Goal: Obtain resource: Download file/media

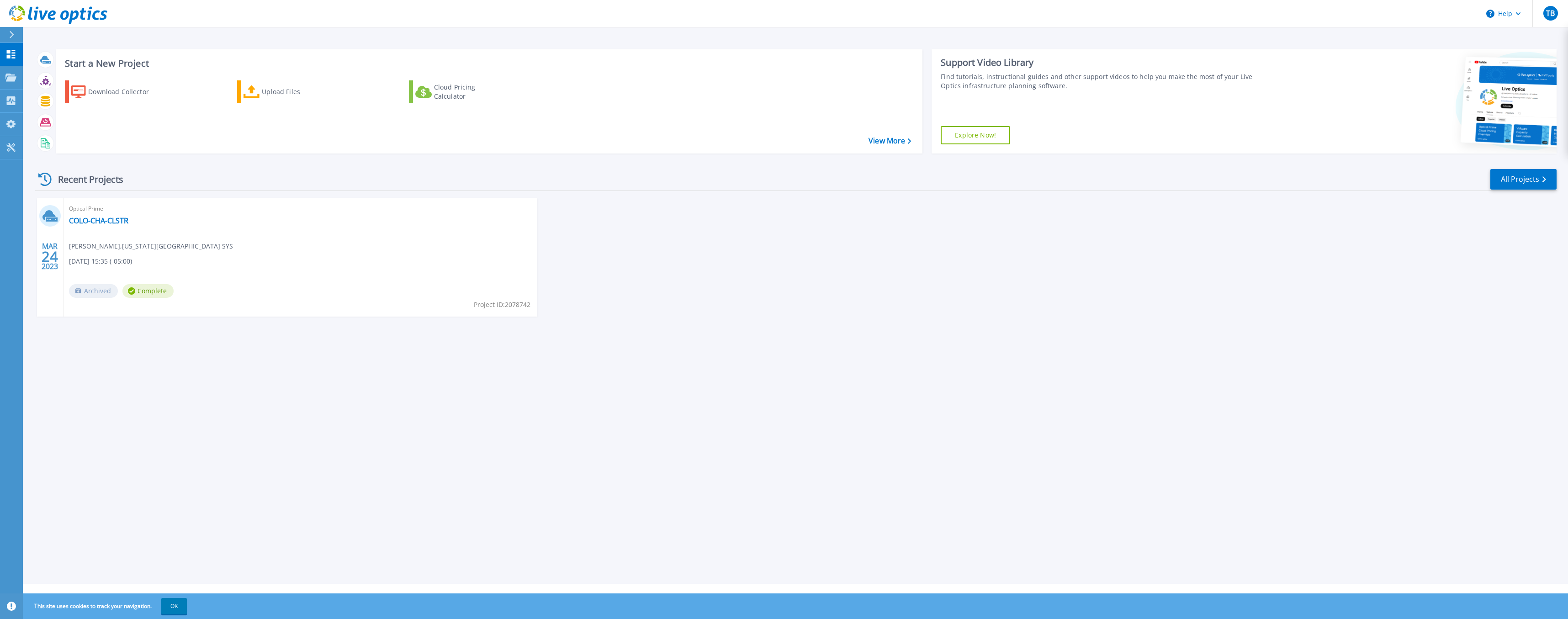
click at [704, 214] on div "MAR 24 2023 Optical Prime COLO-CHA-CLSTR Troy Brown , ILLINOIS HEARTLAND LIBRAR…" at bounding box center [792, 267] width 1528 height 136
click at [11, 78] on icon at bounding box center [11, 77] width 11 height 8
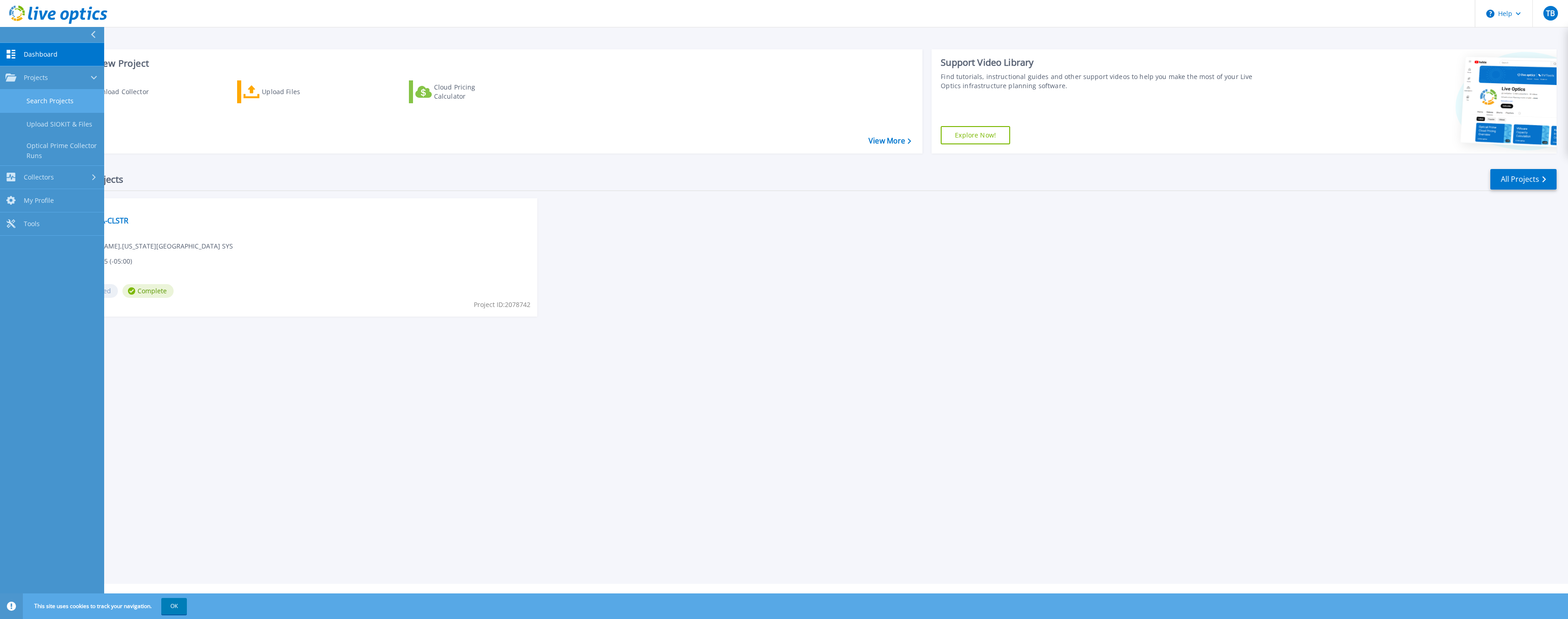
click at [49, 99] on link "Search Projects" at bounding box center [52, 101] width 104 height 23
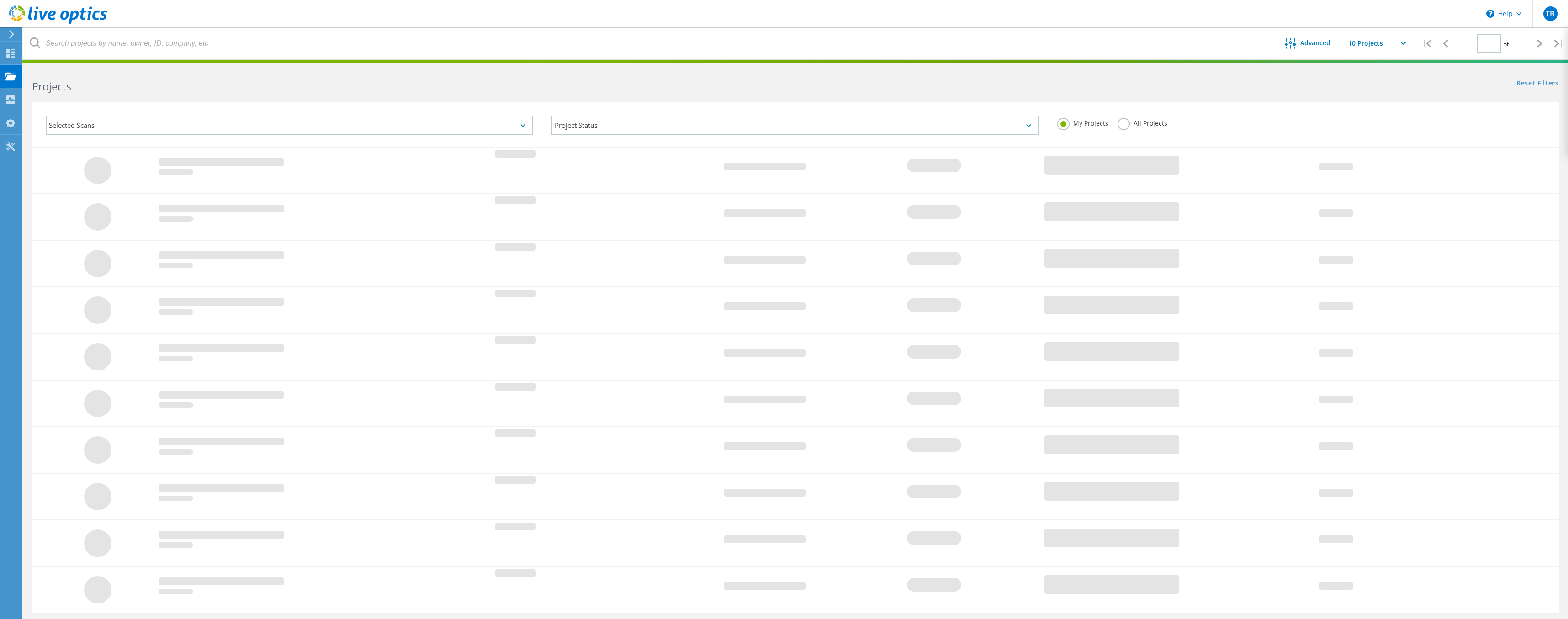
type input "1"
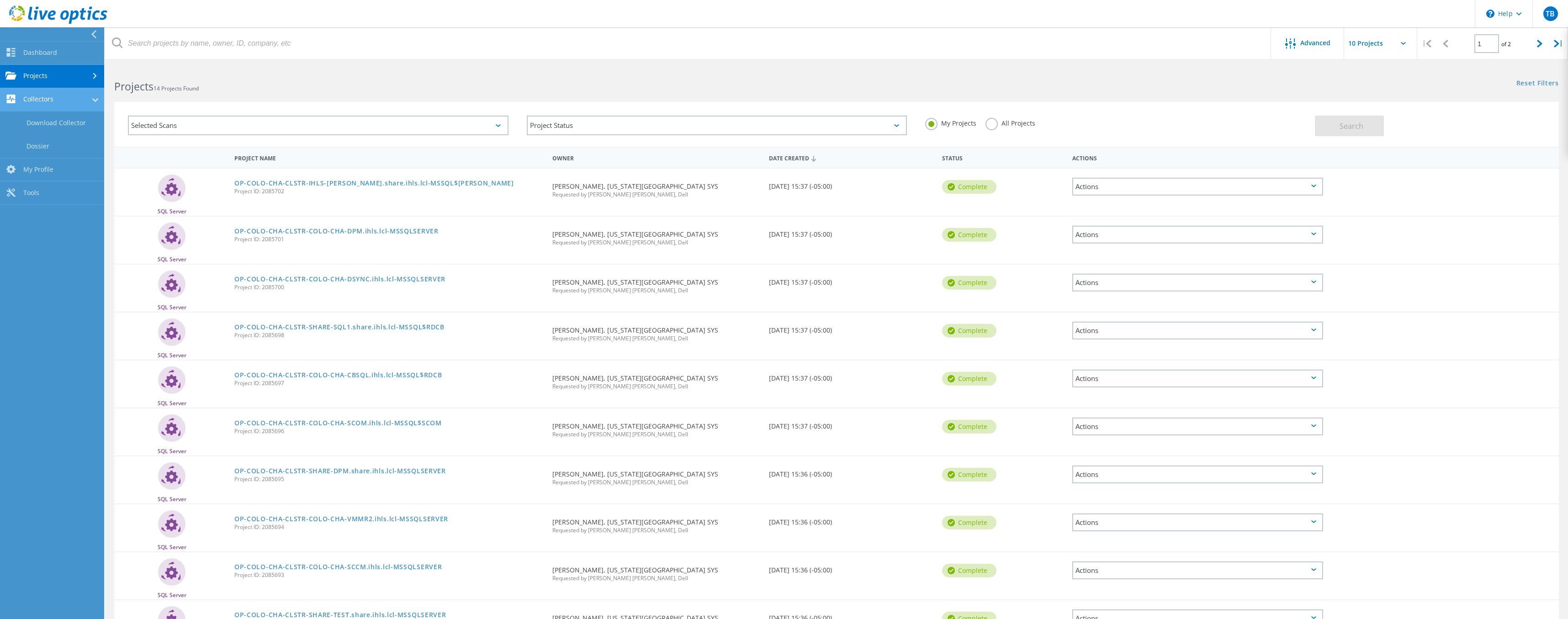
click at [67, 96] on link "Collectors" at bounding box center [52, 100] width 104 height 23
click at [80, 75] on link "Projects" at bounding box center [52, 77] width 104 height 23
click at [85, 121] on link "Upload SIOKIT & Files" at bounding box center [52, 123] width 104 height 23
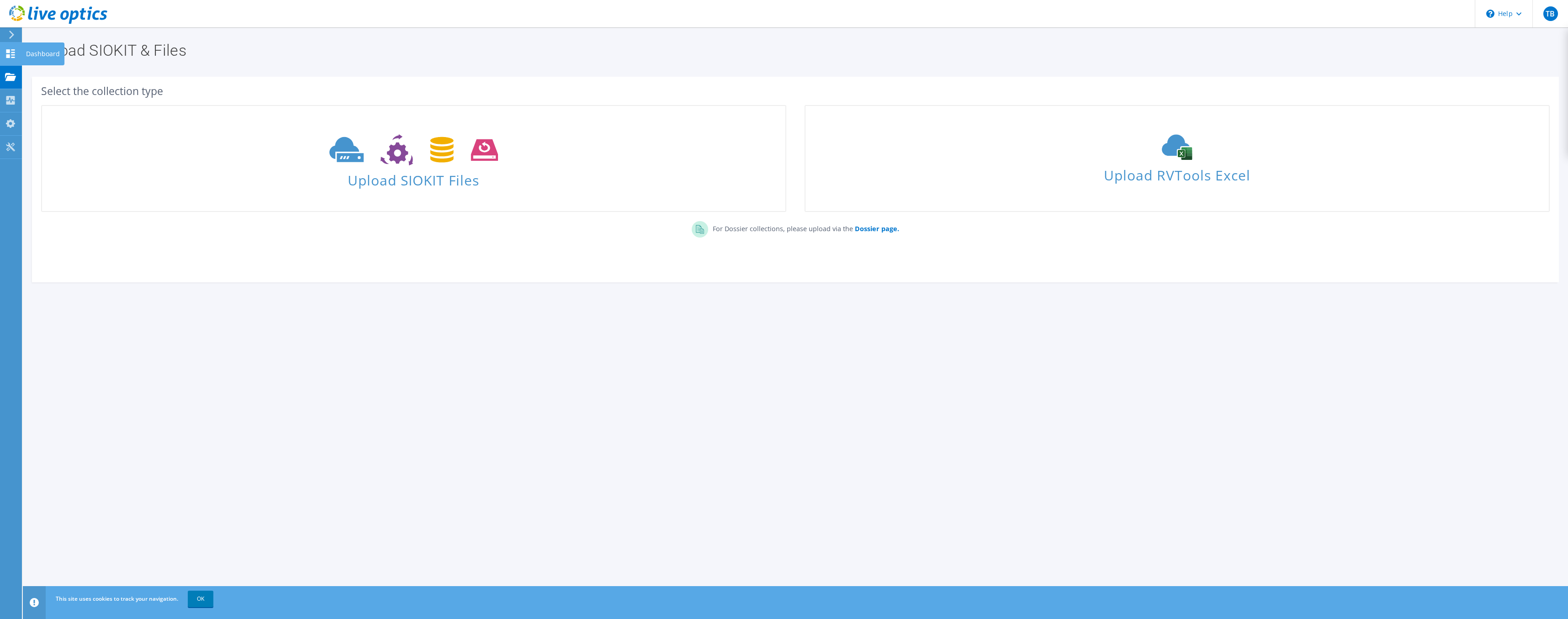
click at [5, 55] on icon at bounding box center [10, 54] width 11 height 9
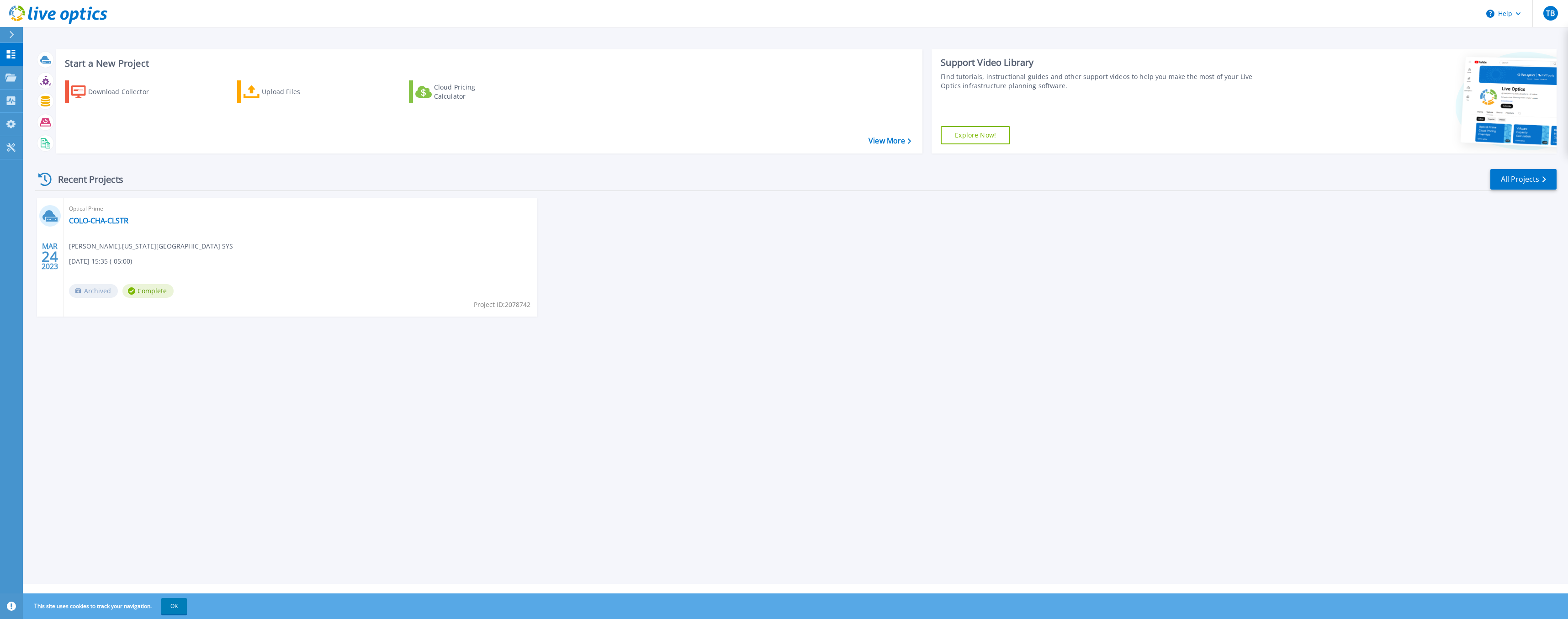
click at [256, 183] on div "Recent Projects All Projects" at bounding box center [796, 180] width 1521 height 23
click at [864, 282] on div "[DATE] Optical Prime COLO-CHA-CLSTR [PERSON_NAME] , [US_STATE][GEOGRAPHIC_DATA]…" at bounding box center [792, 267] width 1528 height 136
click at [1517, 170] on link "All Projects" at bounding box center [1523, 180] width 66 height 21
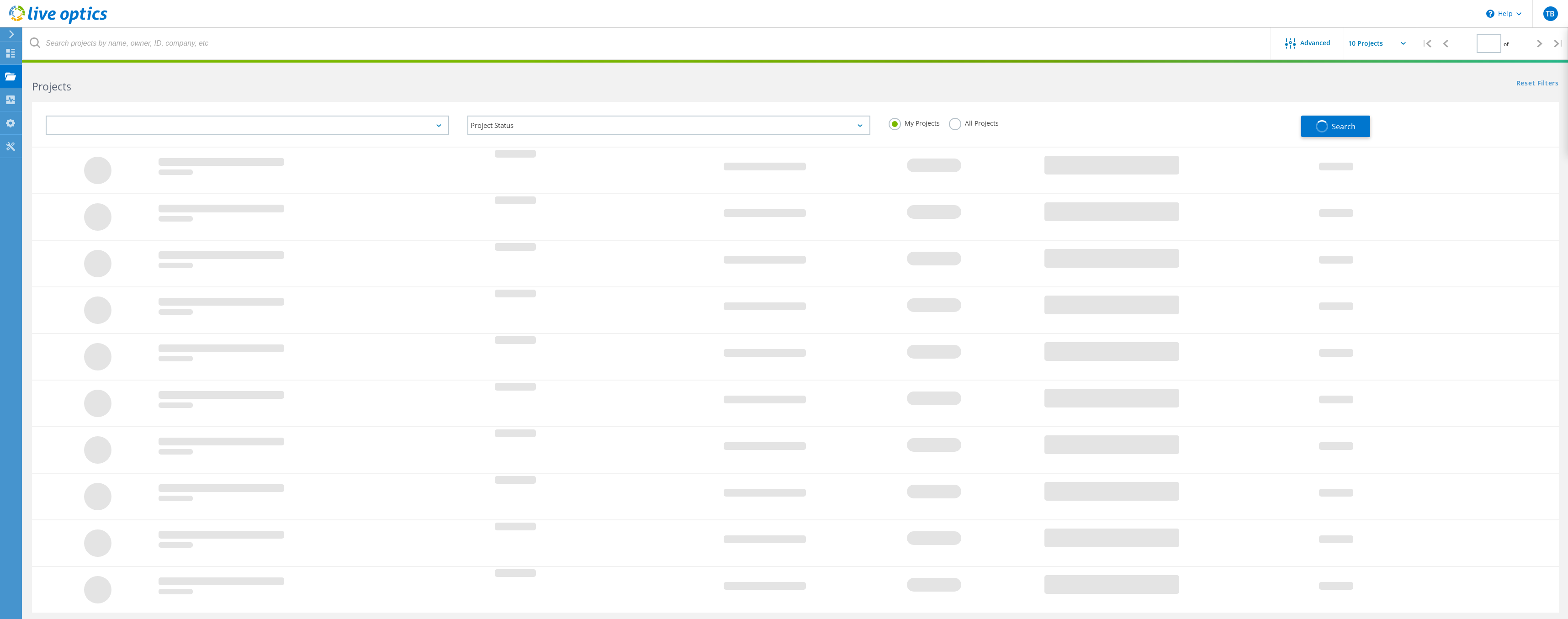
type input "1"
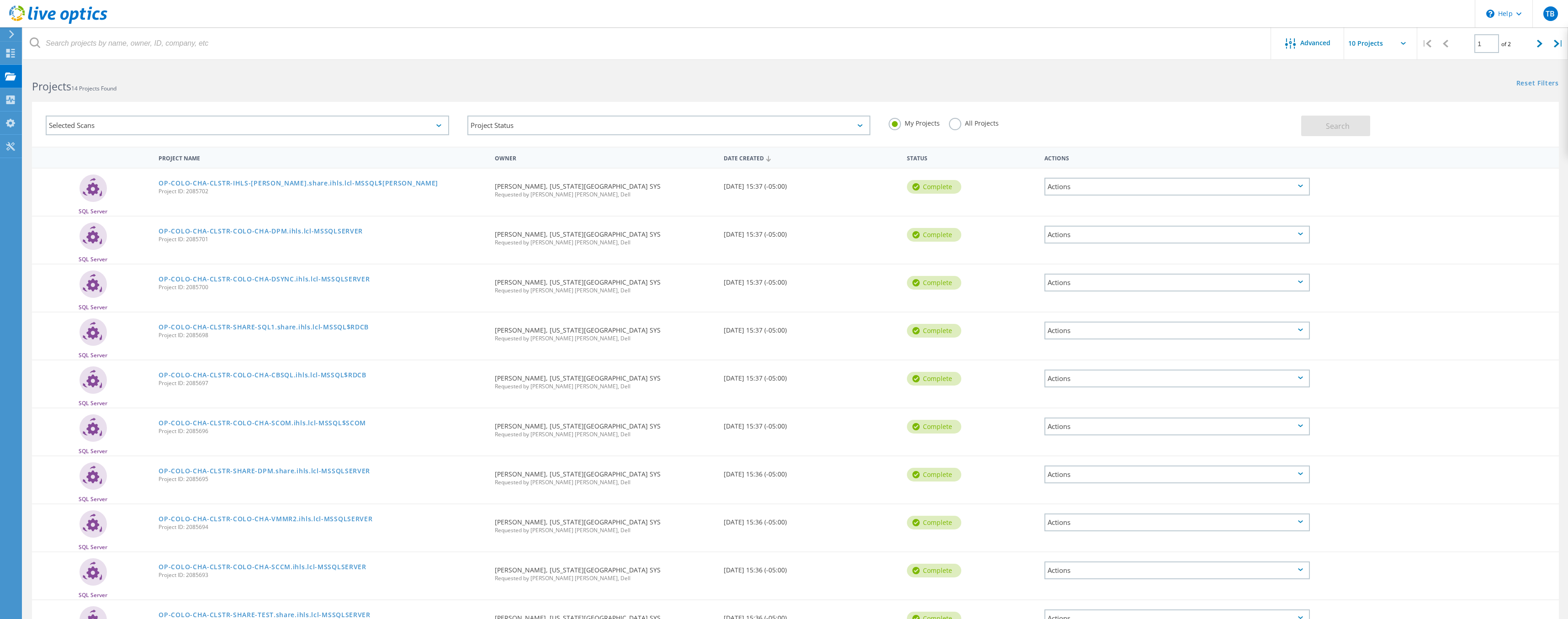
click at [1111, 187] on div "Actions" at bounding box center [1177, 186] width 266 height 18
click at [1148, 165] on div "Project Details" at bounding box center [1177, 165] width 264 height 14
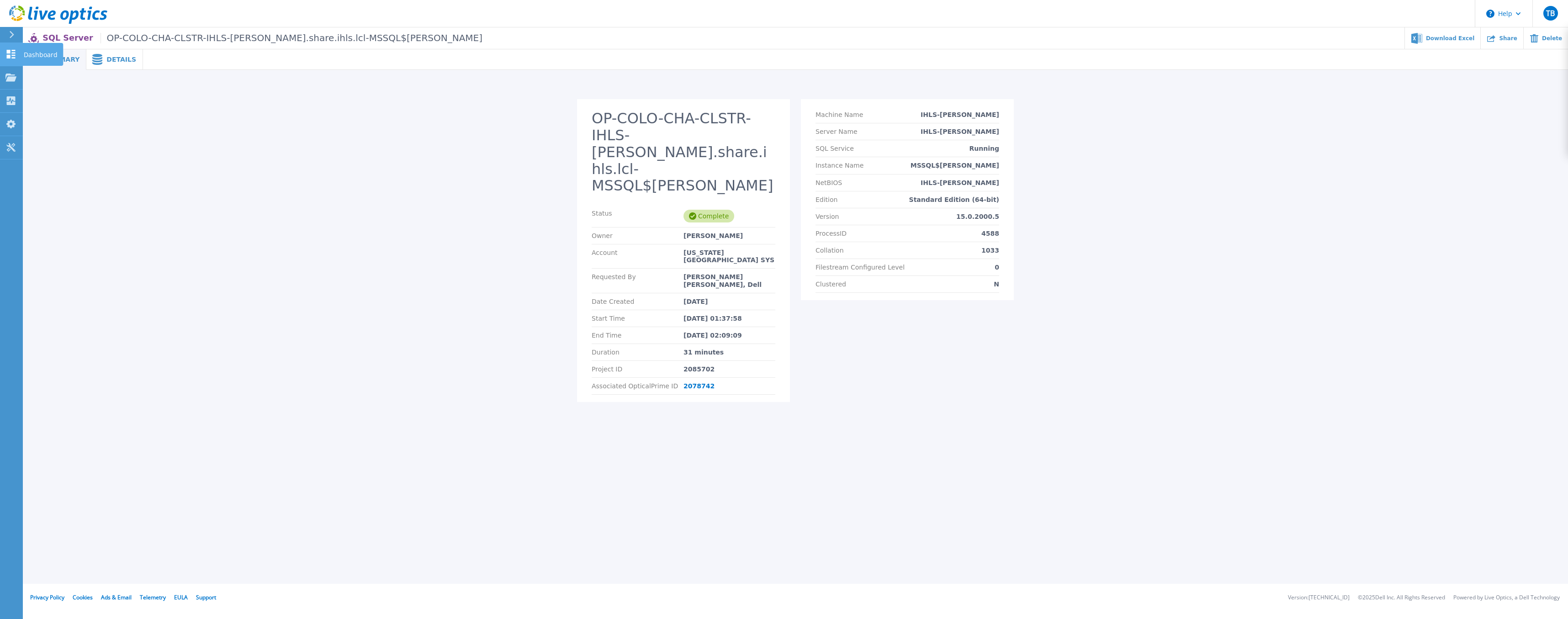
click at [19, 56] on link "Dashboard Dashboard" at bounding box center [12, 55] width 23 height 23
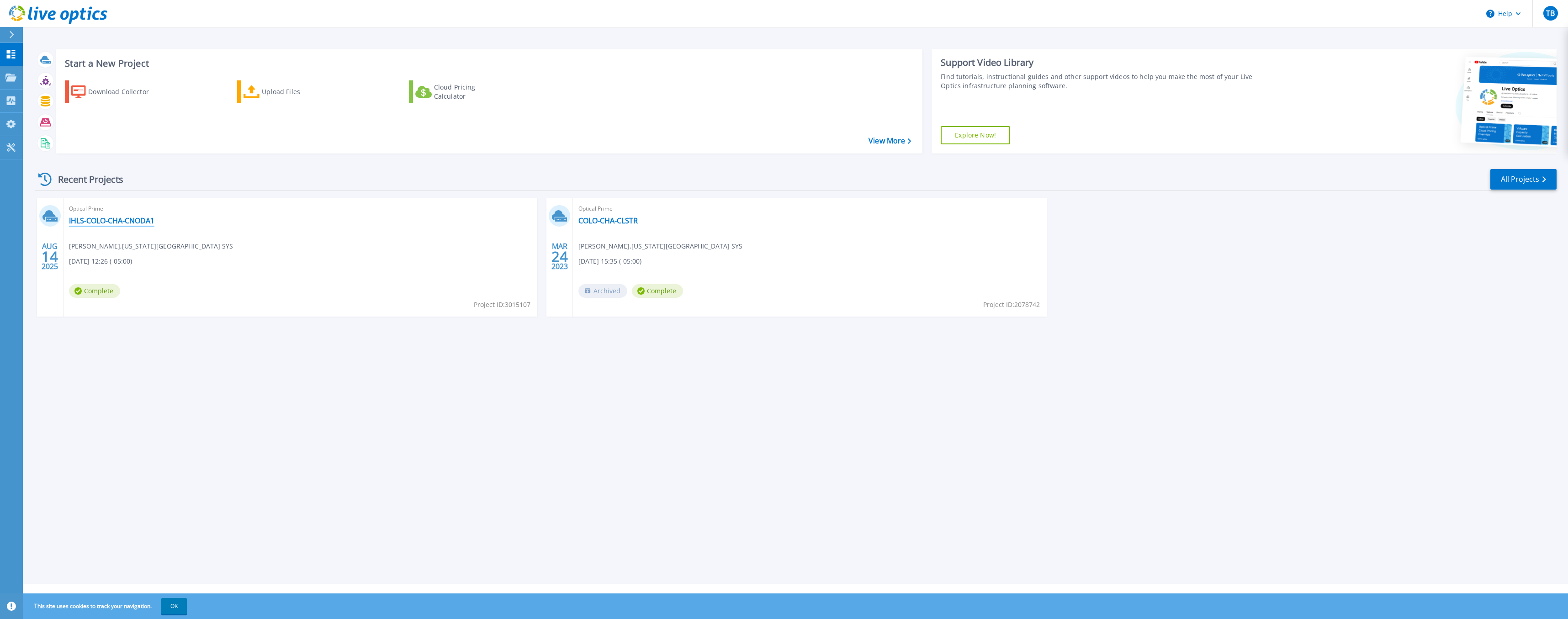
click at [107, 222] on link "IHLS-COLO-CHA-CNODA1" at bounding box center [111, 220] width 85 height 9
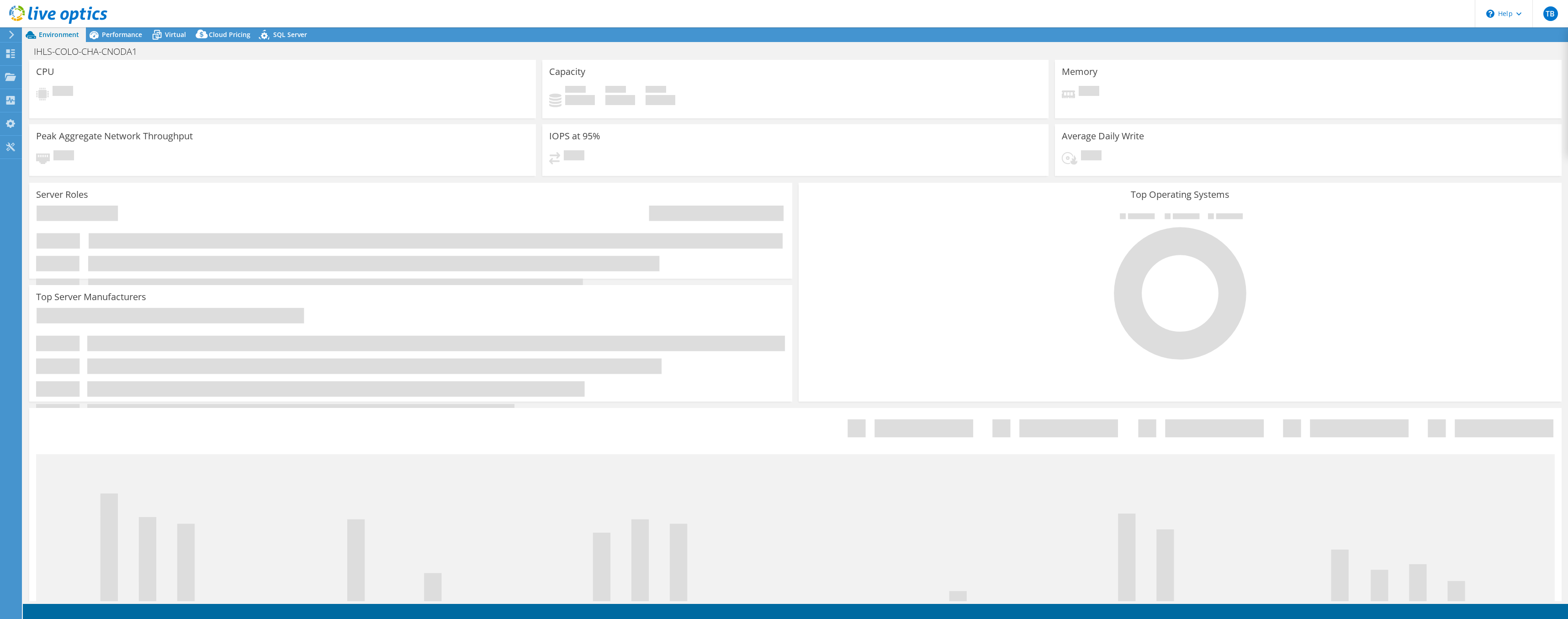
select select "USD"
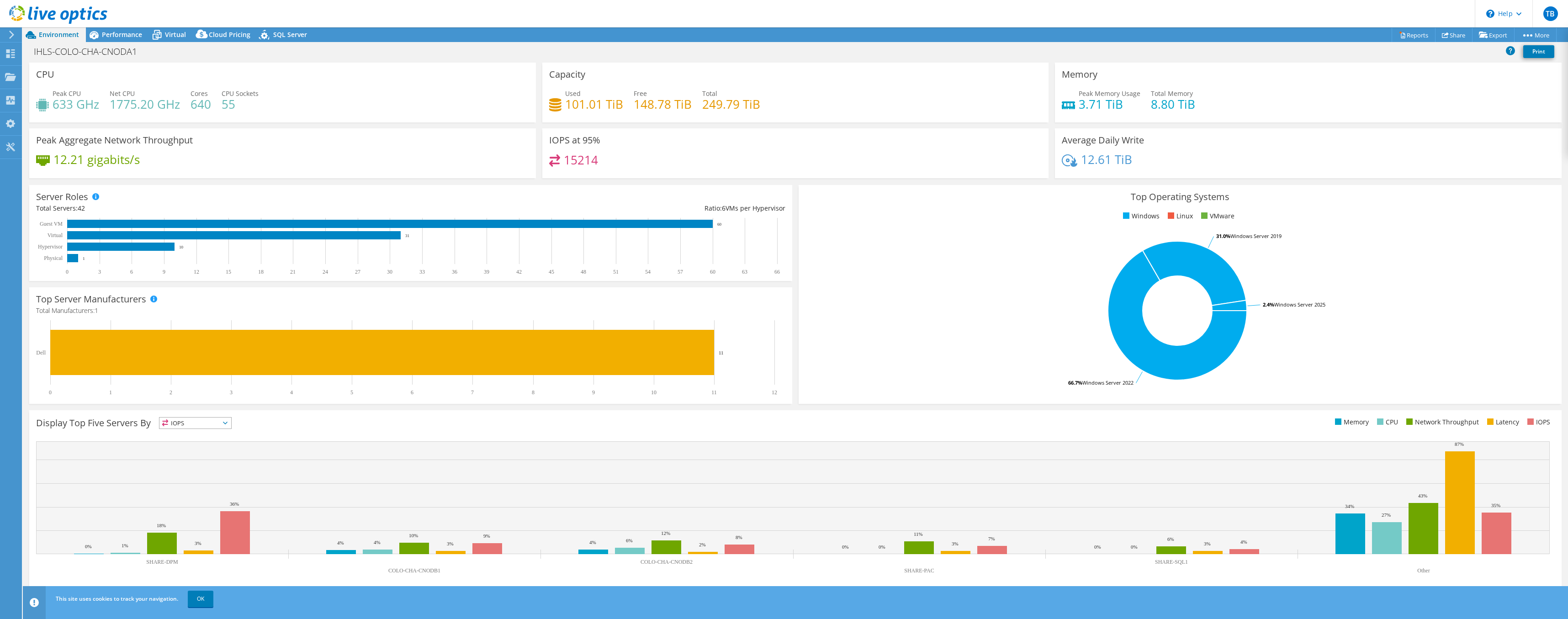
click at [574, 157] on h4 "15214" at bounding box center [581, 159] width 34 height 10
click at [117, 29] on div "Performance" at bounding box center [117, 35] width 63 height 15
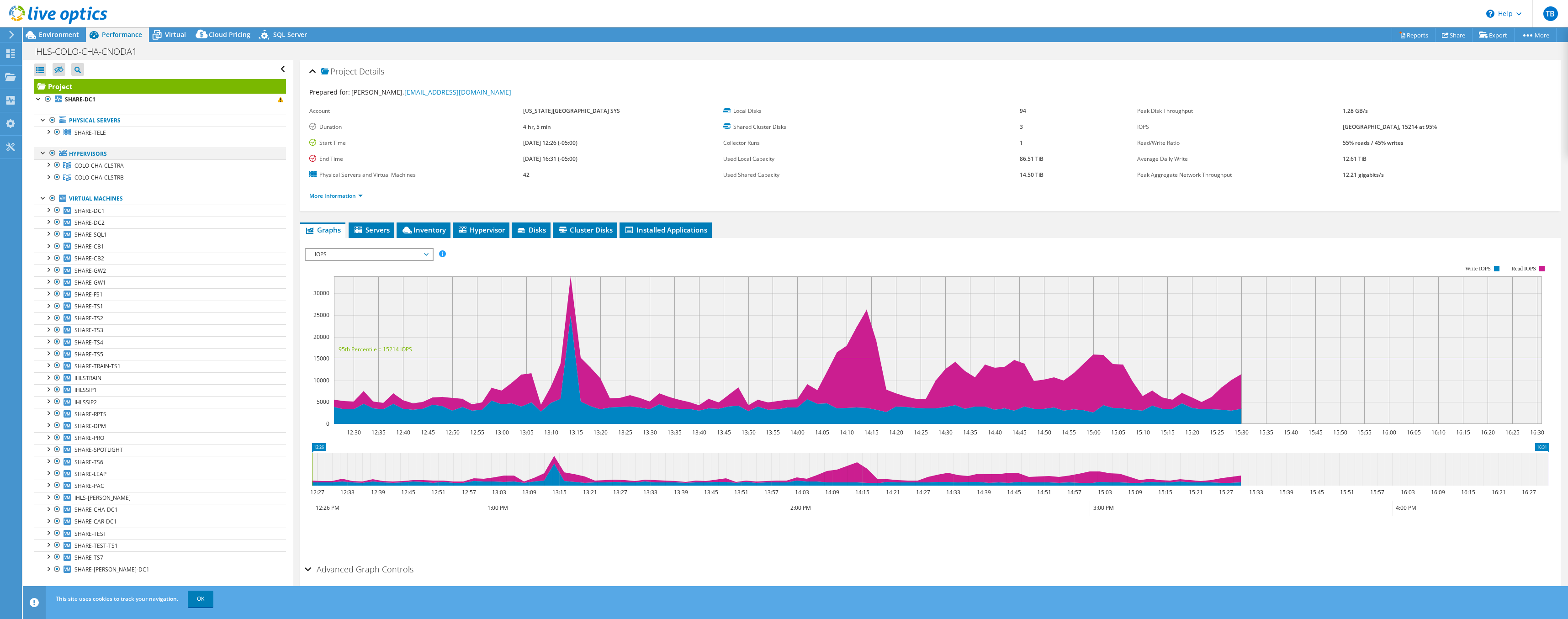
click at [52, 152] on div at bounding box center [52, 153] width 9 height 11
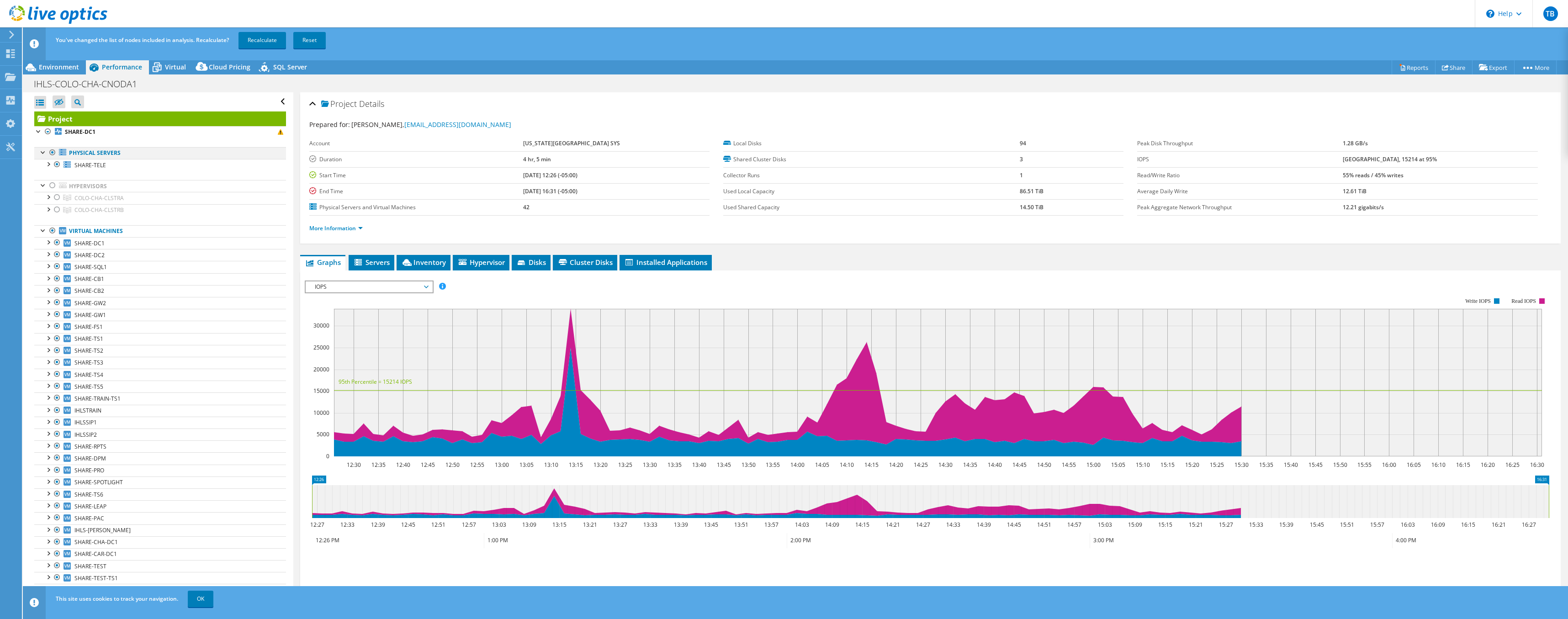
click at [52, 151] on div at bounding box center [52, 153] width 9 height 11
click at [51, 231] on div at bounding box center [52, 231] width 9 height 11
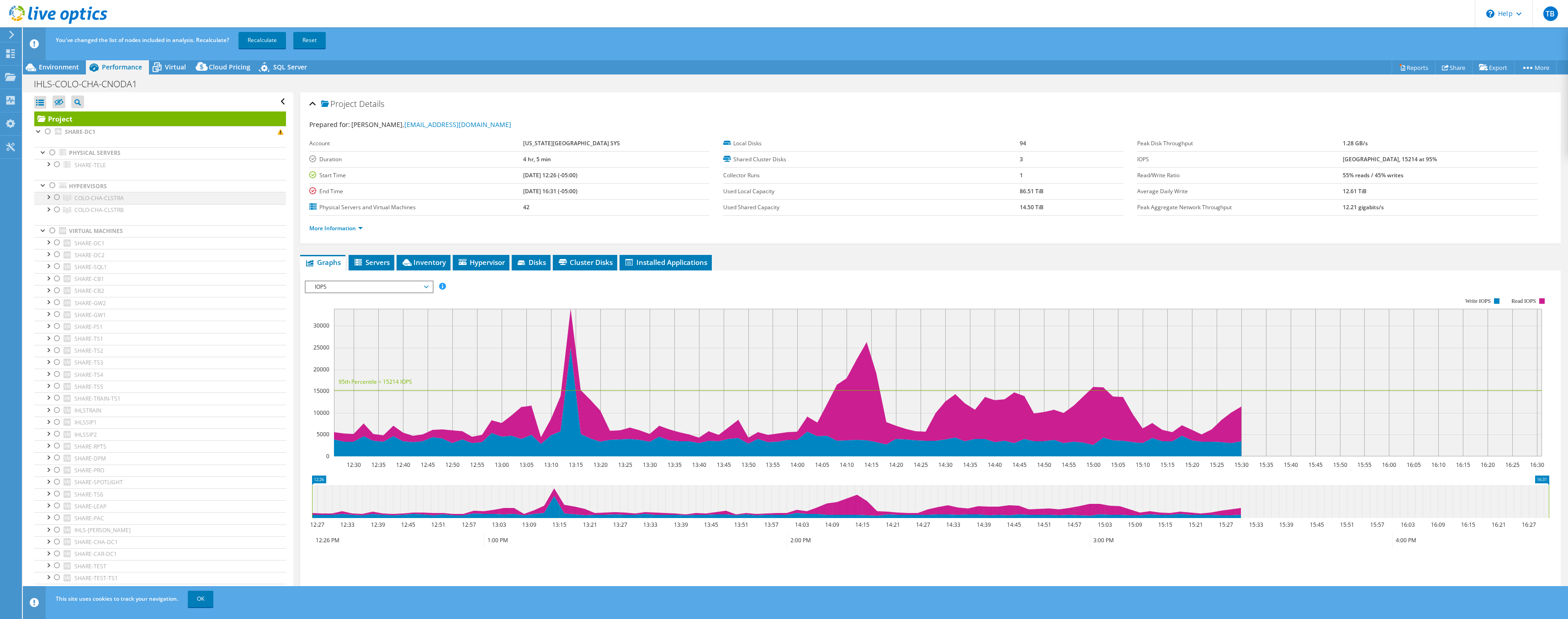
click at [49, 197] on div at bounding box center [47, 196] width 9 height 9
click at [50, 256] on div at bounding box center [47, 256] width 9 height 9
click at [60, 209] on div at bounding box center [61, 210] width 9 height 11
click at [61, 208] on div at bounding box center [61, 210] width 9 height 11
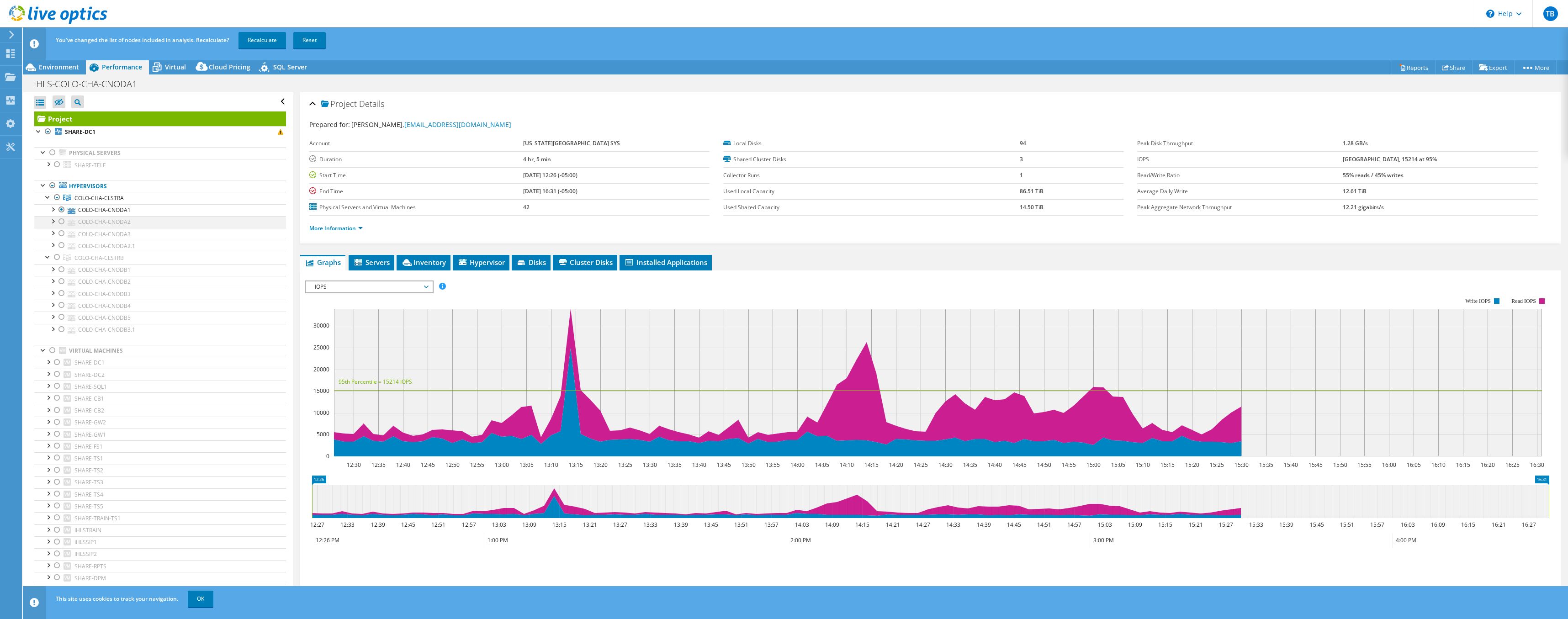
click at [62, 219] on div at bounding box center [61, 222] width 9 height 11
click at [61, 232] on div at bounding box center [61, 234] width 9 height 11
click at [58, 195] on div at bounding box center [57, 197] width 9 height 11
click at [376, 266] on span "Servers" at bounding box center [371, 262] width 37 height 9
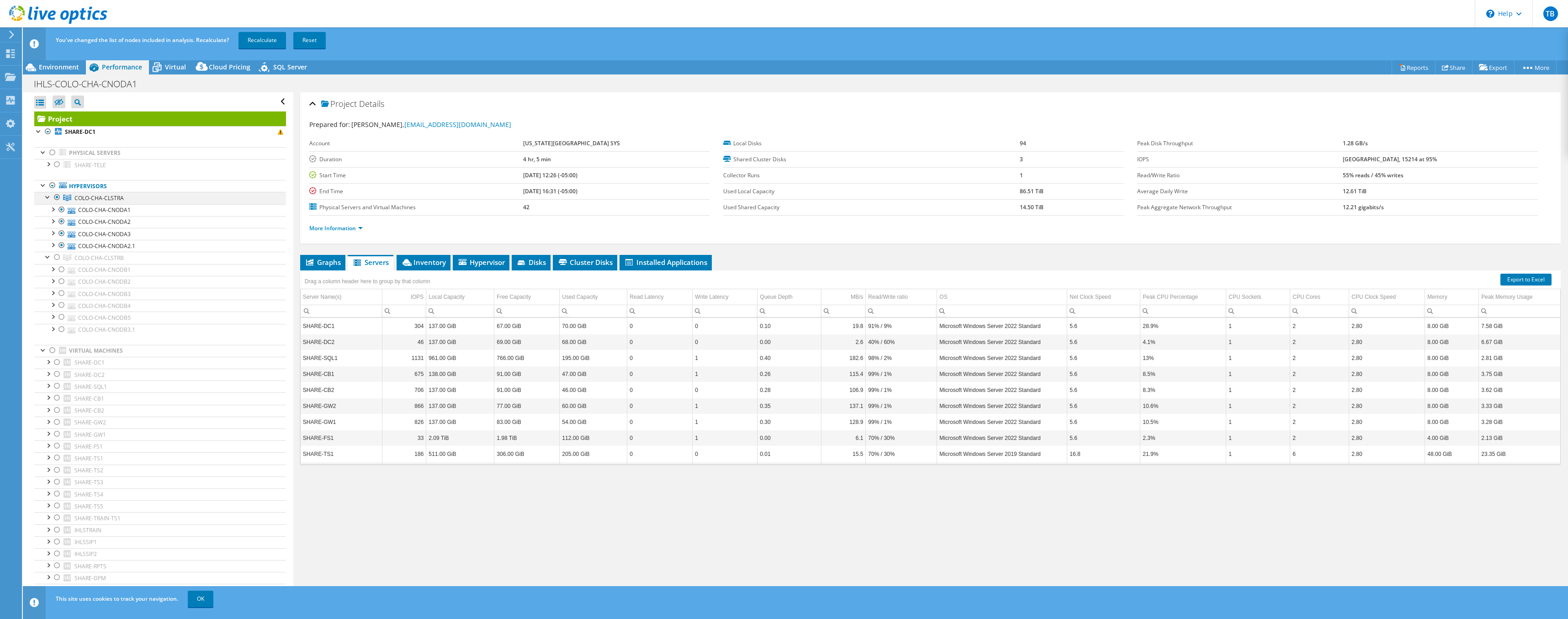
click at [55, 197] on div at bounding box center [57, 197] width 9 height 11
click at [52, 186] on div at bounding box center [52, 186] width 9 height 11
click at [58, 101] on icon at bounding box center [58, 102] width 9 height 7
click at [0, 0] on input "checkbox" at bounding box center [0, 0] width 0 height 0
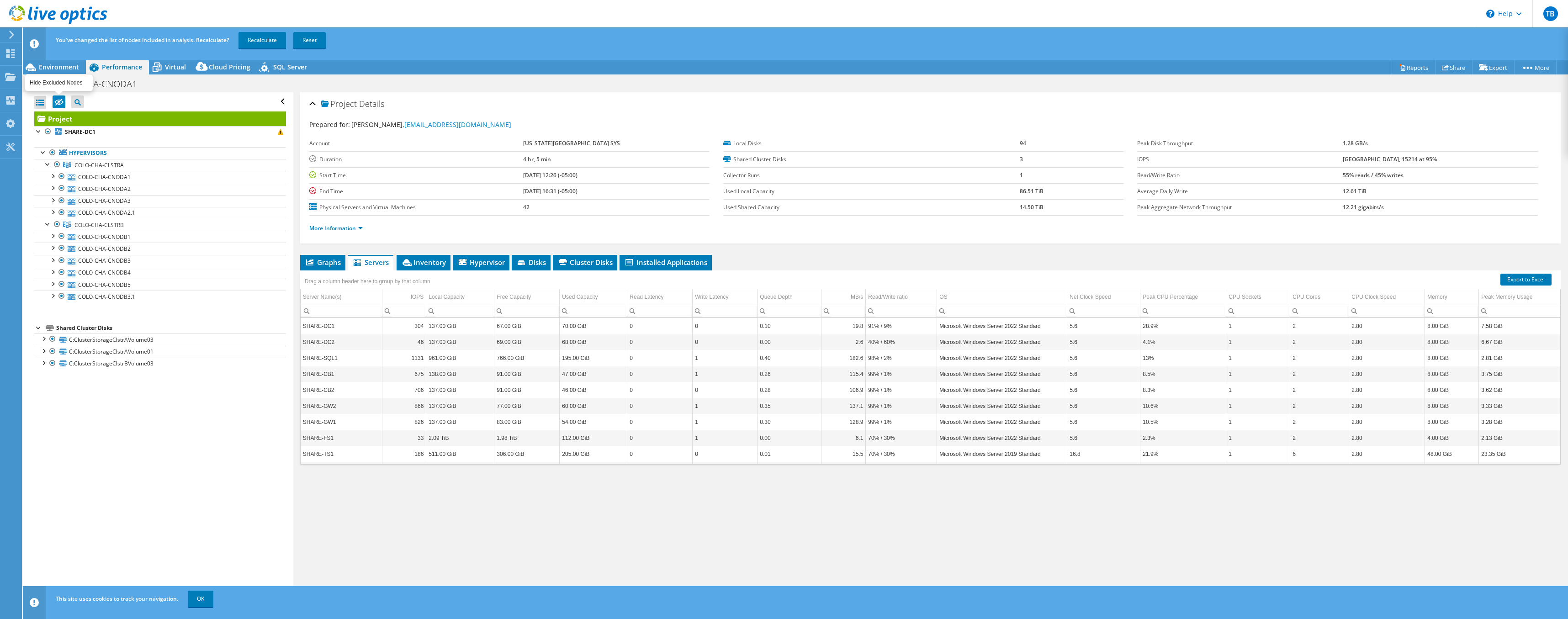
click at [58, 101] on icon at bounding box center [58, 102] width 9 height 7
click at [0, 0] on input "checkbox" at bounding box center [0, 0] width 0 height 0
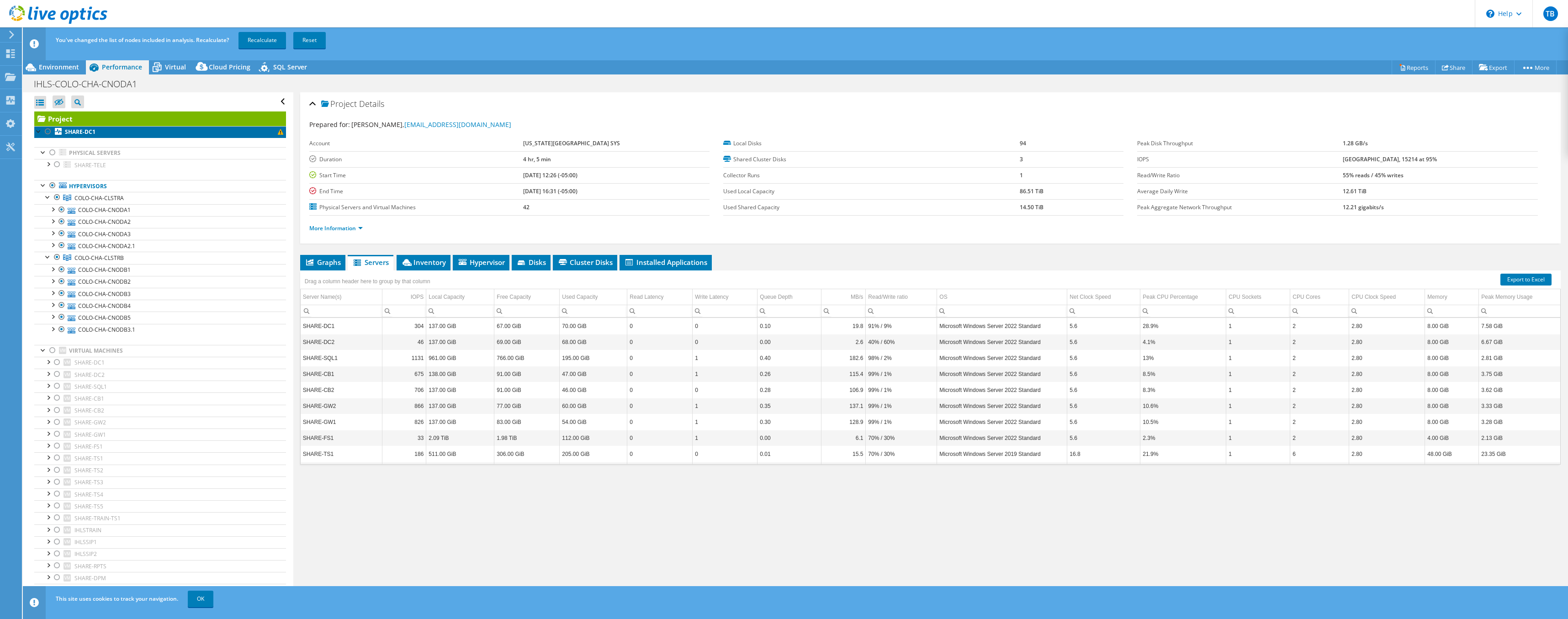
click at [282, 133] on span at bounding box center [280, 131] width 5 height 5
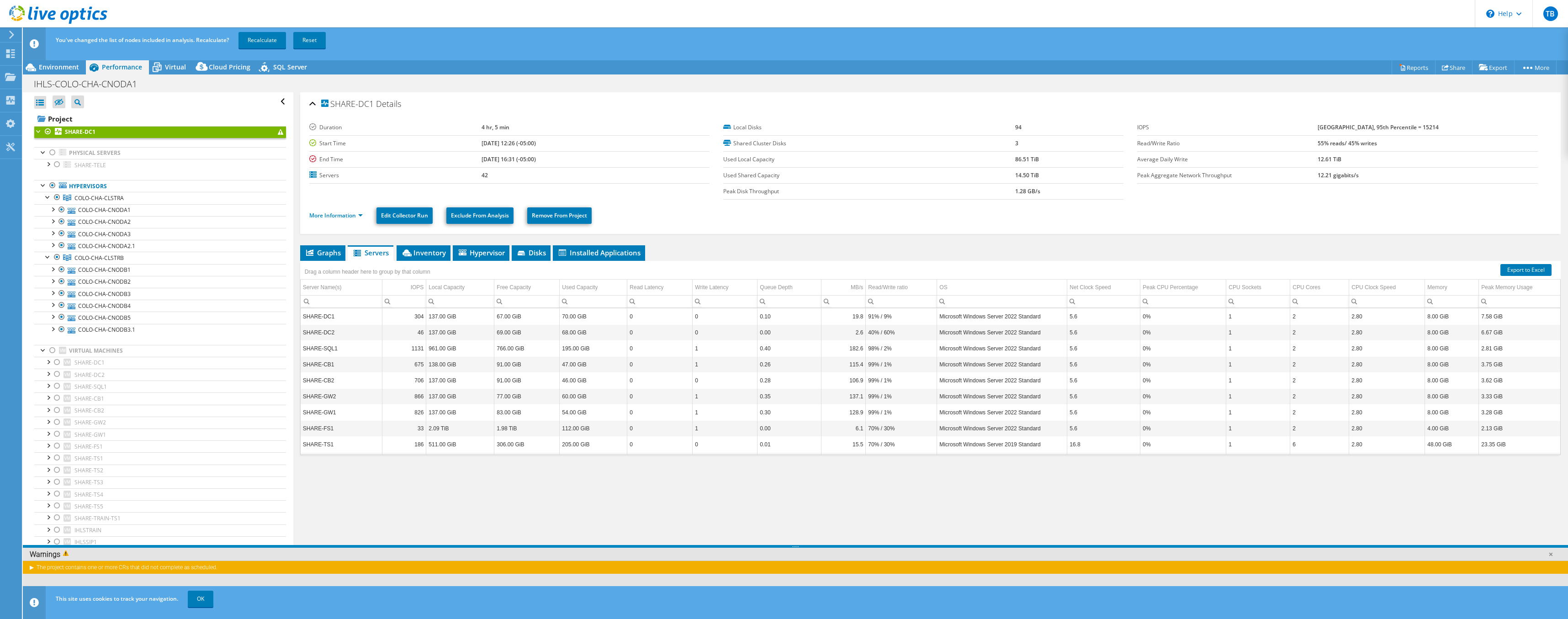
click at [41, 134] on div at bounding box center [38, 130] width 9 height 9
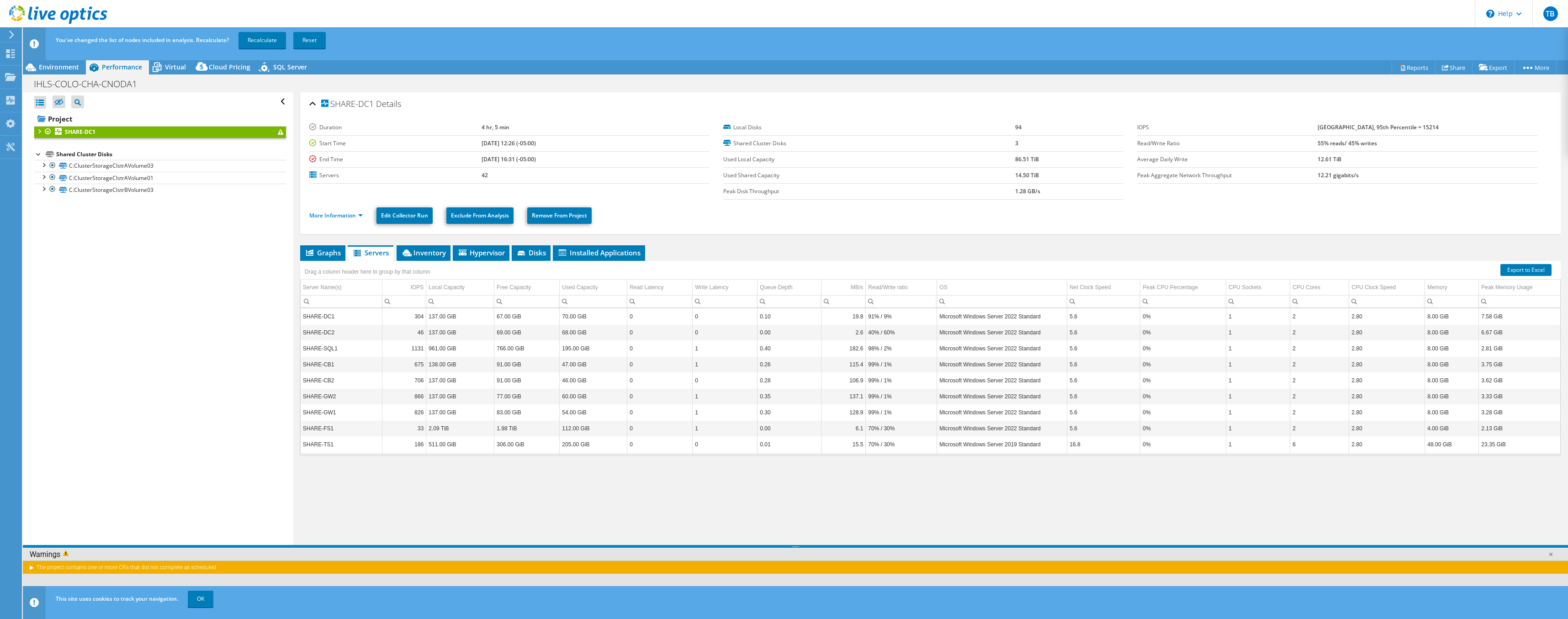
click at [40, 129] on div at bounding box center [38, 130] width 9 height 9
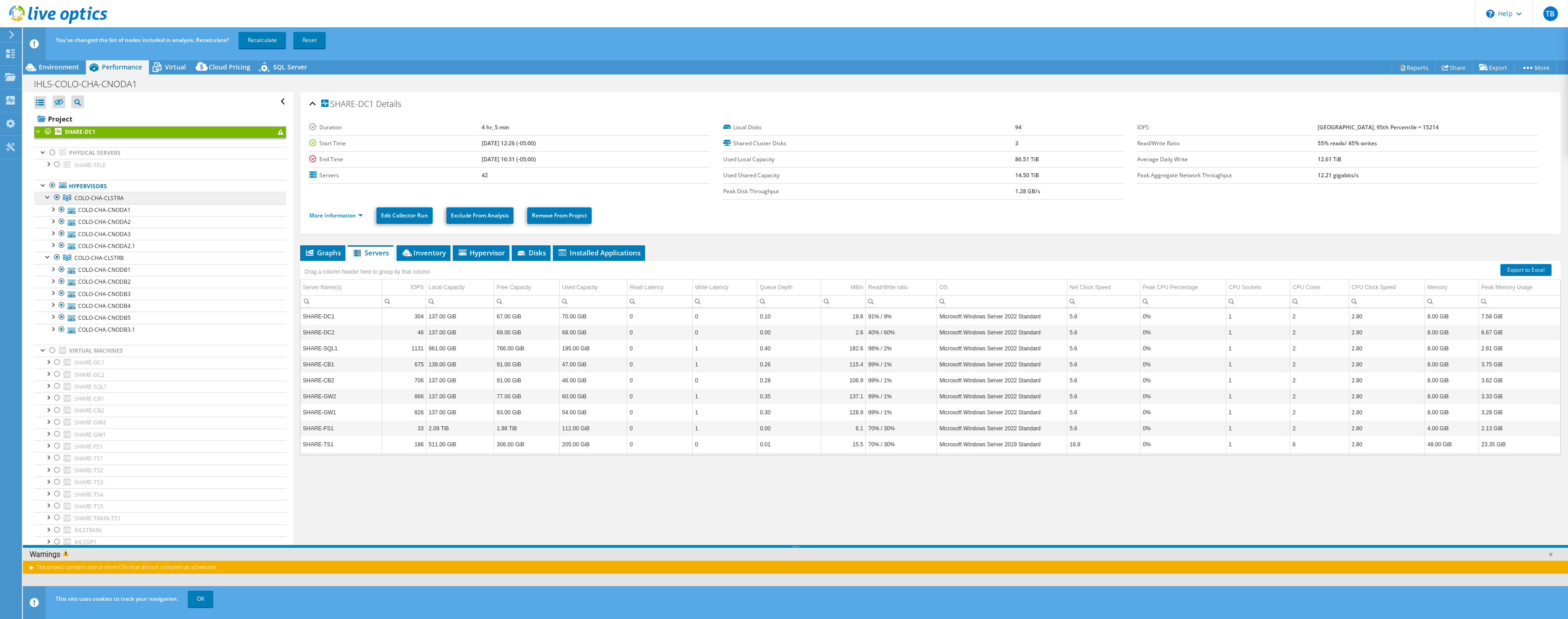
click at [79, 197] on span "COLO-CHA-CLSTRA" at bounding box center [99, 198] width 49 height 8
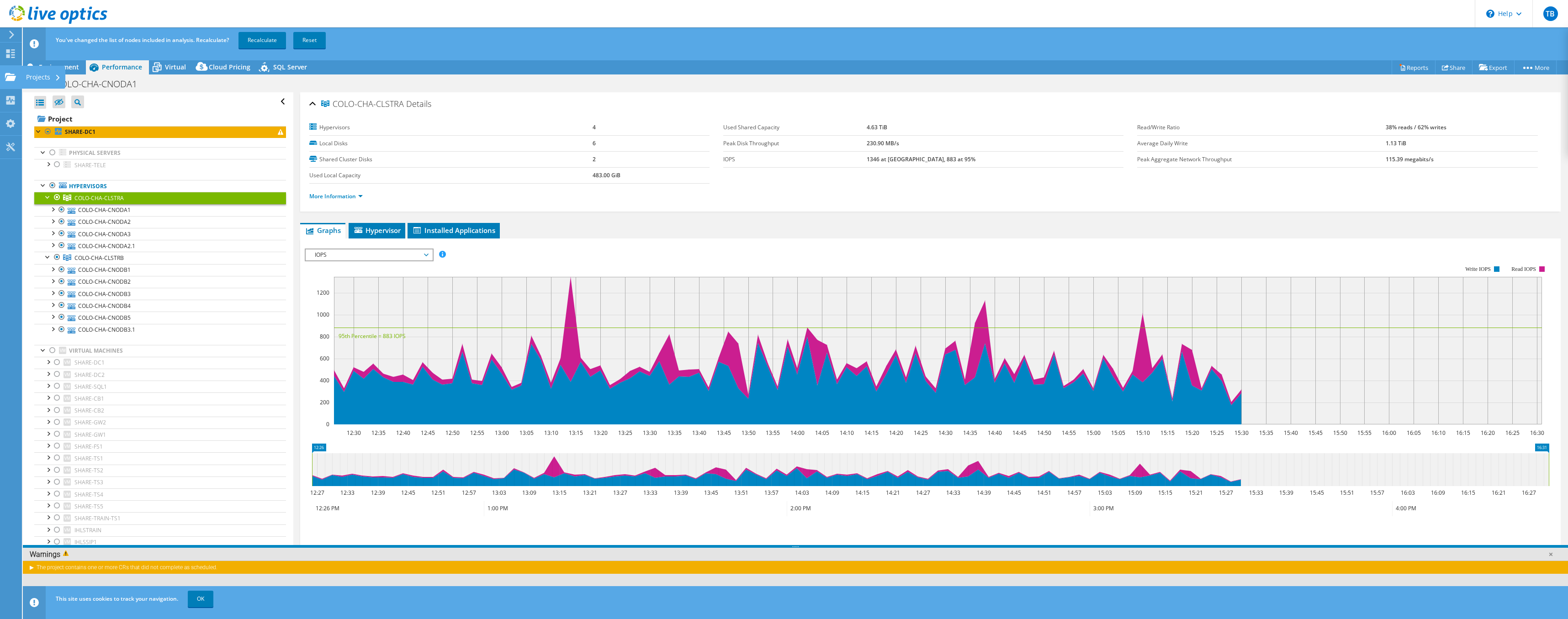
click at [12, 76] on use at bounding box center [10, 76] width 11 height 8
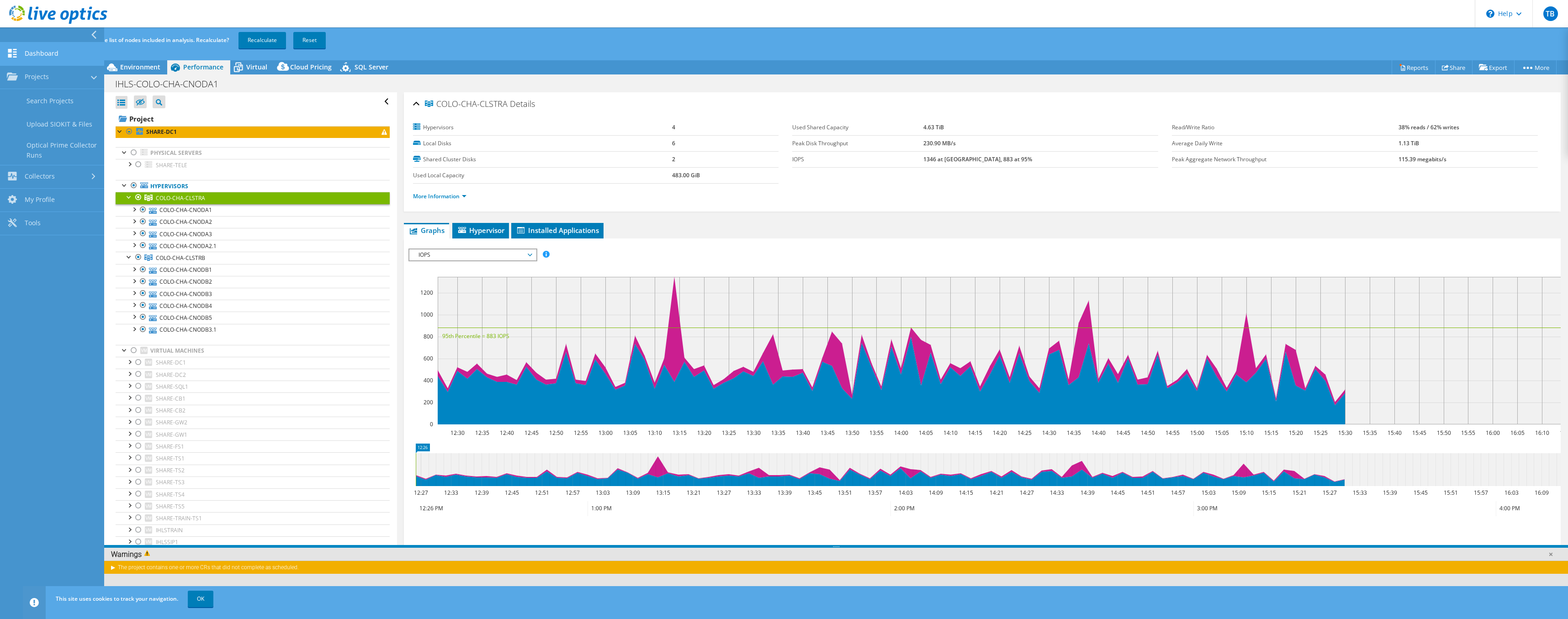
click at [40, 56] on link "Dashboard" at bounding box center [52, 54] width 104 height 23
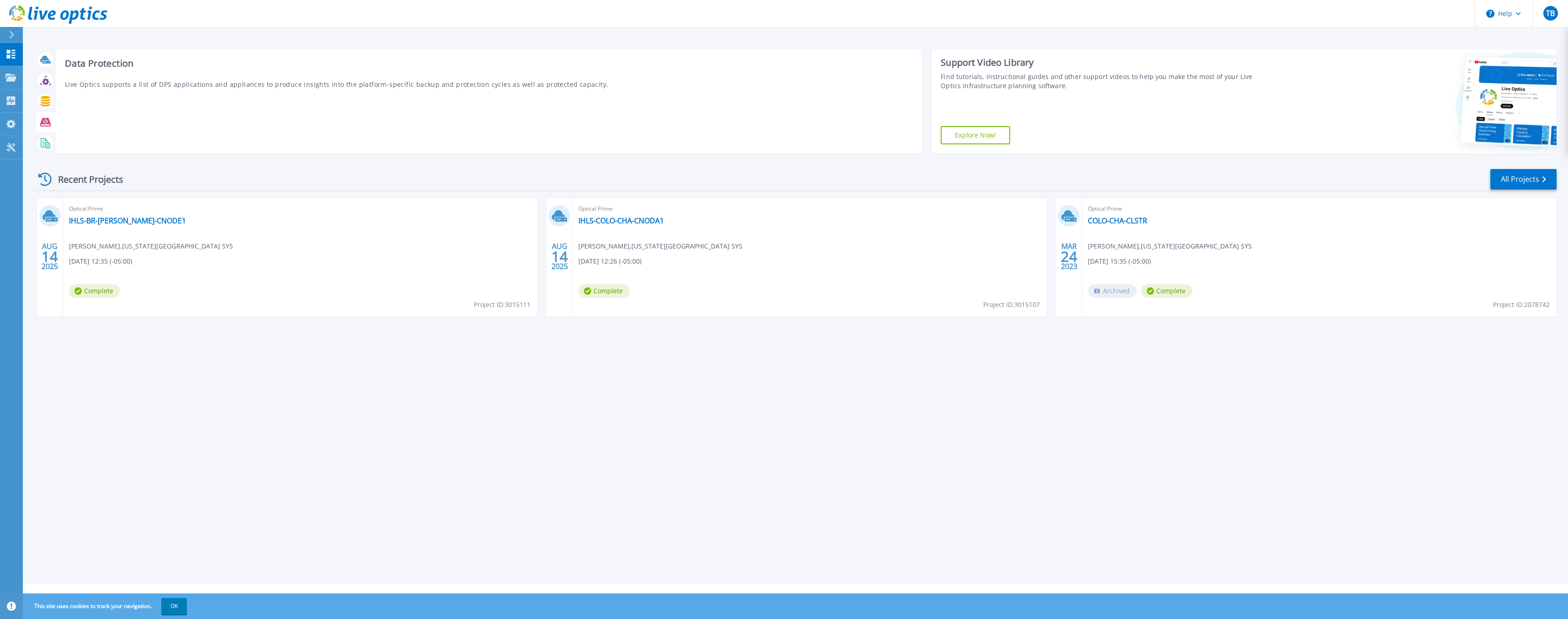
click at [167, 114] on div "Data Protection Live Optics supports a list of DPS applications and appliances …" at bounding box center [489, 101] width 867 height 104
click at [242, 390] on div "Start a New Project Download Collector Upload Files Cloud Pricing Calculator Vi…" at bounding box center [796, 292] width 1545 height 584
click at [636, 221] on link "IHLS-COLO-CHA-CNODA1" at bounding box center [621, 220] width 85 height 9
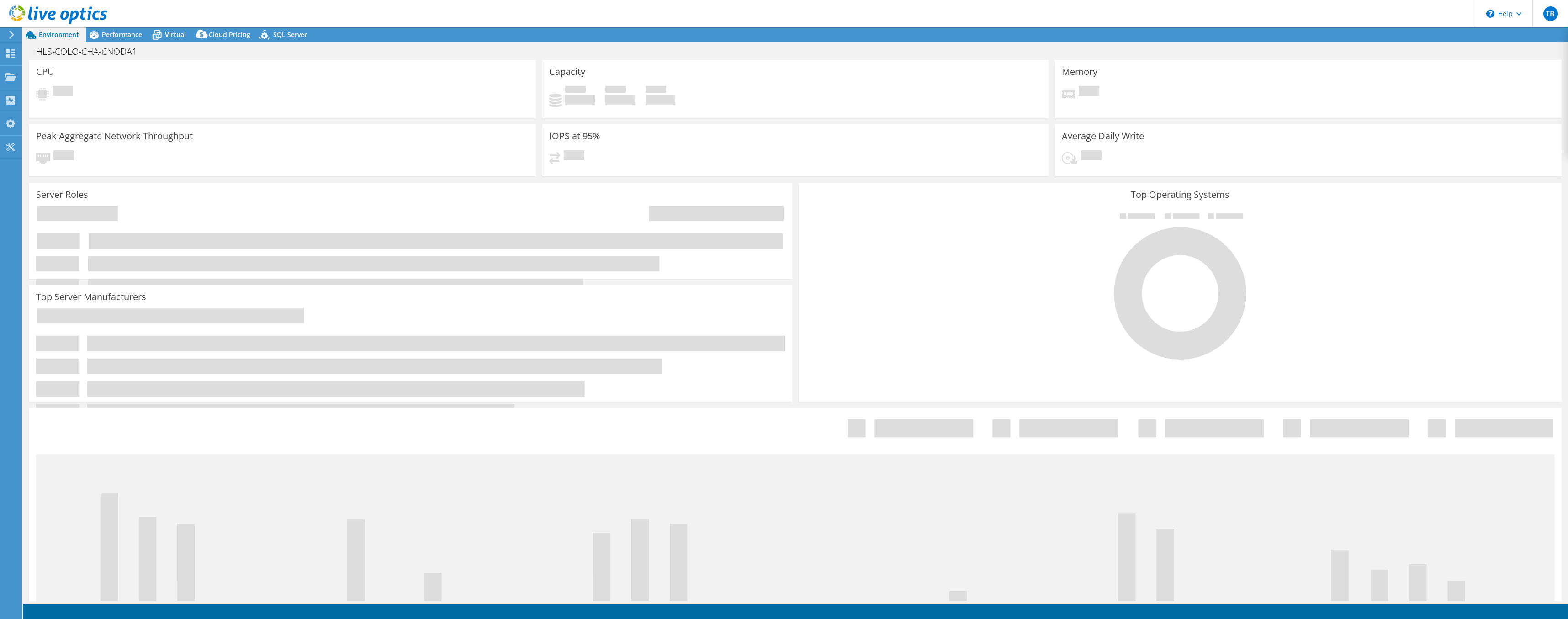
select select "USD"
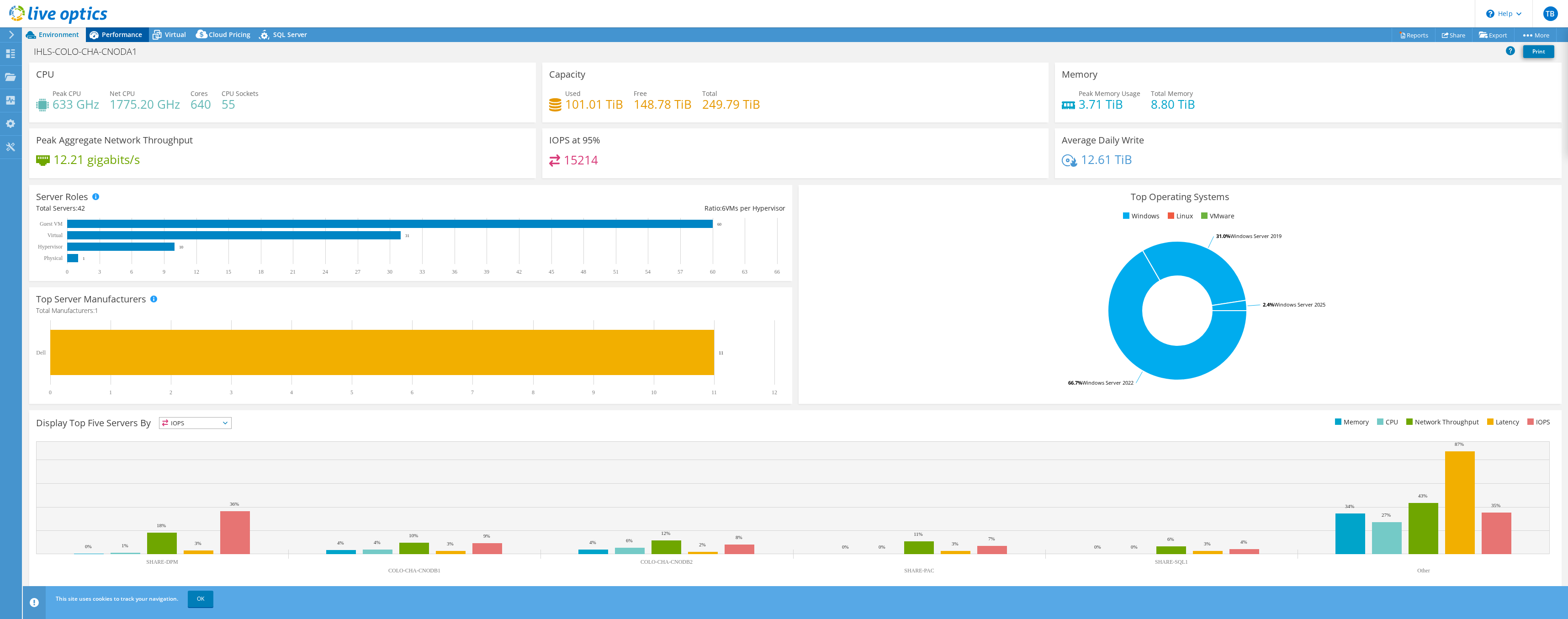
click at [124, 34] on span "Performance" at bounding box center [122, 35] width 40 height 9
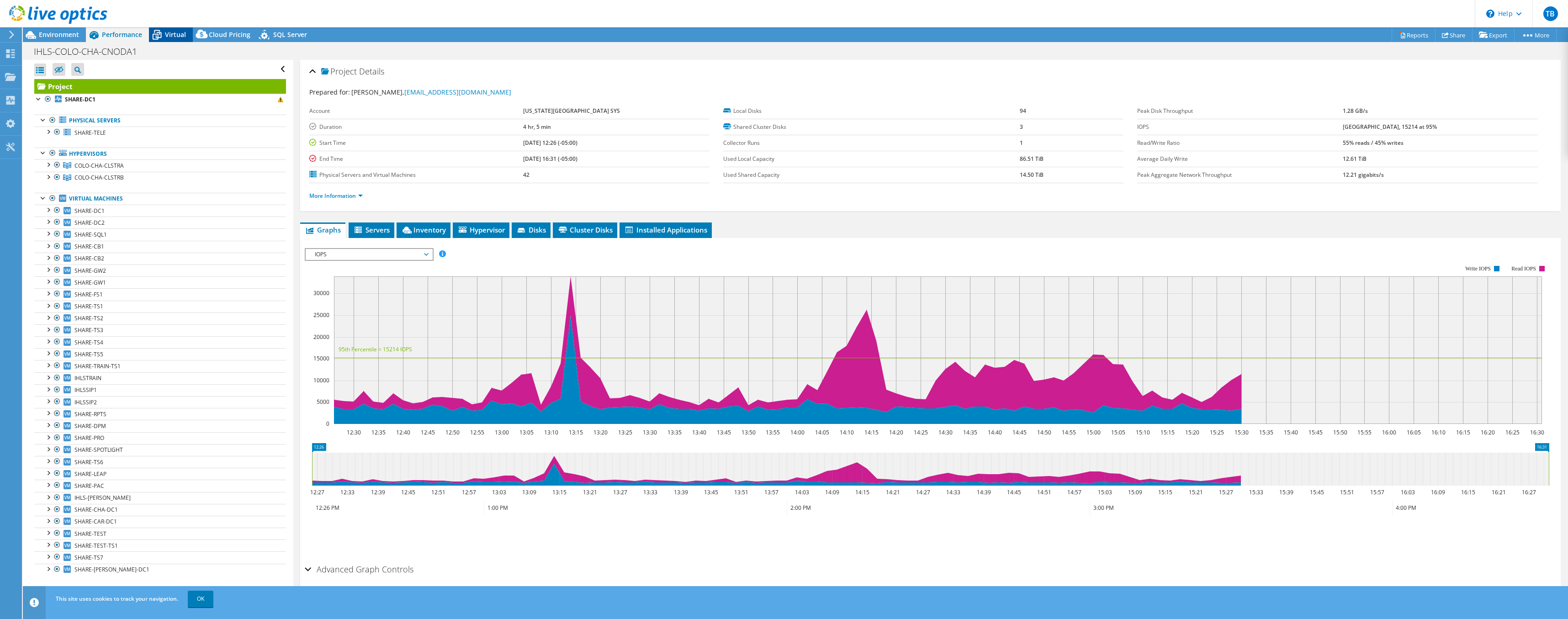
click at [173, 36] on span "Virtual" at bounding box center [175, 35] width 21 height 9
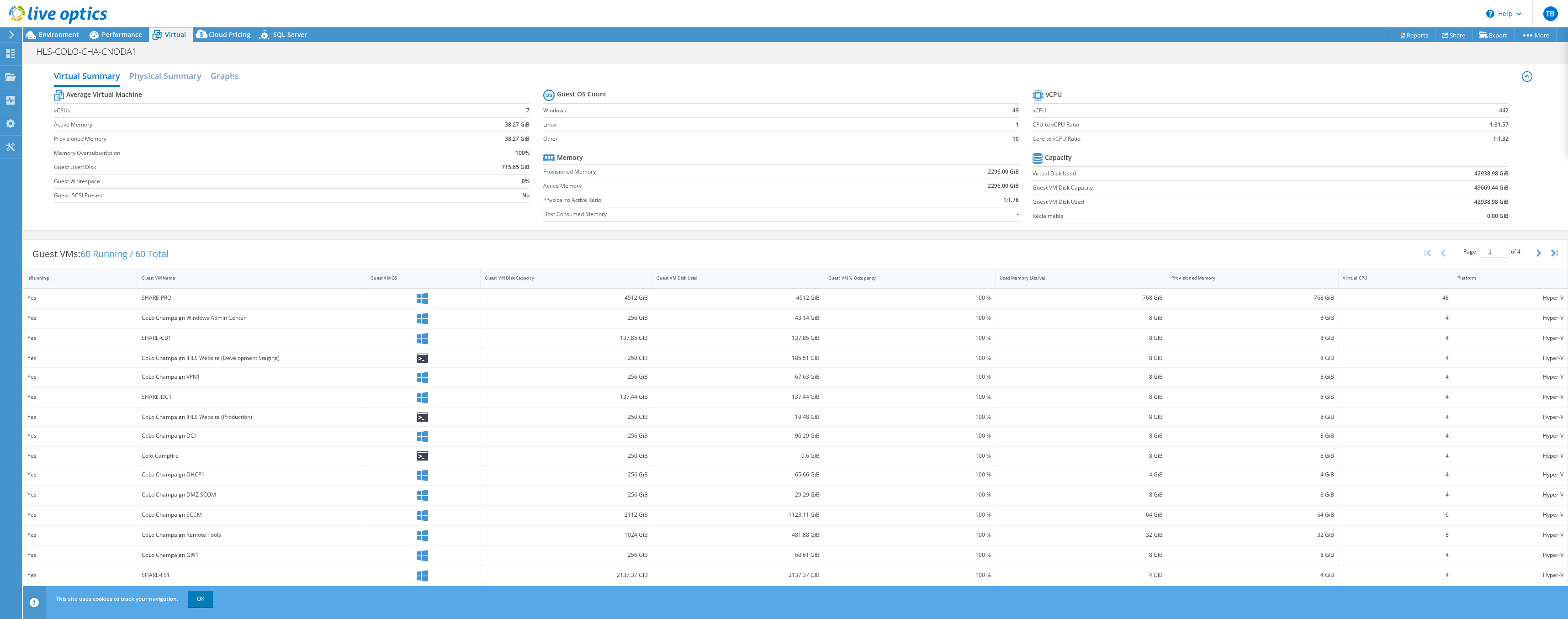
click at [160, 293] on div "SHARE-PRO" at bounding box center [252, 298] width 220 height 10
click at [961, 298] on div "100 %" at bounding box center [910, 298] width 163 height 10
click at [155, 79] on h2 "Physical Summary" at bounding box center [165, 77] width 72 height 20
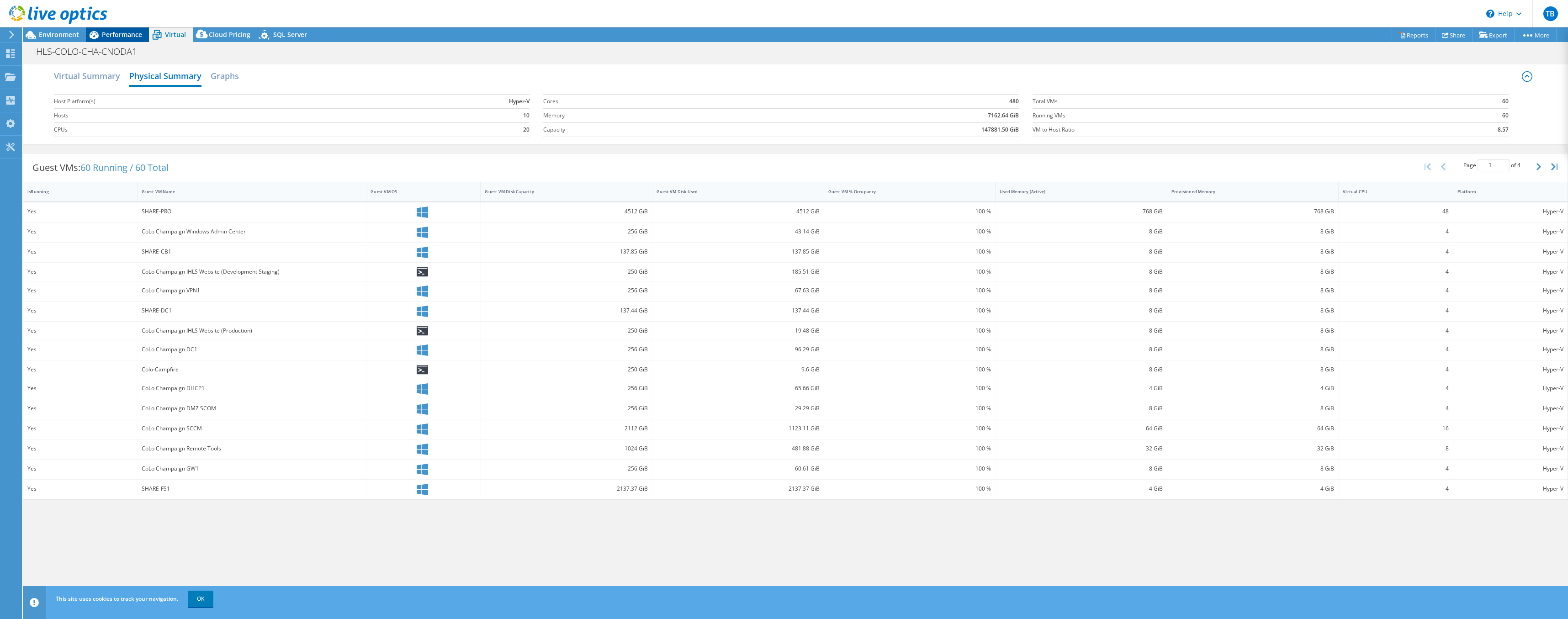
click at [122, 35] on span "Performance" at bounding box center [122, 35] width 40 height 9
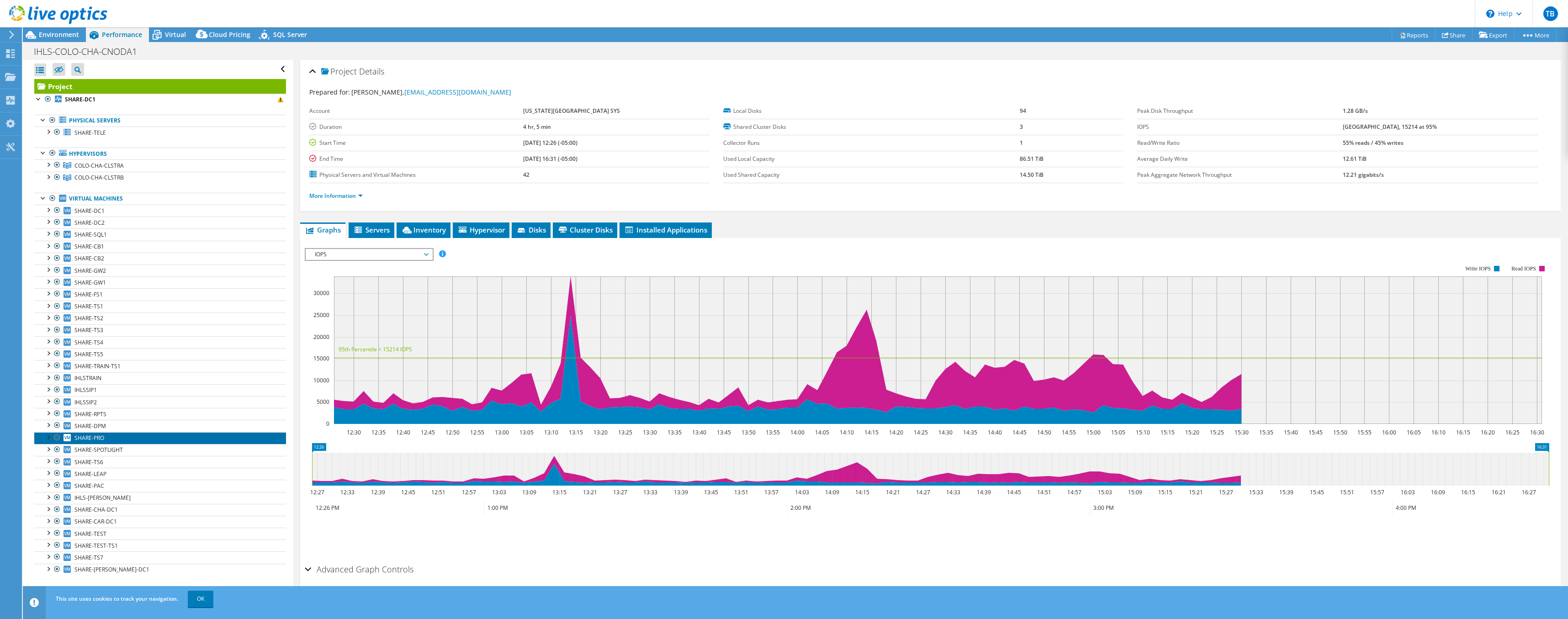
click at [83, 438] on span "SHARE-PRO" at bounding box center [89, 438] width 30 height 8
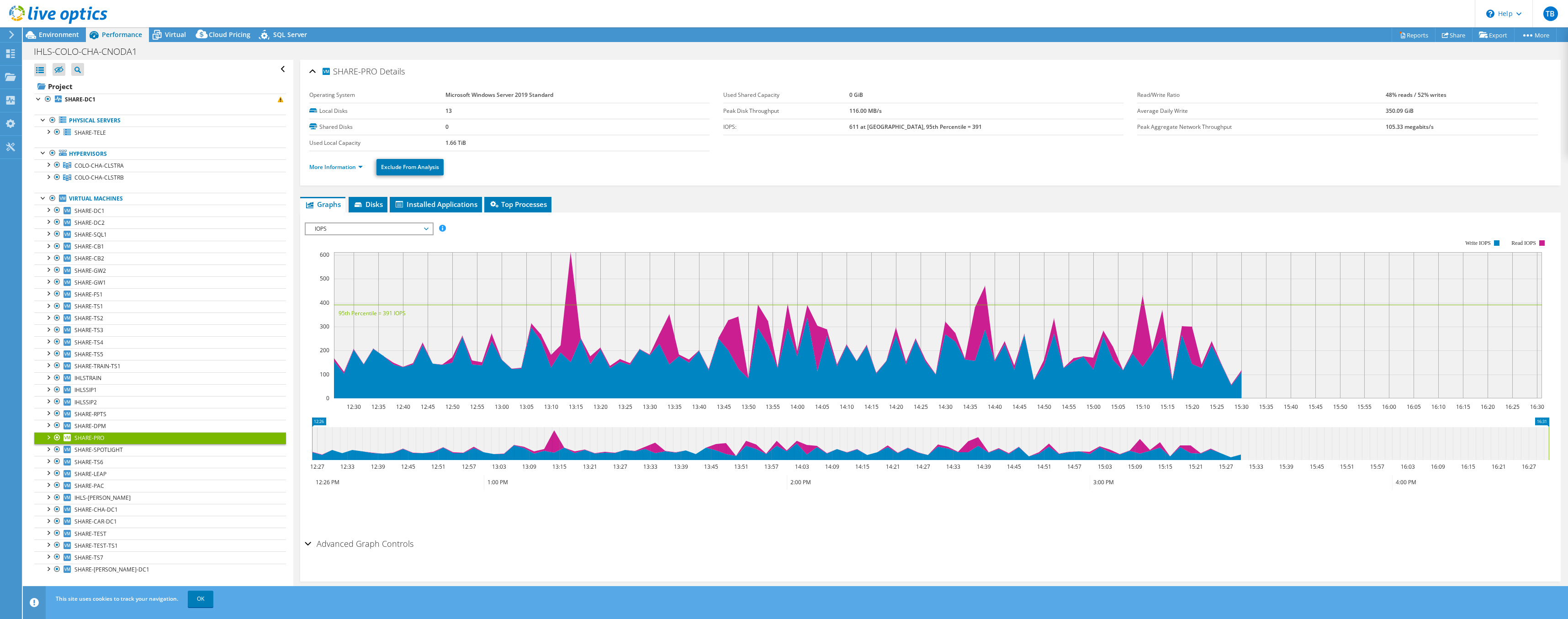
click at [48, 436] on div at bounding box center [47, 436] width 9 height 9
click at [84, 450] on link "0 C:" at bounding box center [160, 450] width 252 height 12
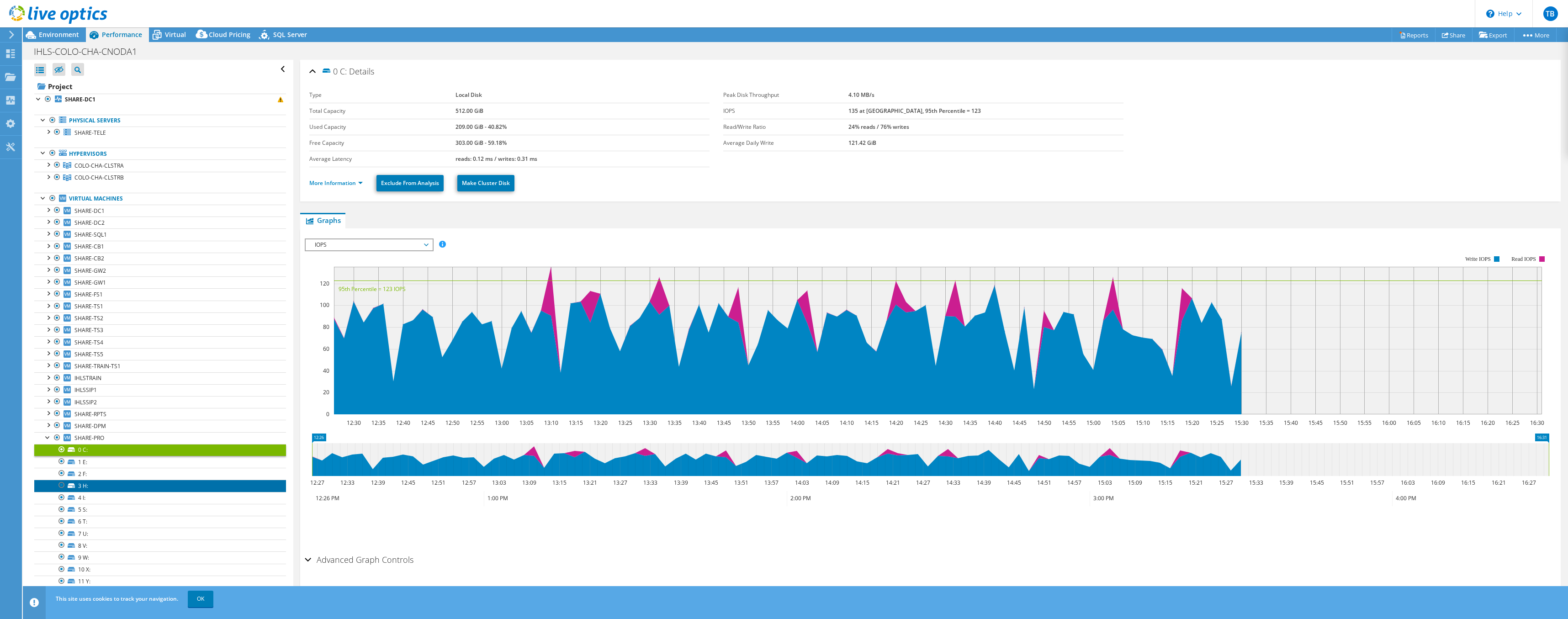
click at [84, 486] on link "3 H:" at bounding box center [160, 486] width 252 height 12
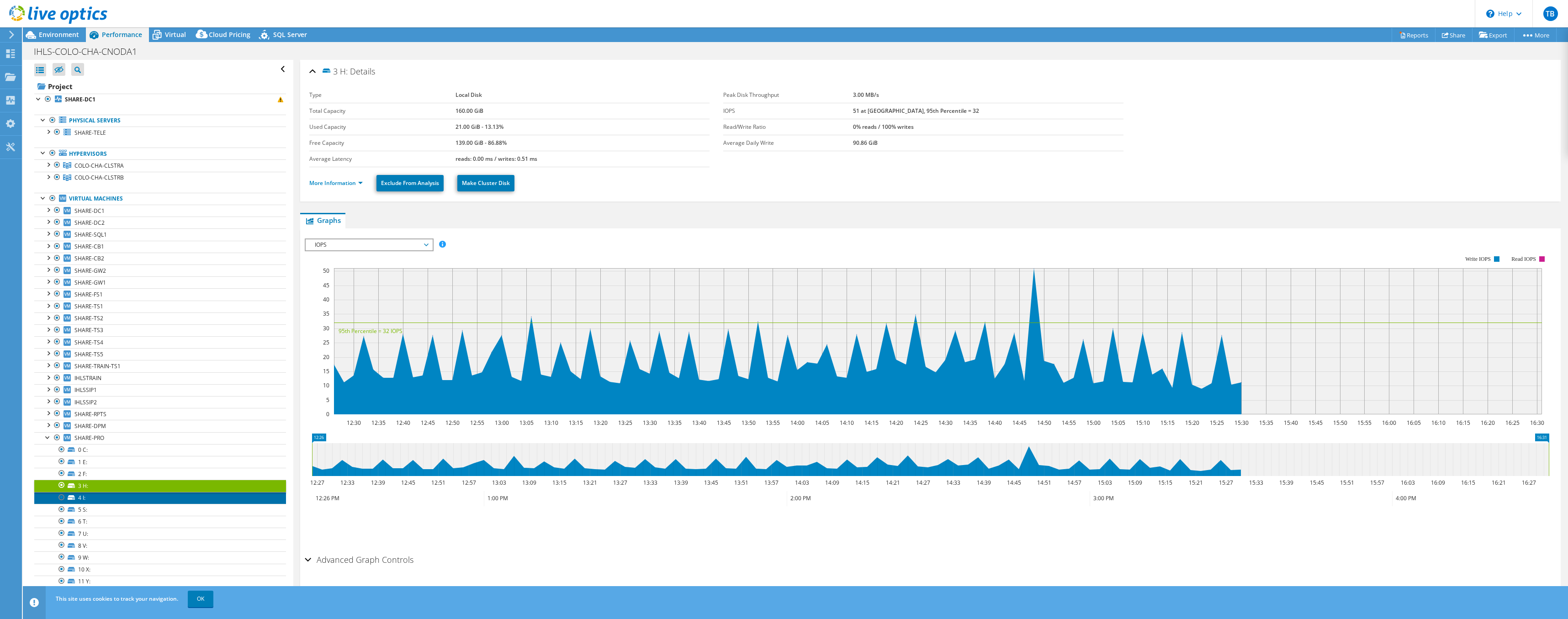
click at [84, 499] on link "4 I:" at bounding box center [160, 498] width 252 height 12
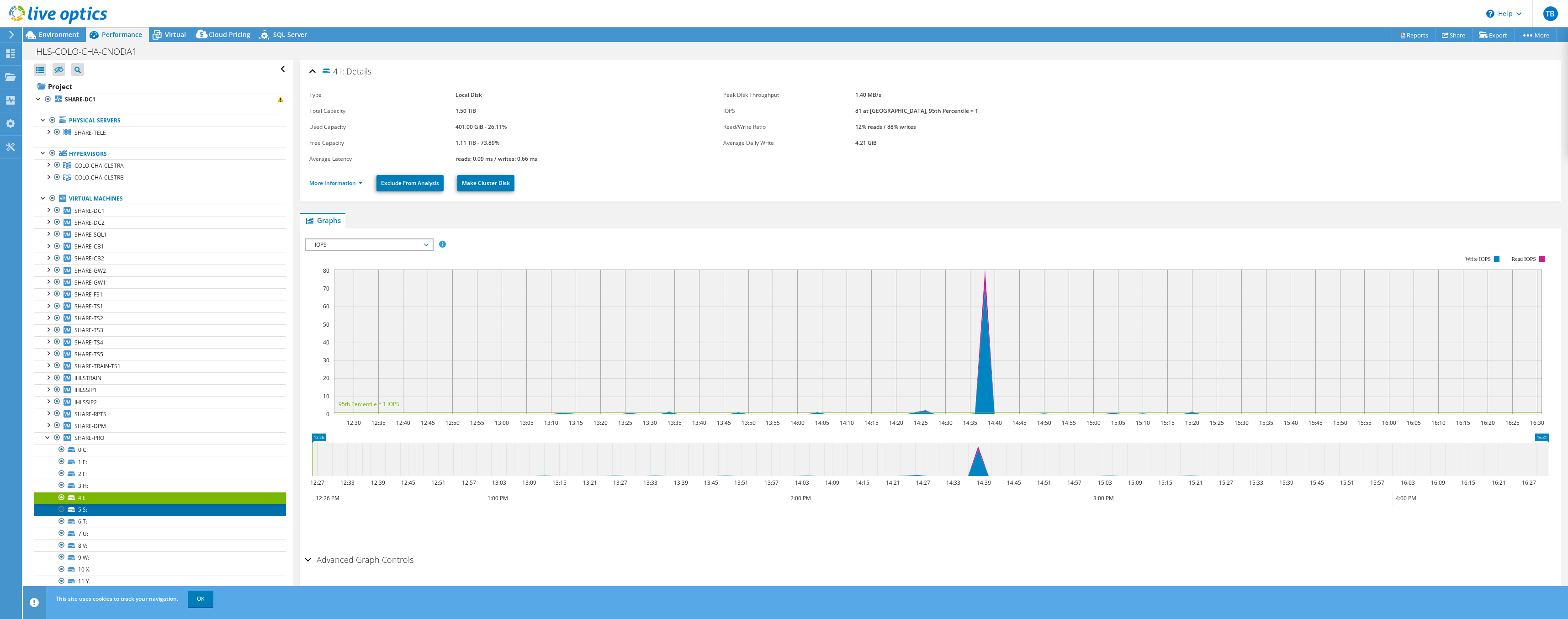
click at [85, 509] on link "5 S:" at bounding box center [160, 510] width 252 height 12
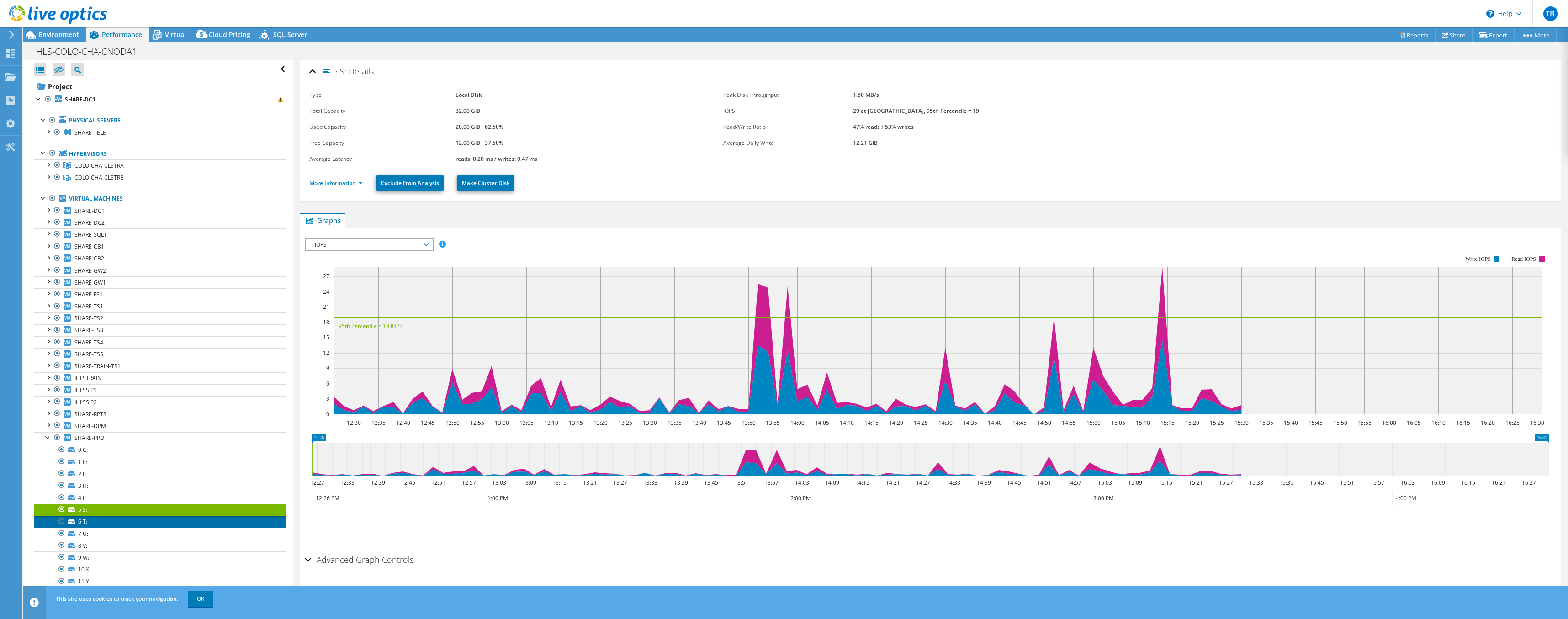
click at [85, 520] on link "6 T:" at bounding box center [160, 522] width 252 height 12
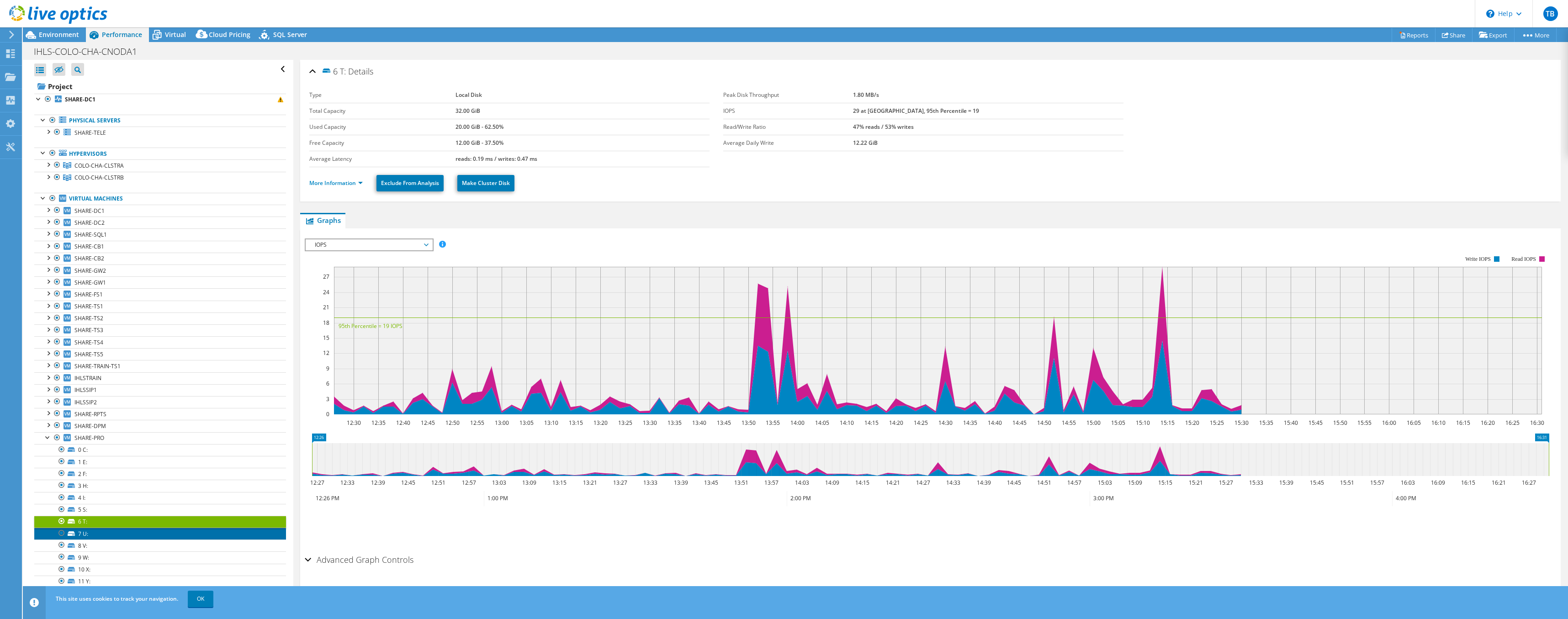
click at [84, 537] on link "7 U:" at bounding box center [160, 534] width 252 height 12
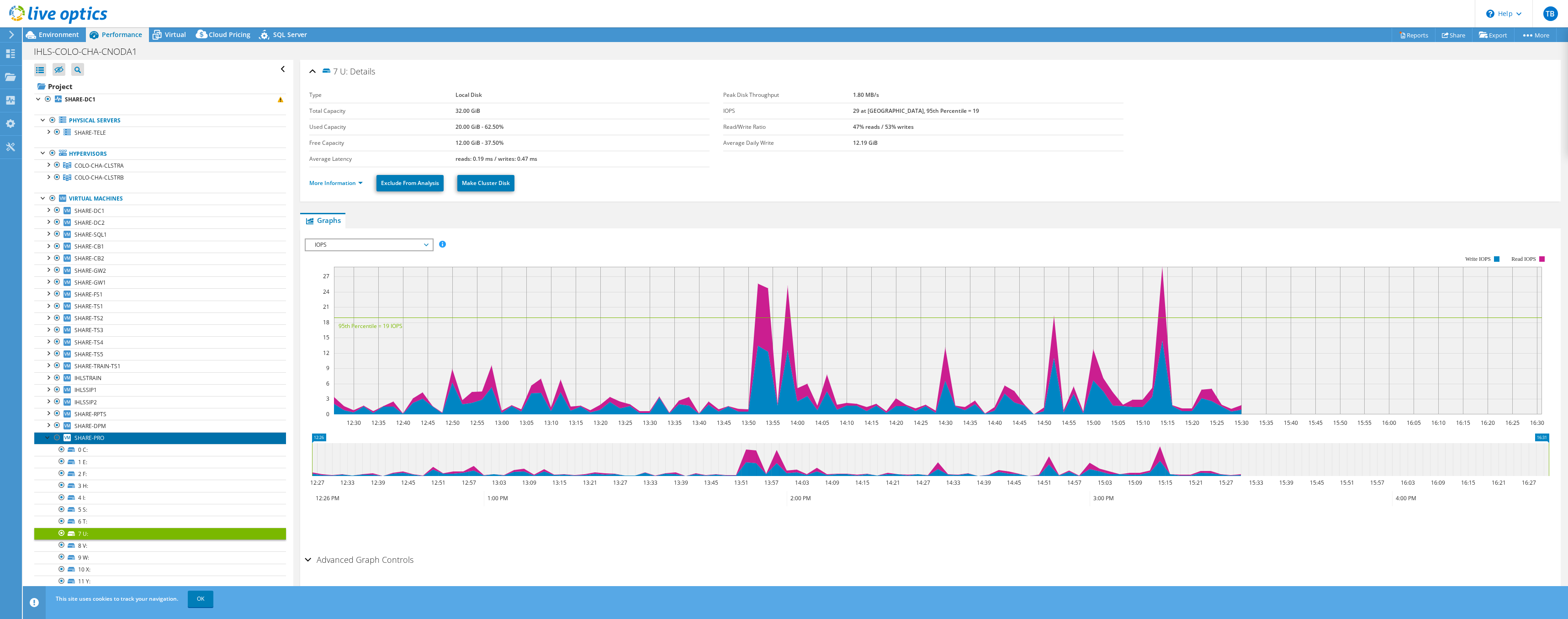
click at [95, 436] on span "SHARE-PRO" at bounding box center [89, 438] width 30 height 8
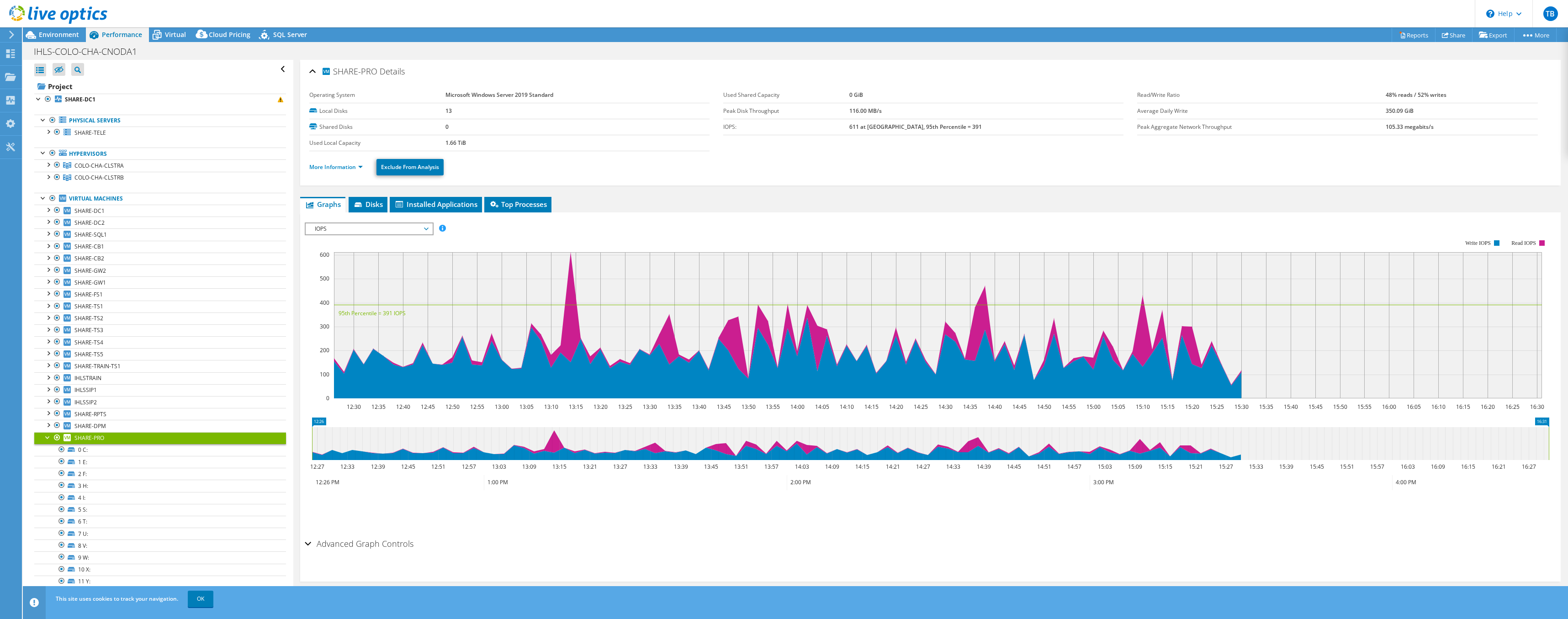
click at [49, 438] on div at bounding box center [47, 436] width 9 height 9
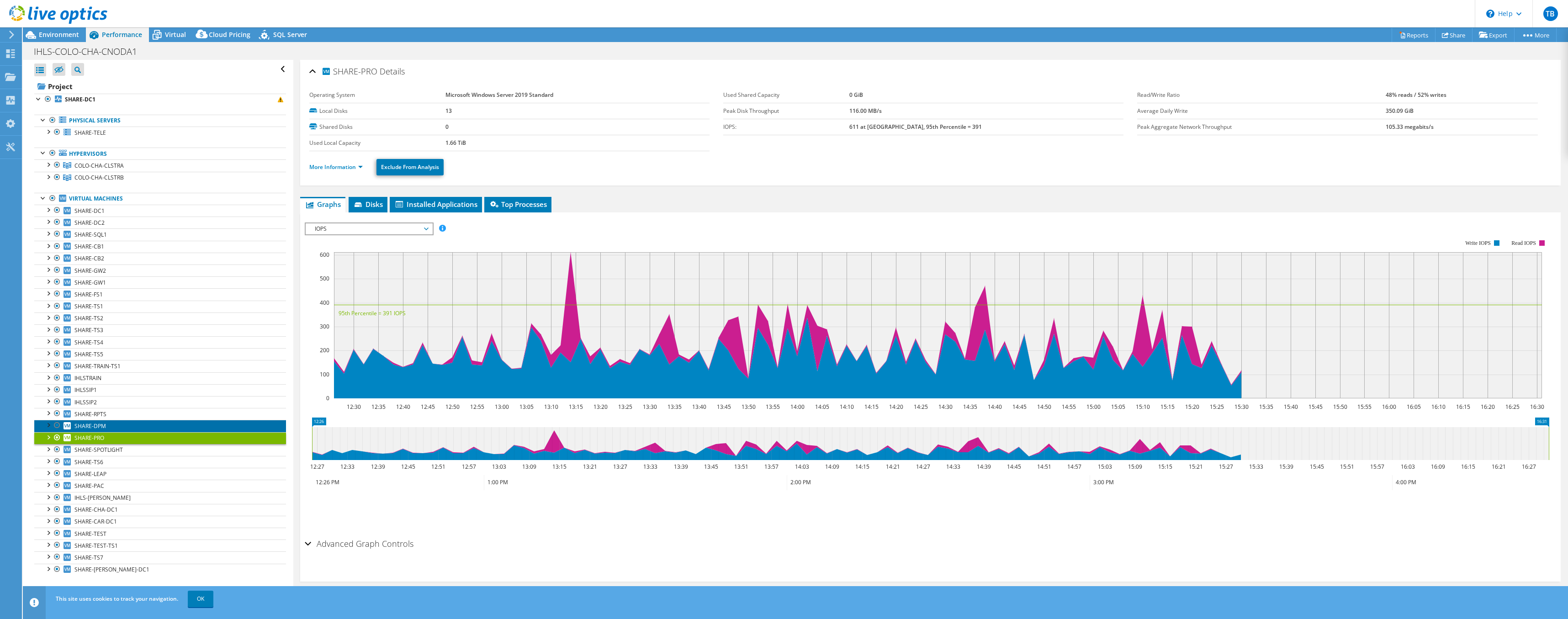
click at [91, 424] on span "SHARE-DPM" at bounding box center [90, 426] width 32 height 8
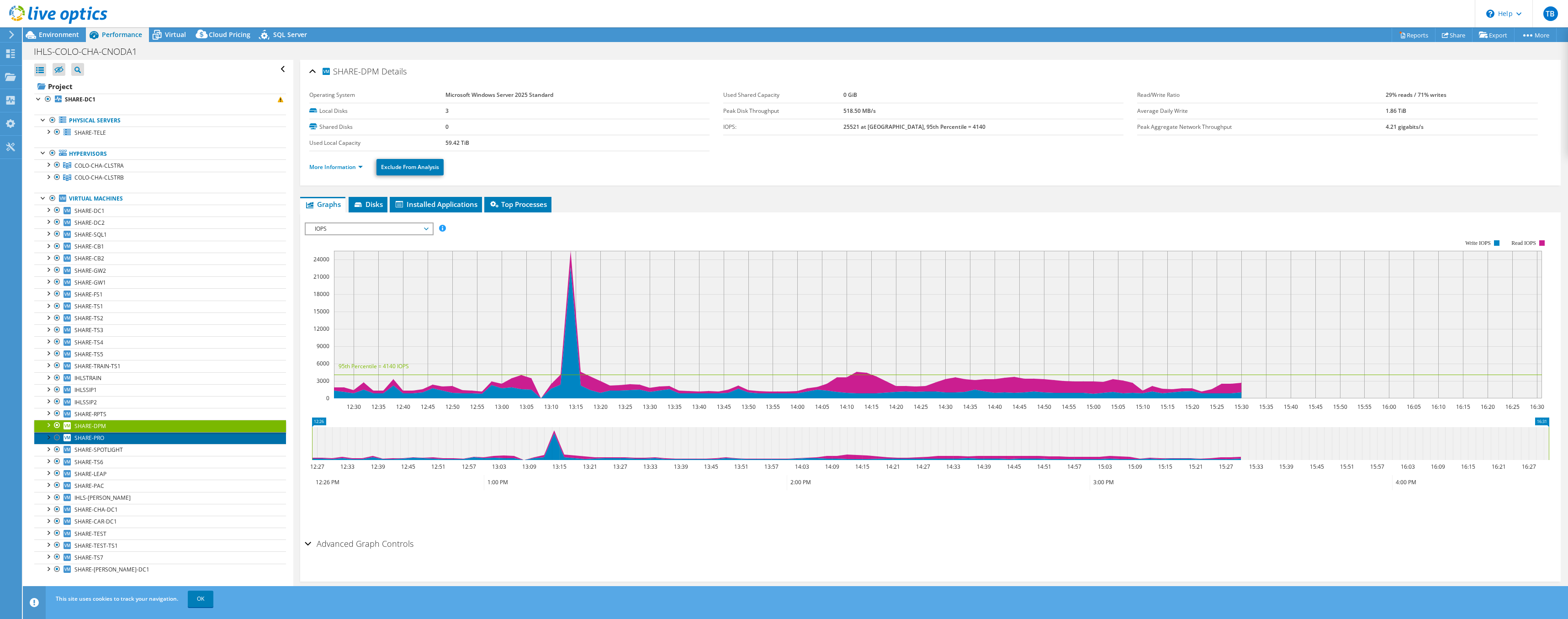
click at [91, 437] on span "SHARE-PRO" at bounding box center [89, 438] width 30 height 8
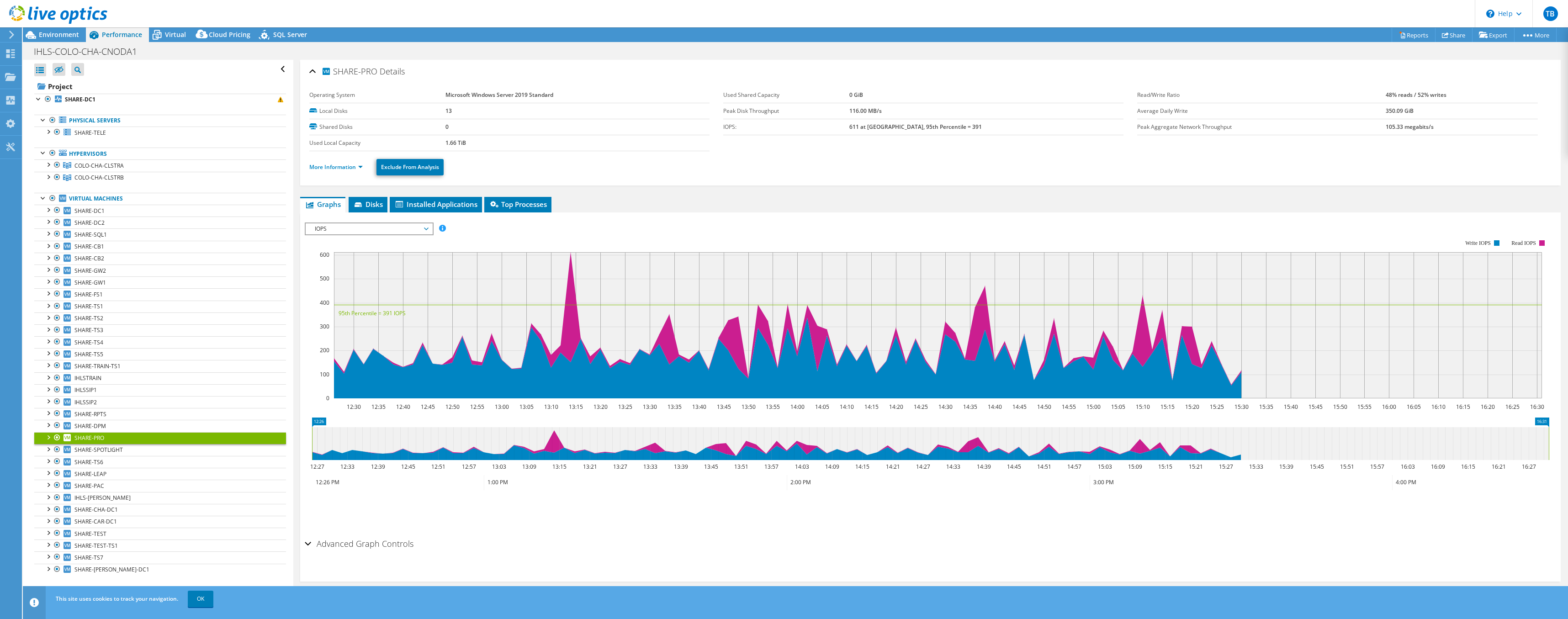
click at [357, 229] on span "IOPS" at bounding box center [369, 229] width 117 height 11
click at [348, 260] on li "IO Size" at bounding box center [369, 262] width 127 height 11
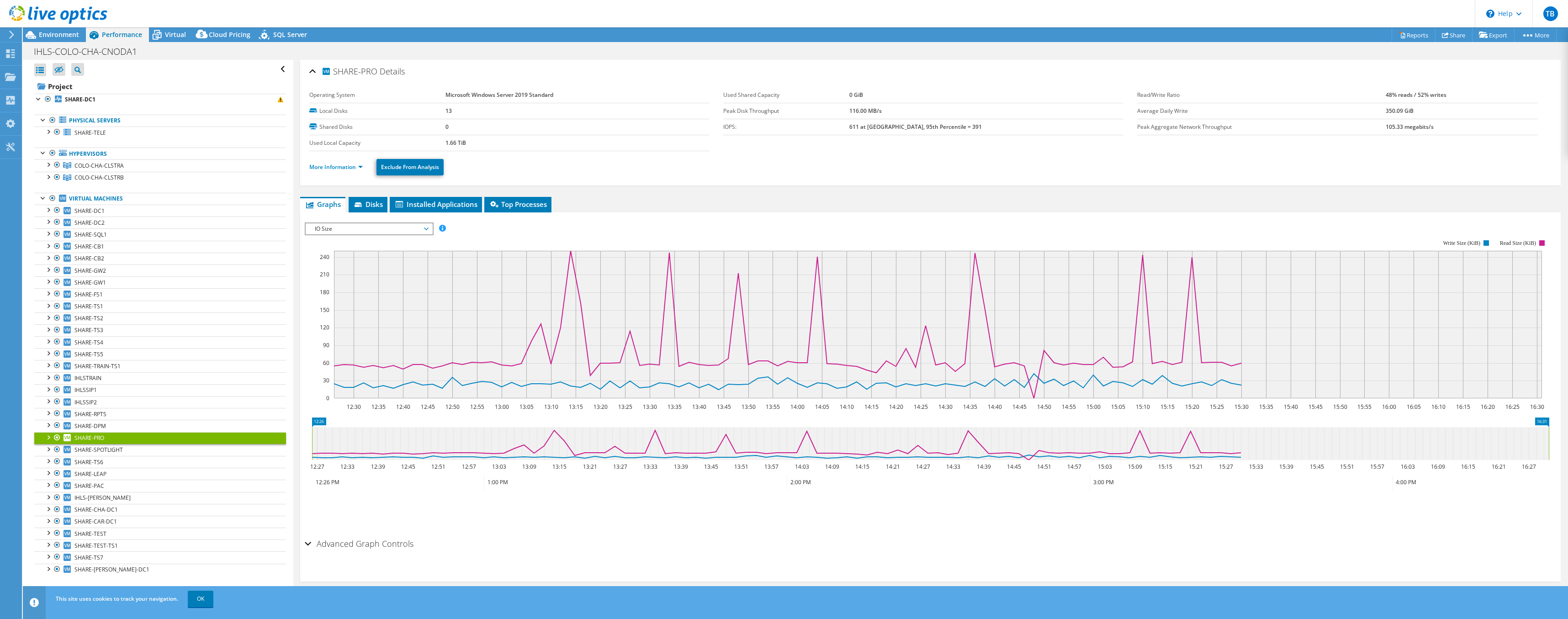
click at [367, 228] on span "IO Size" at bounding box center [369, 229] width 117 height 11
click at [356, 273] on li "Latency" at bounding box center [369, 273] width 127 height 11
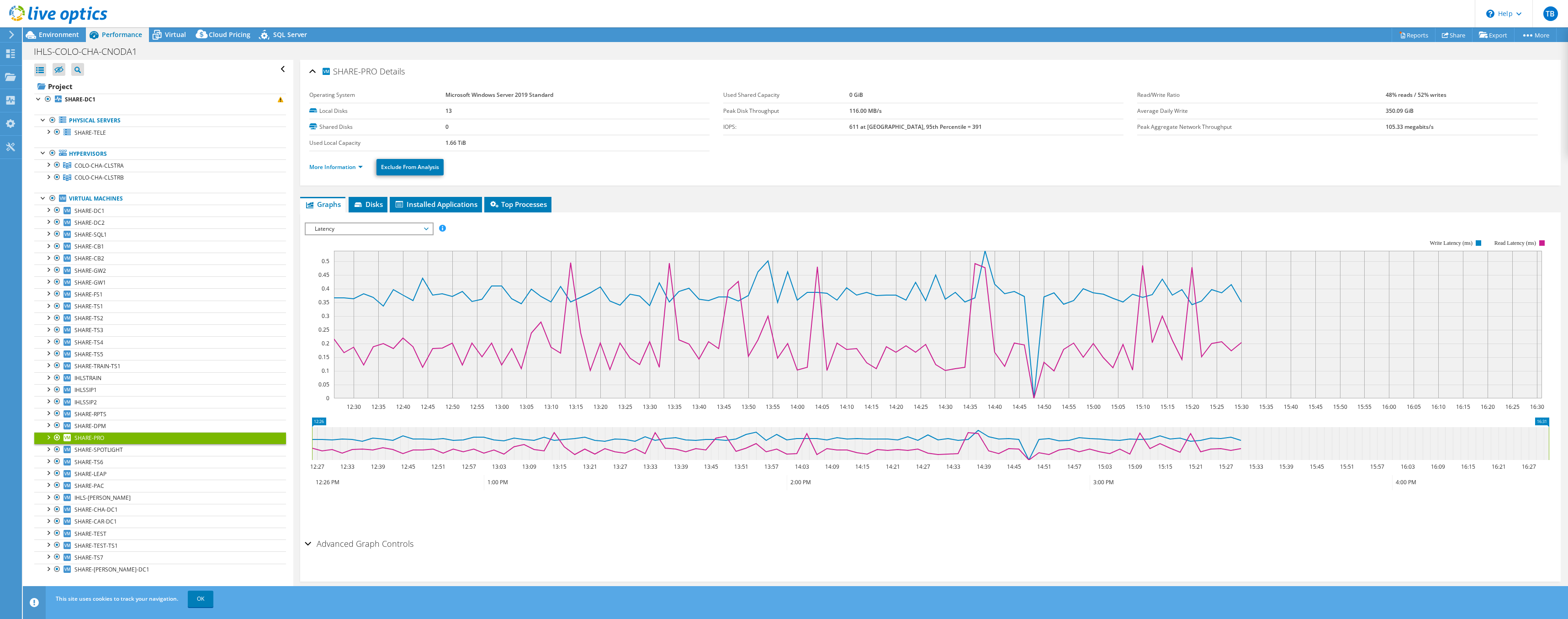
click at [360, 231] on span "Latency" at bounding box center [369, 229] width 117 height 11
click at [347, 312] on ul "IOPS Disk Throughput IO Size Latency Queue Depth CPU Percentage Memory Page Fau…" at bounding box center [369, 289] width 127 height 110
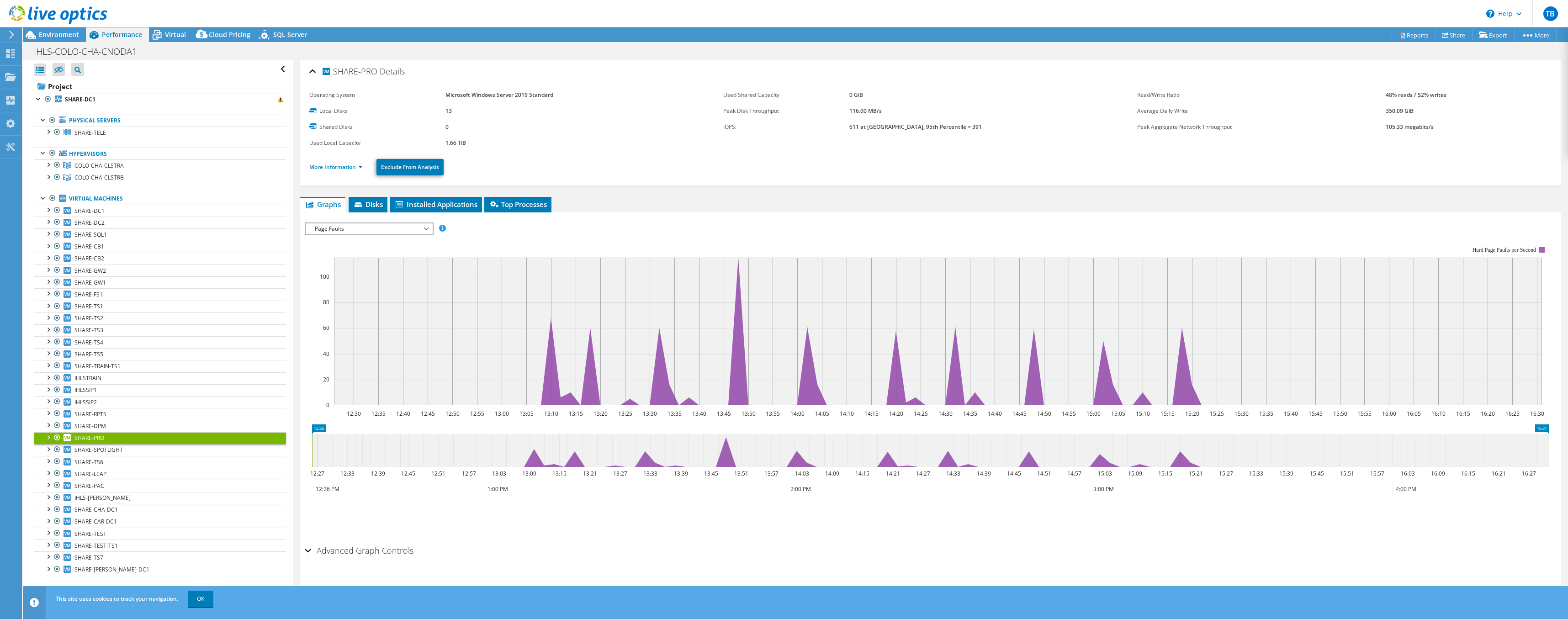
click at [370, 229] on span "Page Faults" at bounding box center [369, 229] width 117 height 11
click at [347, 334] on li "Network Throughput" at bounding box center [369, 338] width 127 height 11
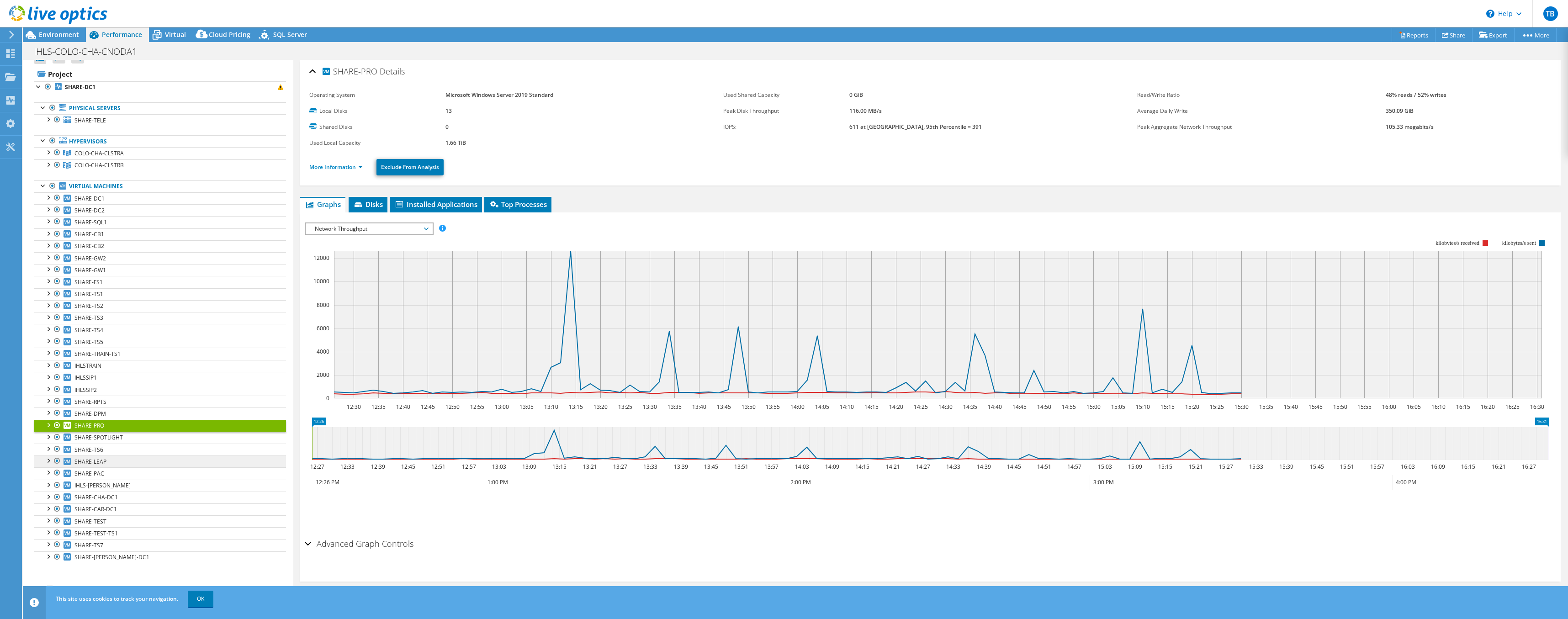
scroll to position [14, 0]
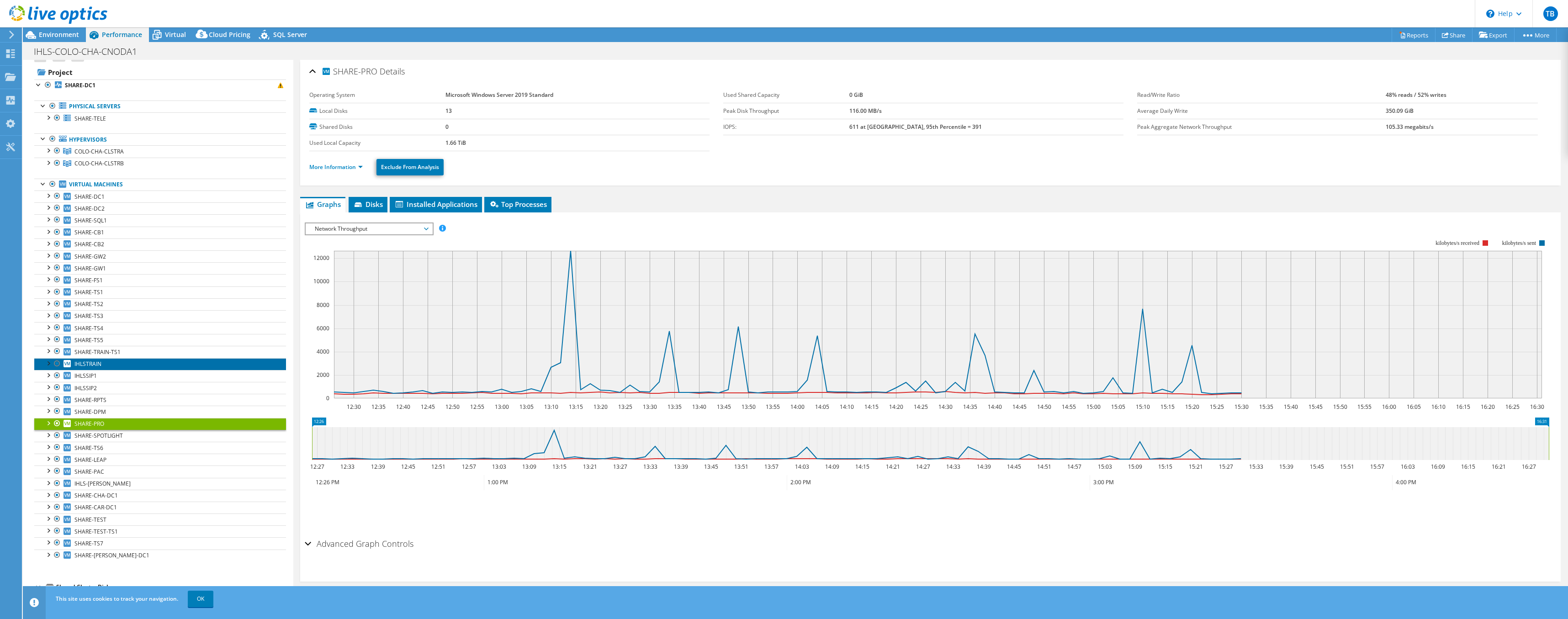
click at [93, 360] on span "IHLSTRAIN" at bounding box center [88, 363] width 27 height 8
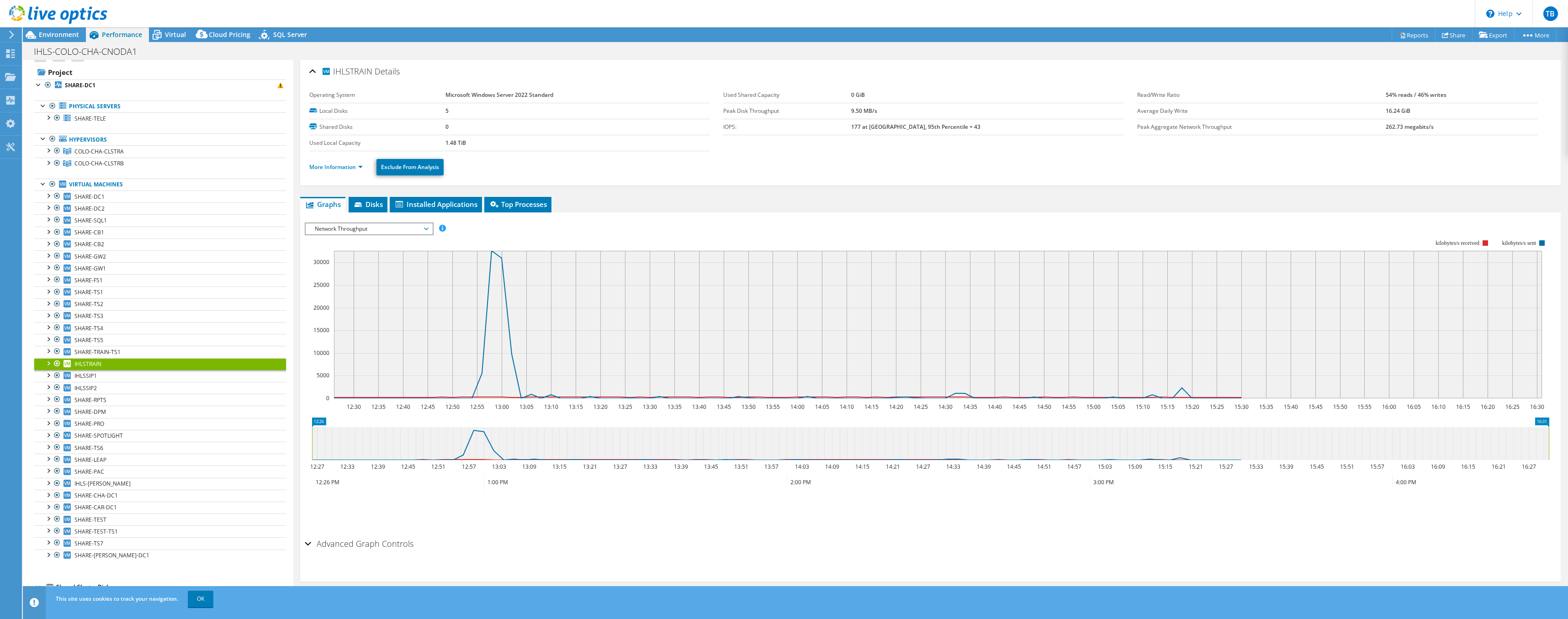
click at [372, 225] on span "Network Throughput" at bounding box center [369, 229] width 117 height 11
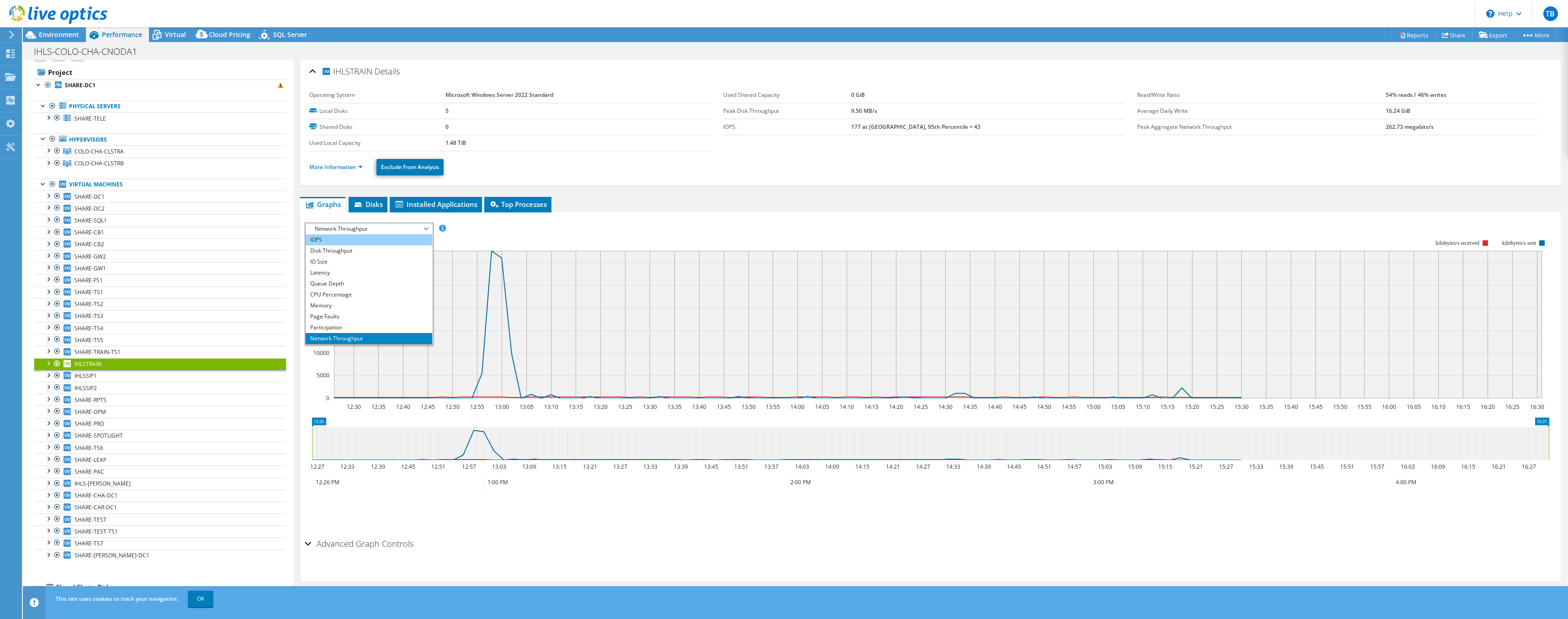
click at [334, 242] on li "IOPS" at bounding box center [369, 240] width 127 height 11
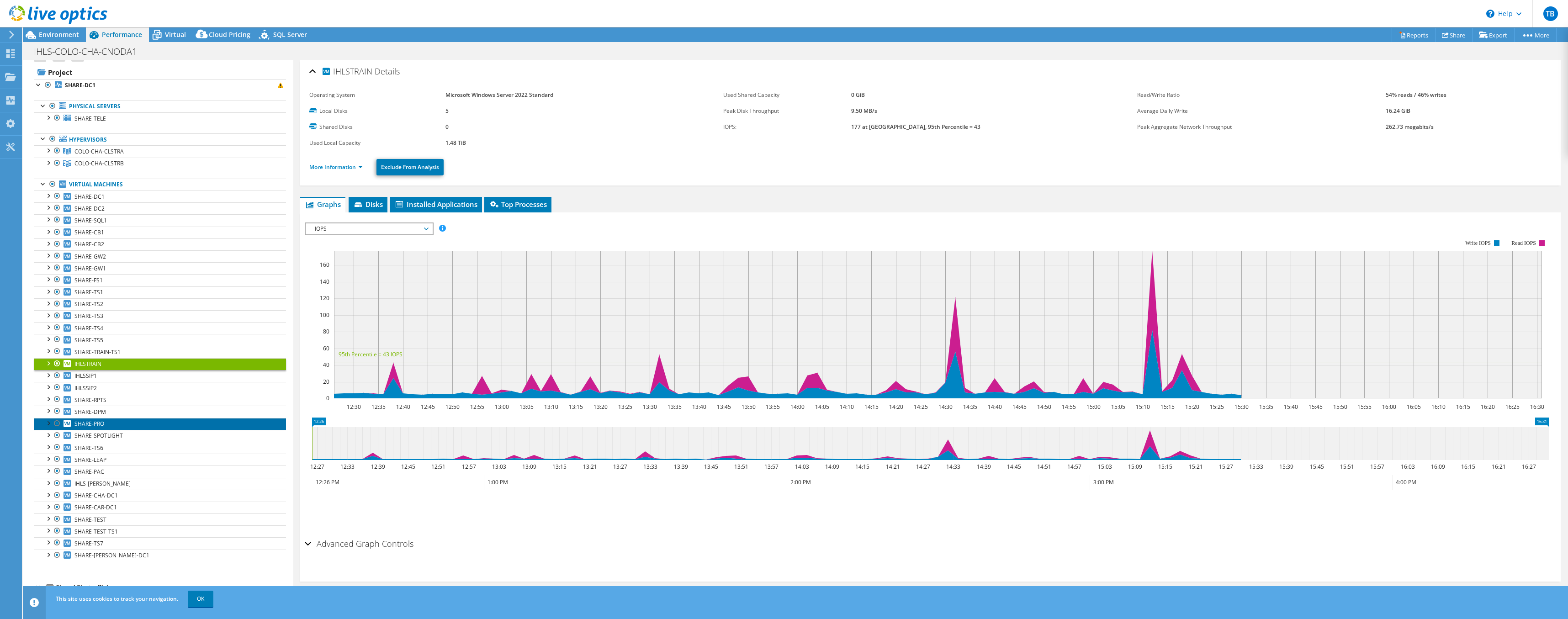
click at [93, 424] on span "SHARE-PRO" at bounding box center [89, 424] width 30 height 8
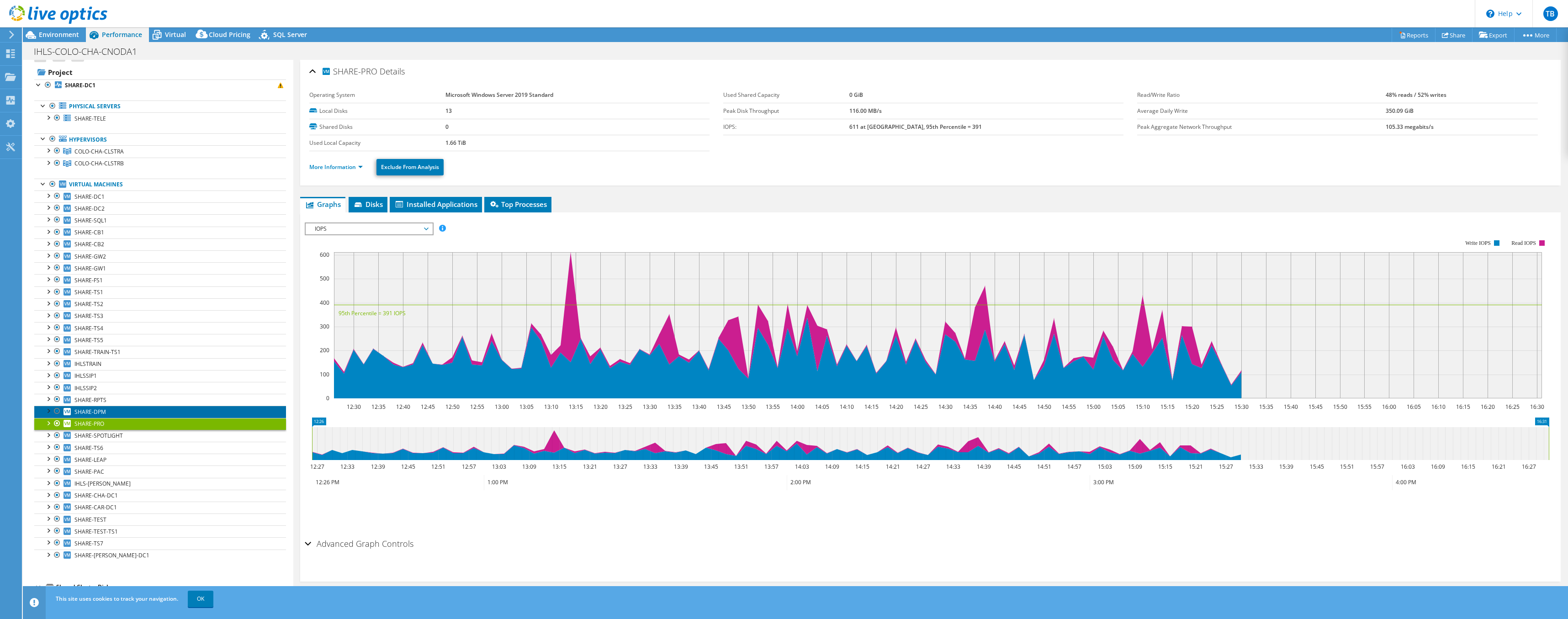
click at [94, 413] on span "SHARE-DPM" at bounding box center [90, 411] width 32 height 8
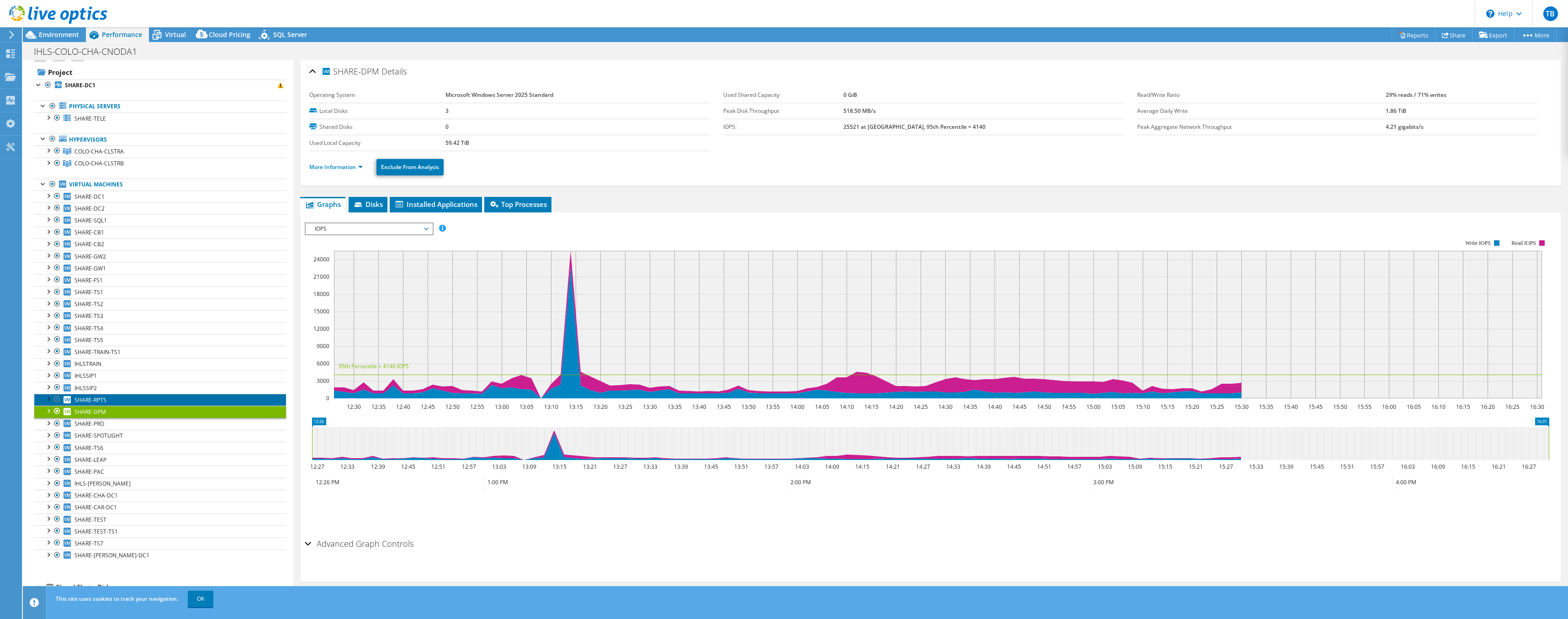
click at [98, 402] on span "SHARE-RPTS" at bounding box center [90, 400] width 32 height 8
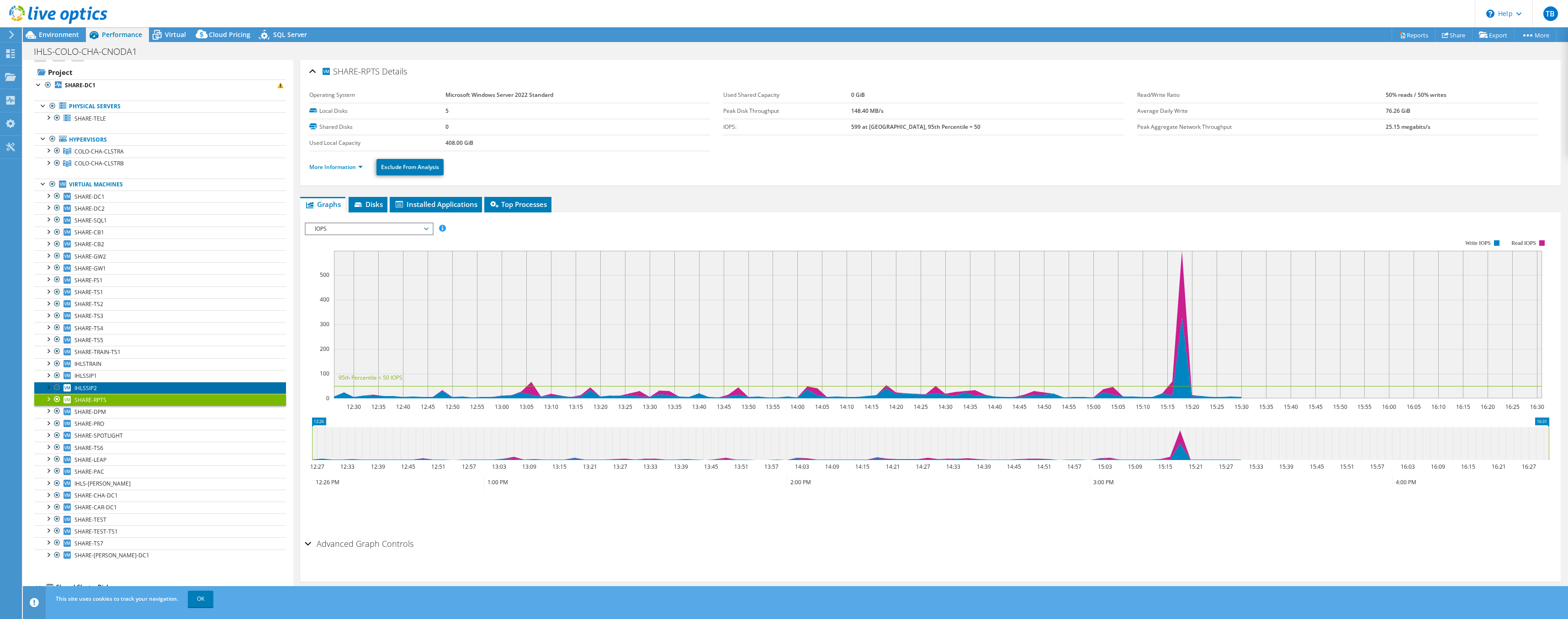
click at [93, 391] on span "IHLSSIP2" at bounding box center [85, 388] width 23 height 8
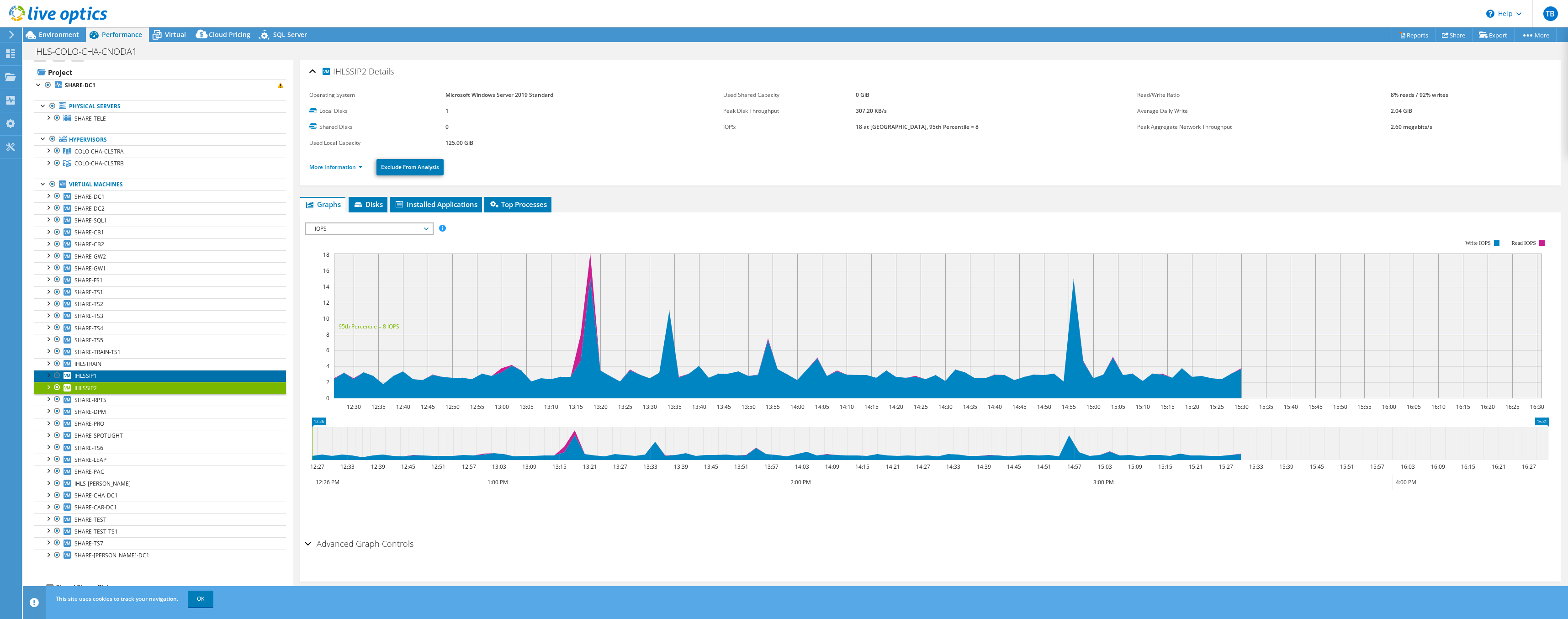
click at [93, 372] on span "IHLSSIP1" at bounding box center [85, 376] width 23 height 8
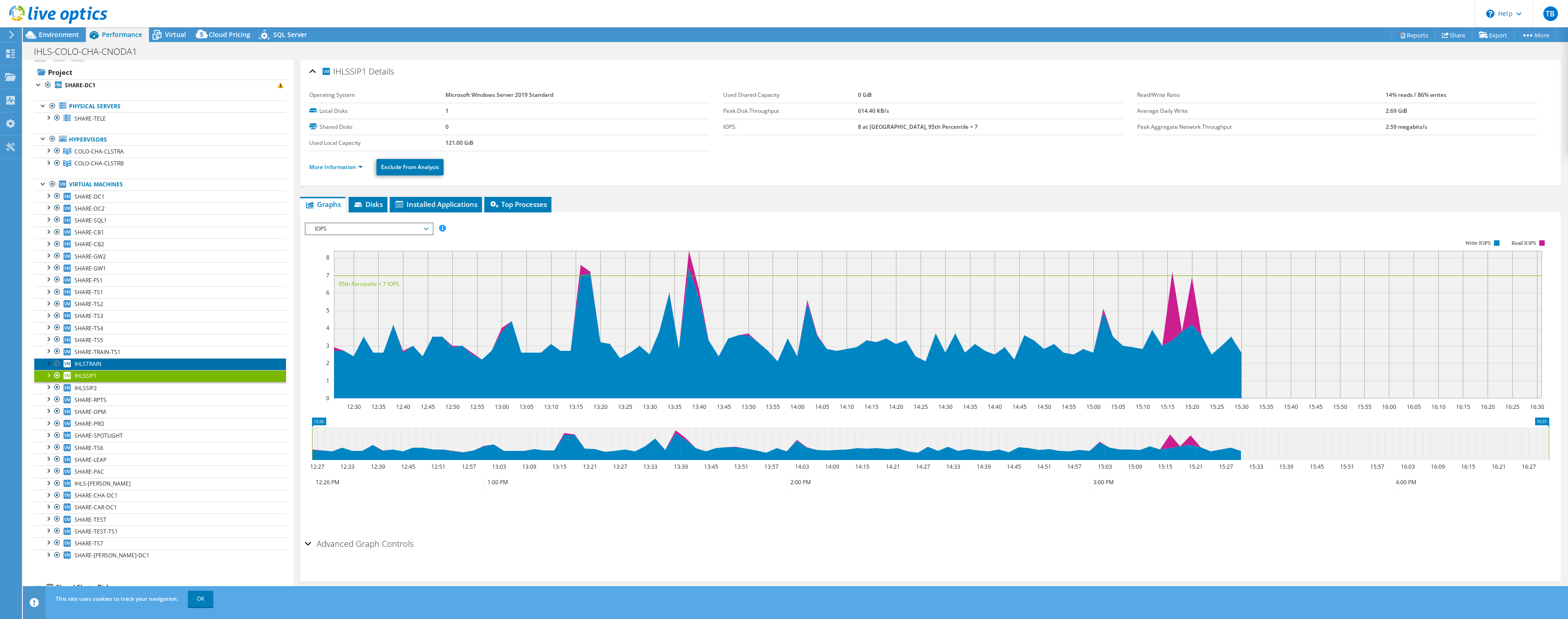
click at [93, 365] on span "IHLSTRAIN" at bounding box center [88, 363] width 27 height 8
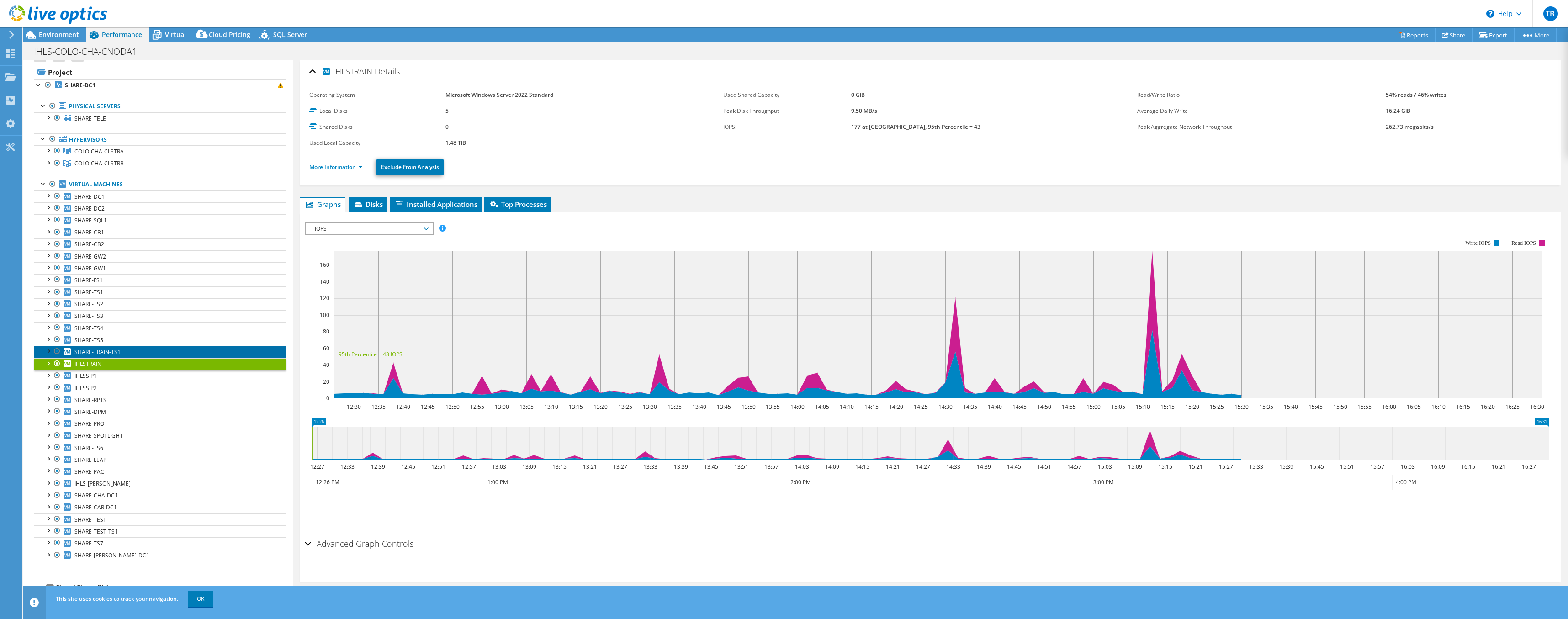
click at [93, 355] on span "SHARE-TRAIN-TS1" at bounding box center [97, 352] width 46 height 8
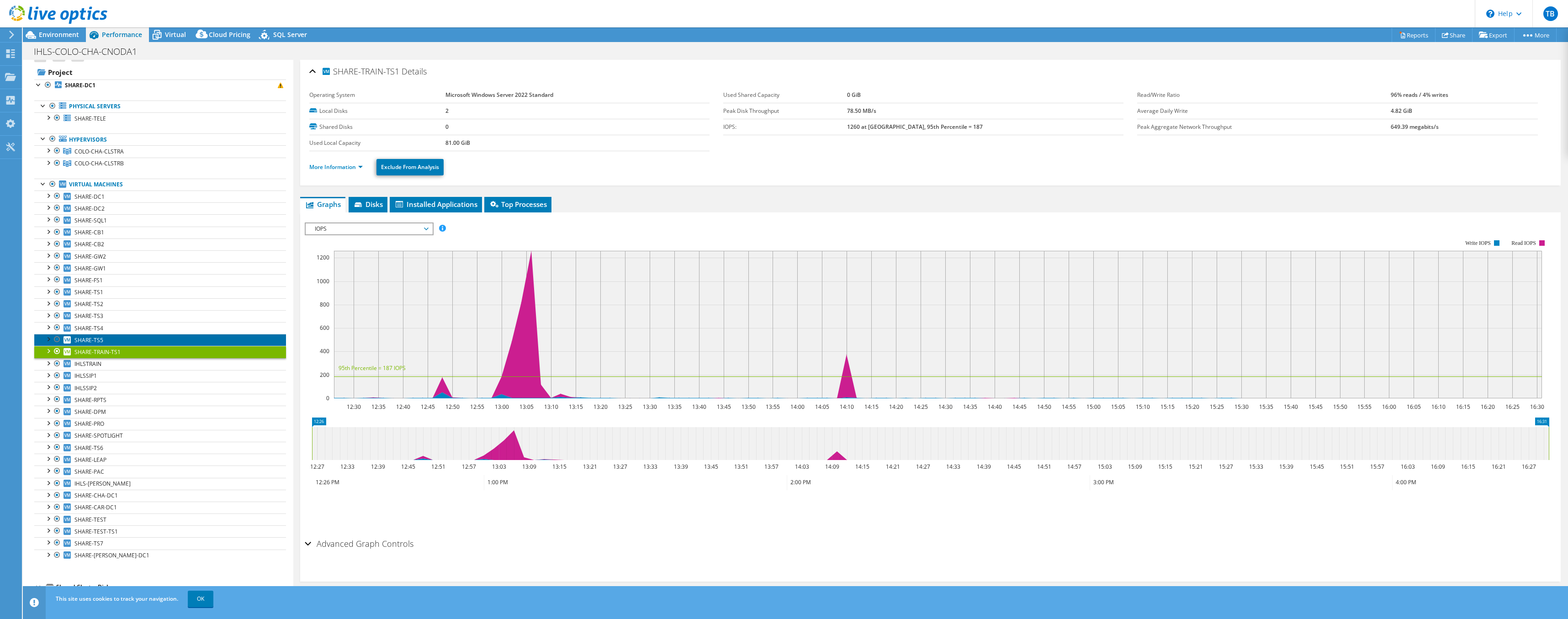
click at [91, 342] on span "SHARE-TS5" at bounding box center [88, 340] width 29 height 8
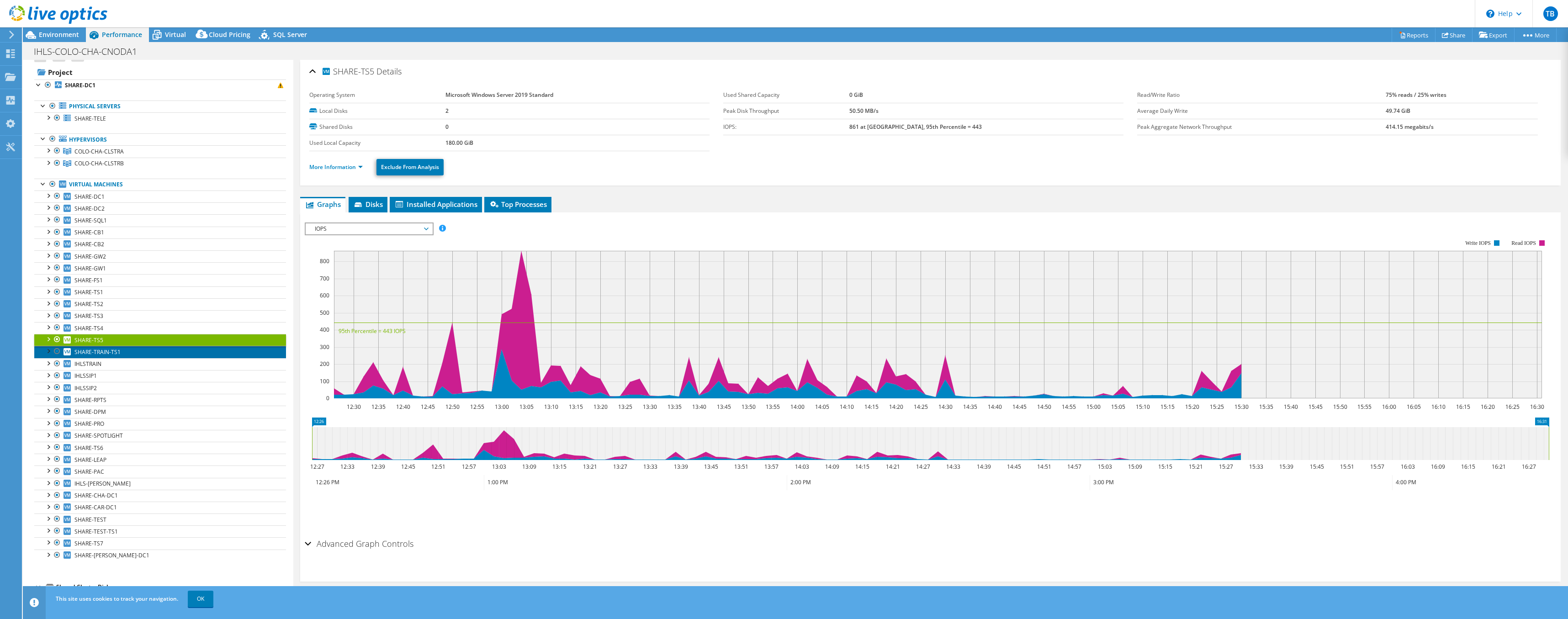
click at [93, 352] on span "SHARE-TRAIN-TS1" at bounding box center [97, 352] width 46 height 8
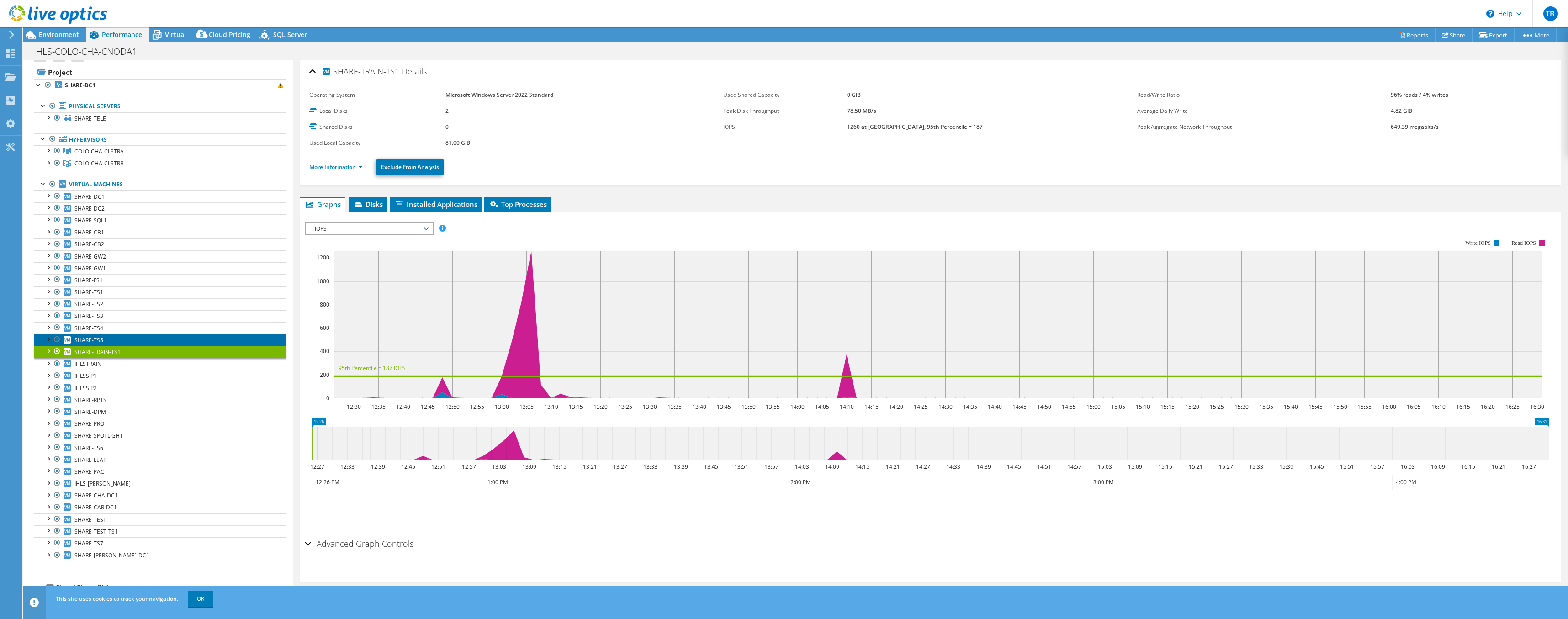
click at [91, 338] on span "SHARE-TS5" at bounding box center [88, 340] width 29 height 8
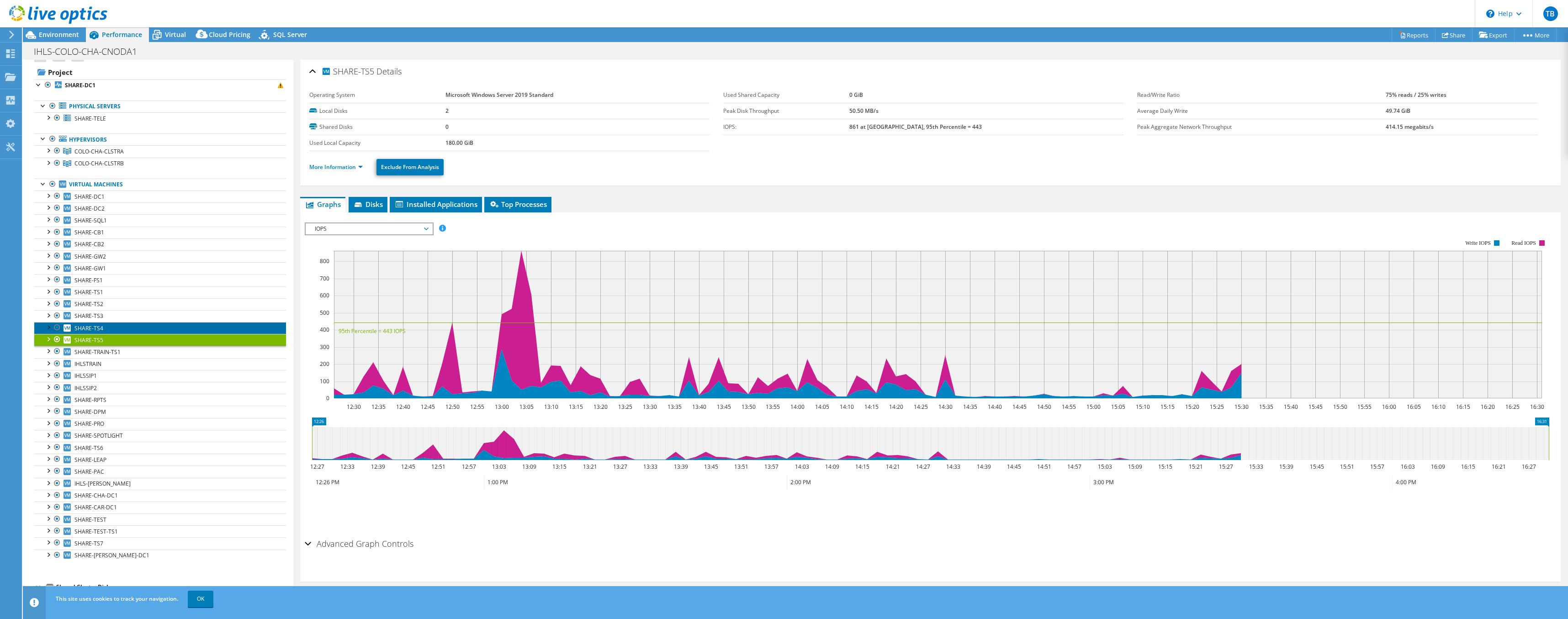
click at [91, 330] on span "SHARE-TS4" at bounding box center [88, 328] width 29 height 8
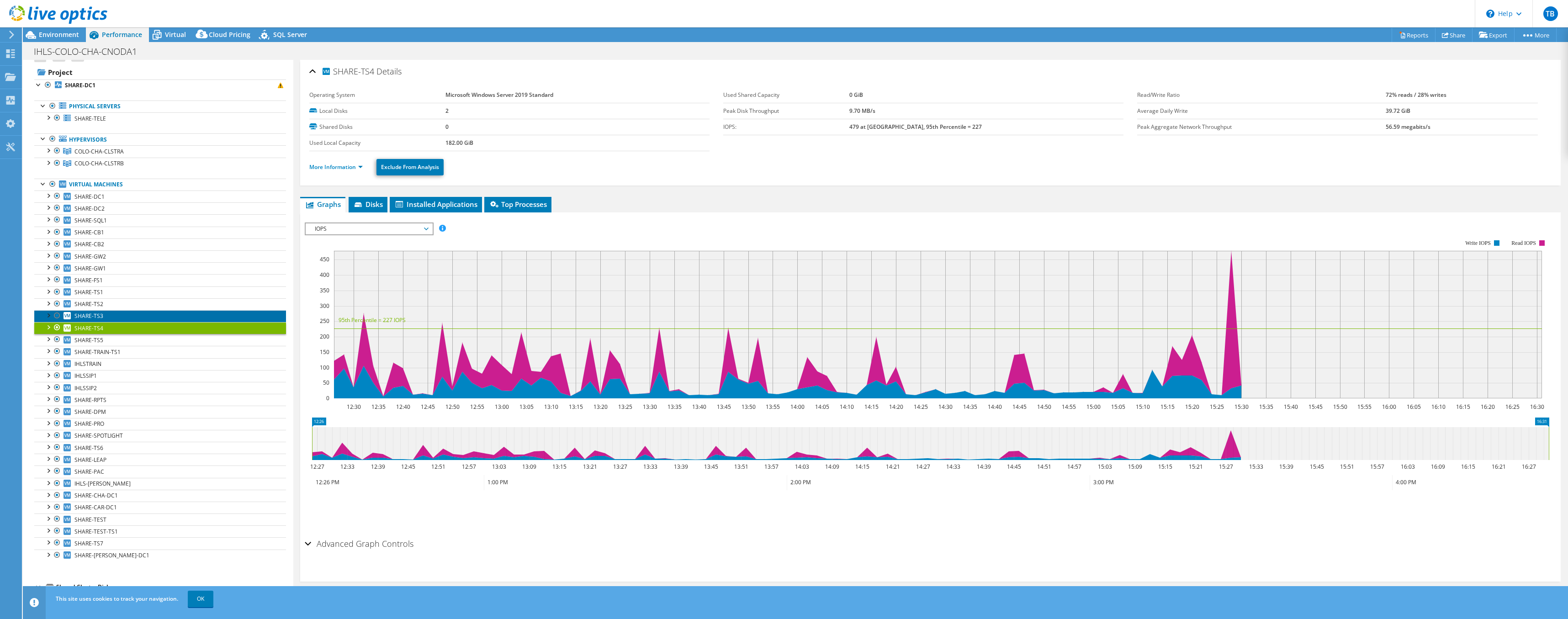
click at [94, 318] on span "SHARE-TS3" at bounding box center [88, 316] width 29 height 8
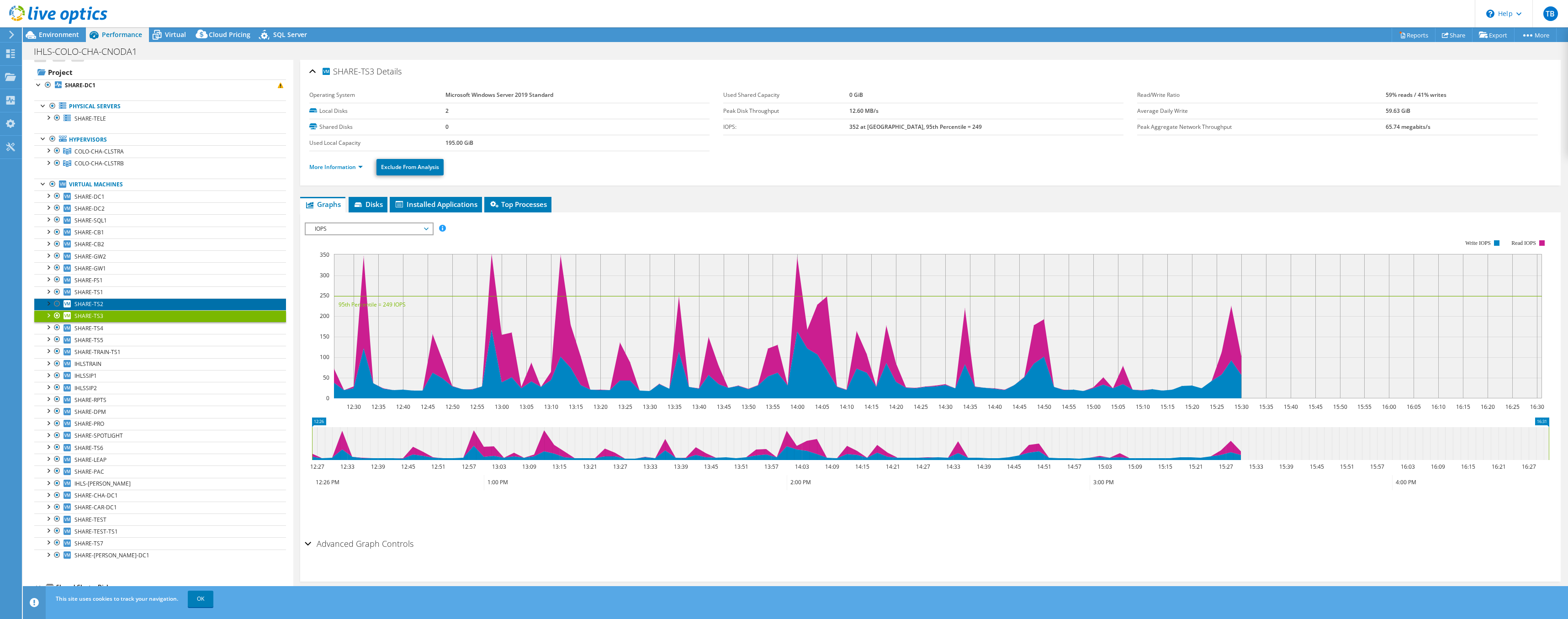
click at [94, 307] on span "SHARE-TS2" at bounding box center [88, 304] width 29 height 8
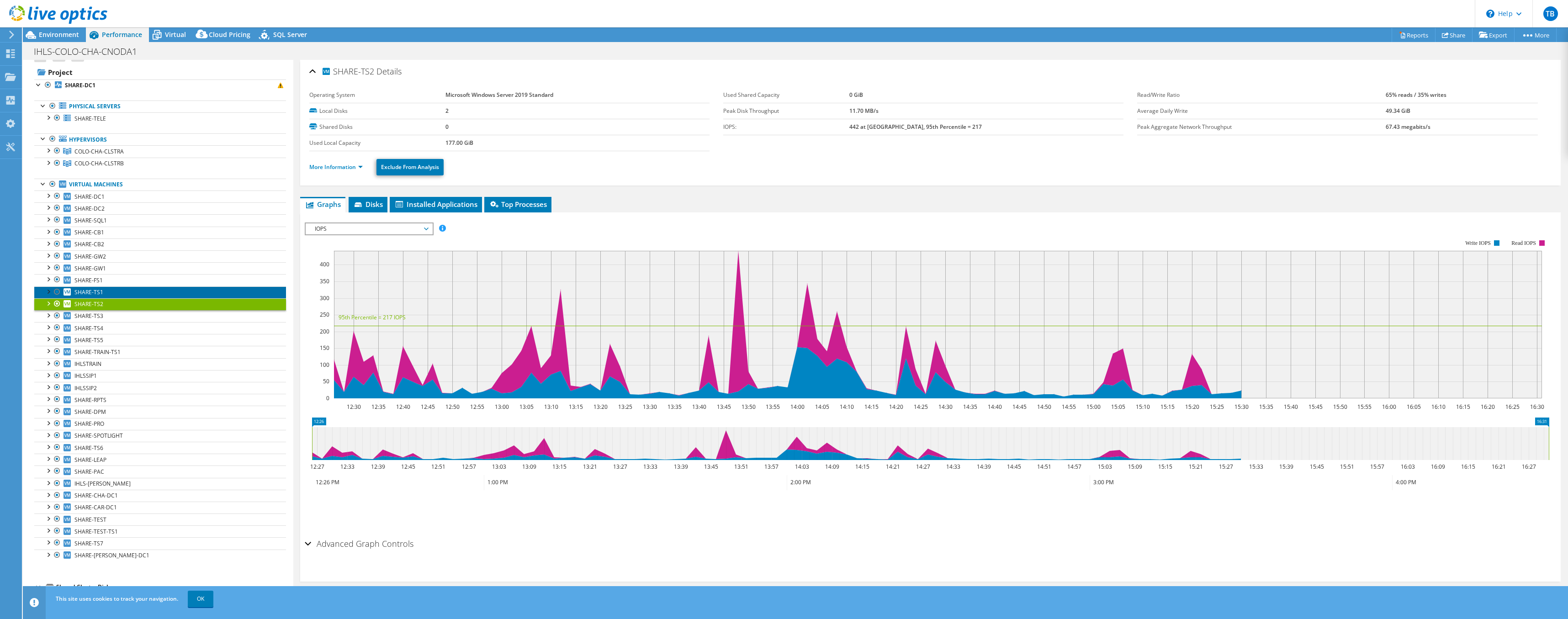
click at [94, 297] on link "SHARE-TS1" at bounding box center [160, 293] width 252 height 12
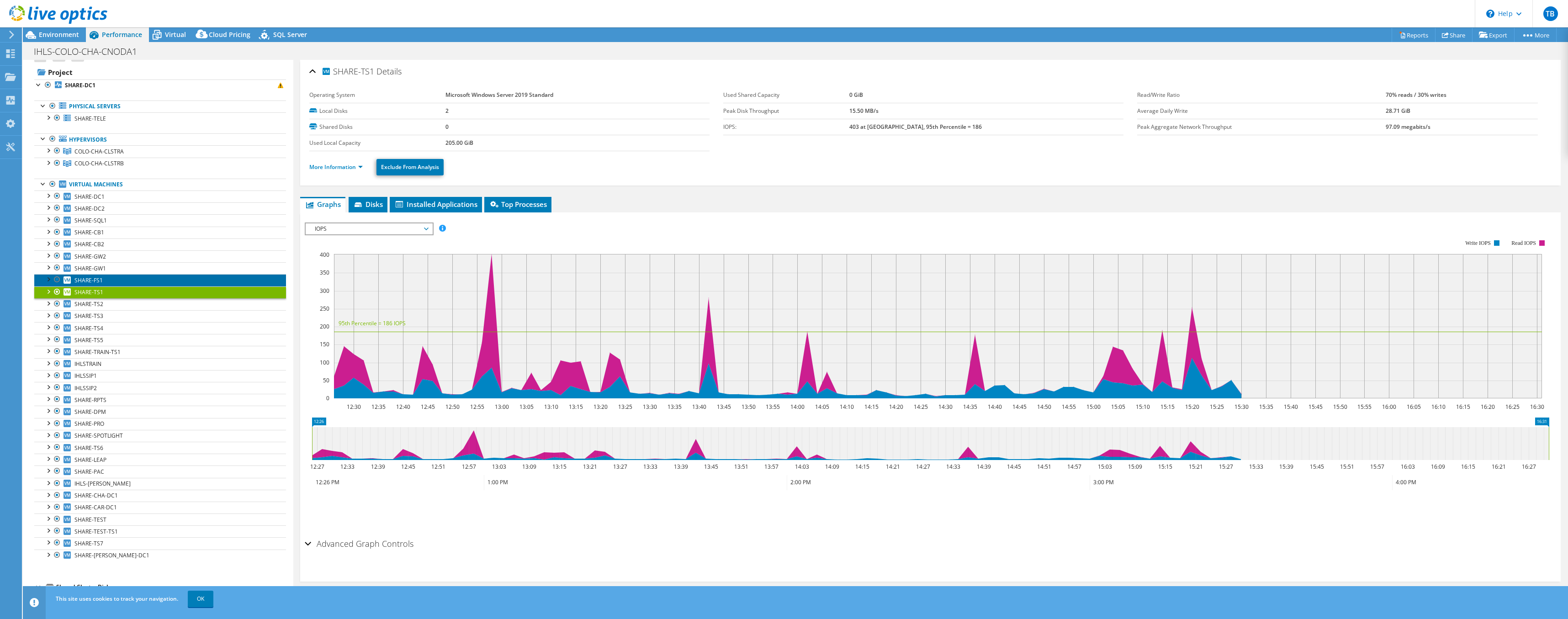
click at [94, 281] on span "SHARE-FS1" at bounding box center [88, 280] width 29 height 8
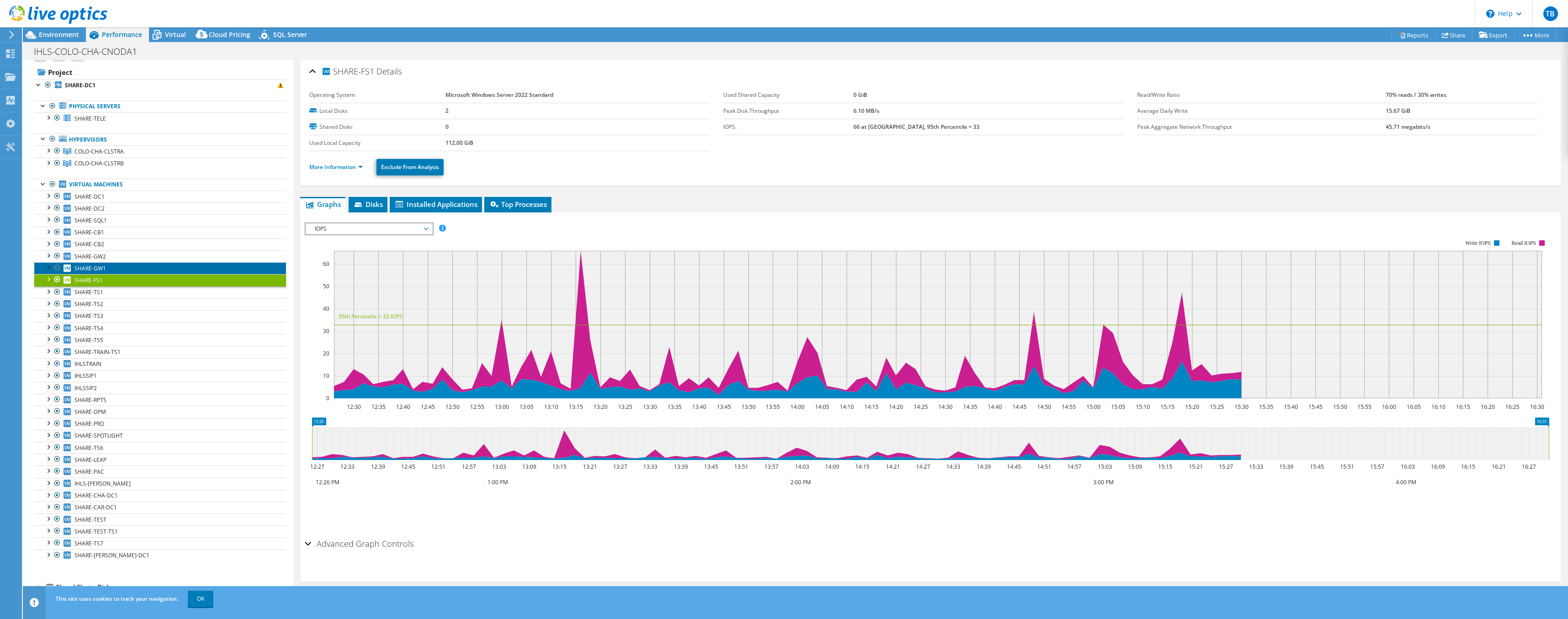
click at [97, 269] on span "SHARE-GW1" at bounding box center [90, 268] width 32 height 8
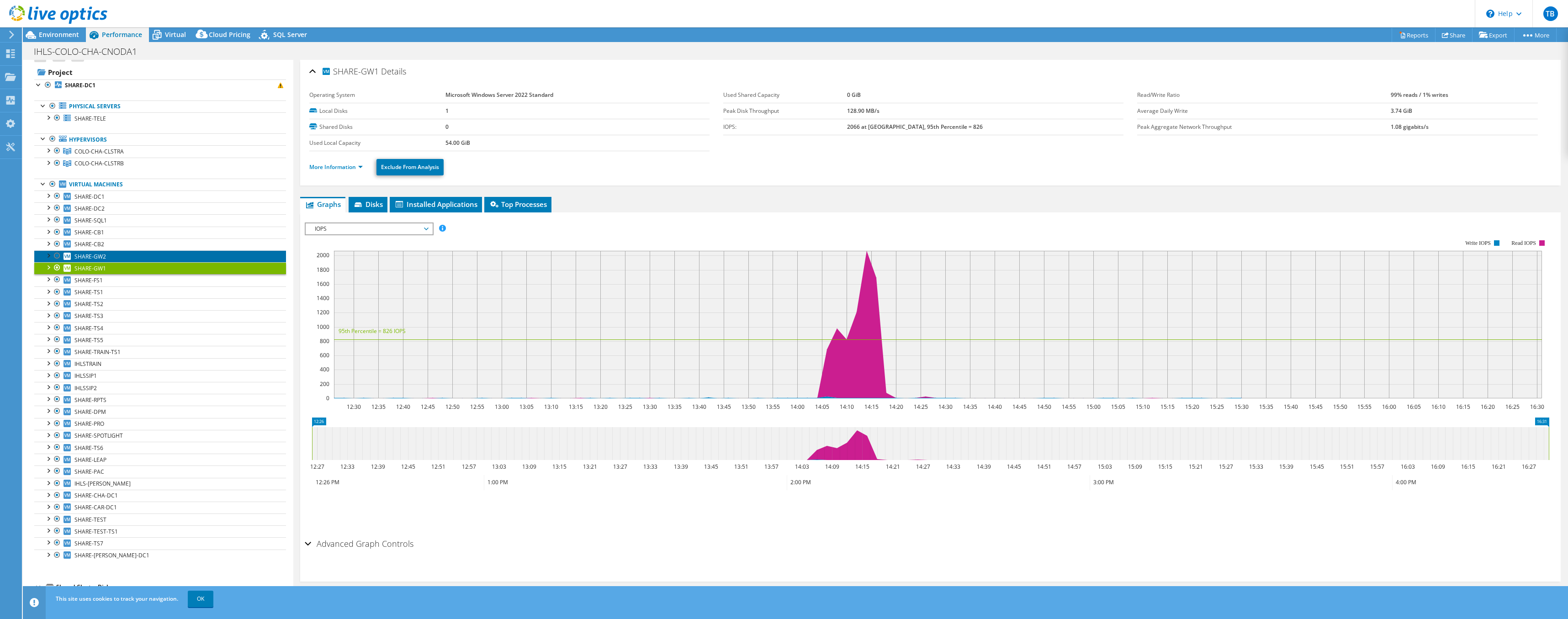
click at [99, 259] on span "SHARE-GW2" at bounding box center [90, 256] width 32 height 8
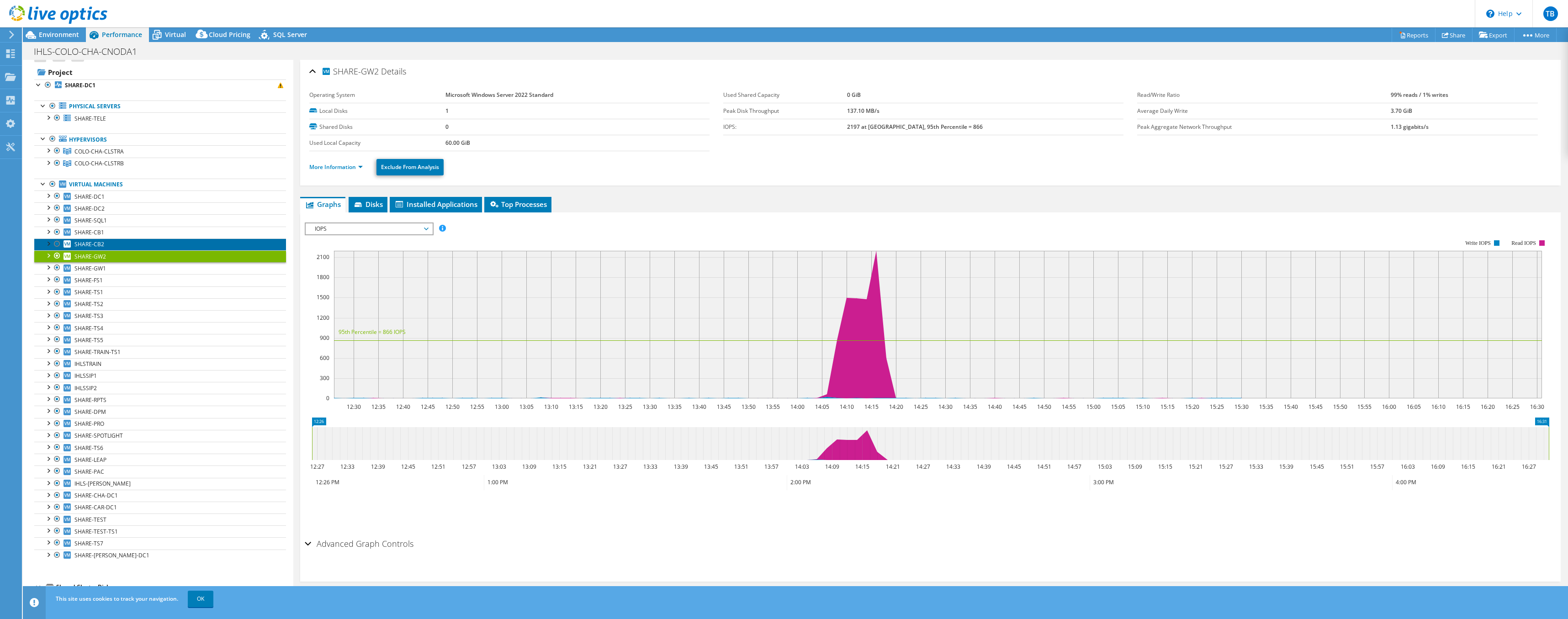
click at [97, 247] on span "SHARE-CB2" at bounding box center [89, 244] width 30 height 8
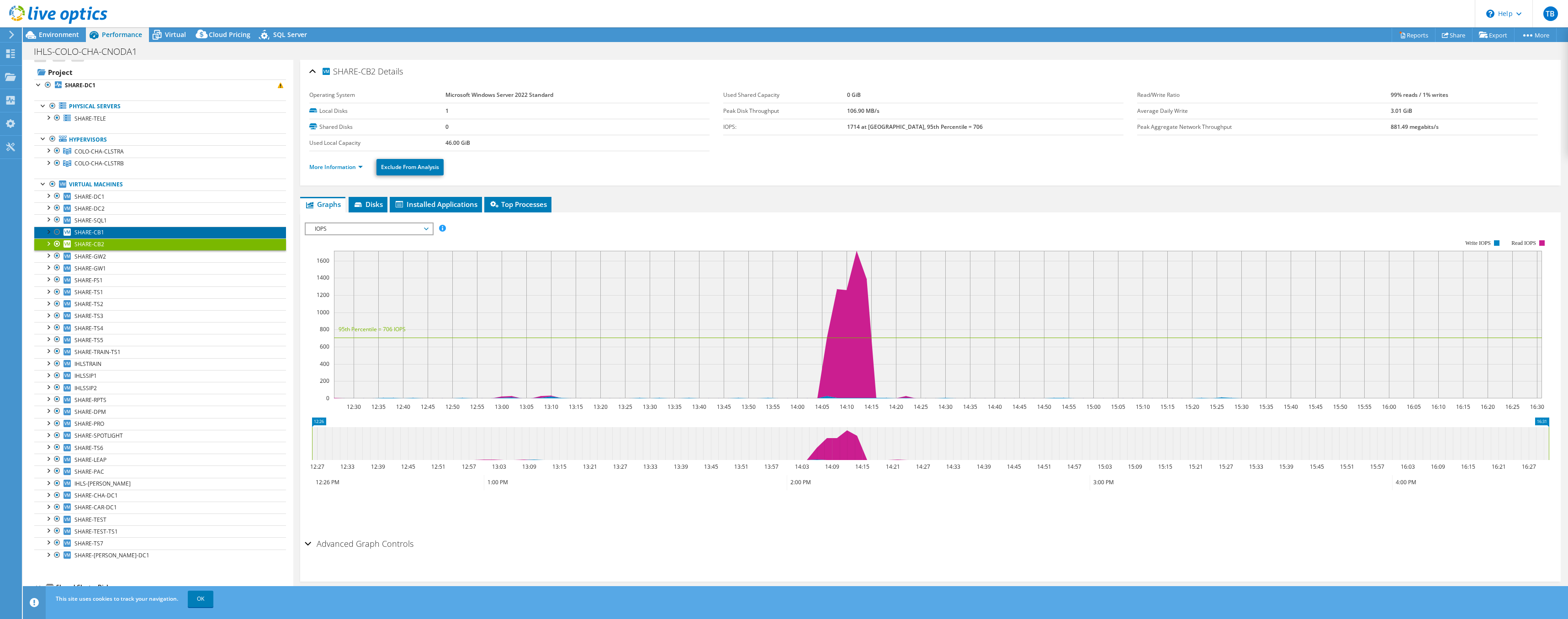
click at [99, 234] on span "SHARE-CB1" at bounding box center [89, 232] width 30 height 8
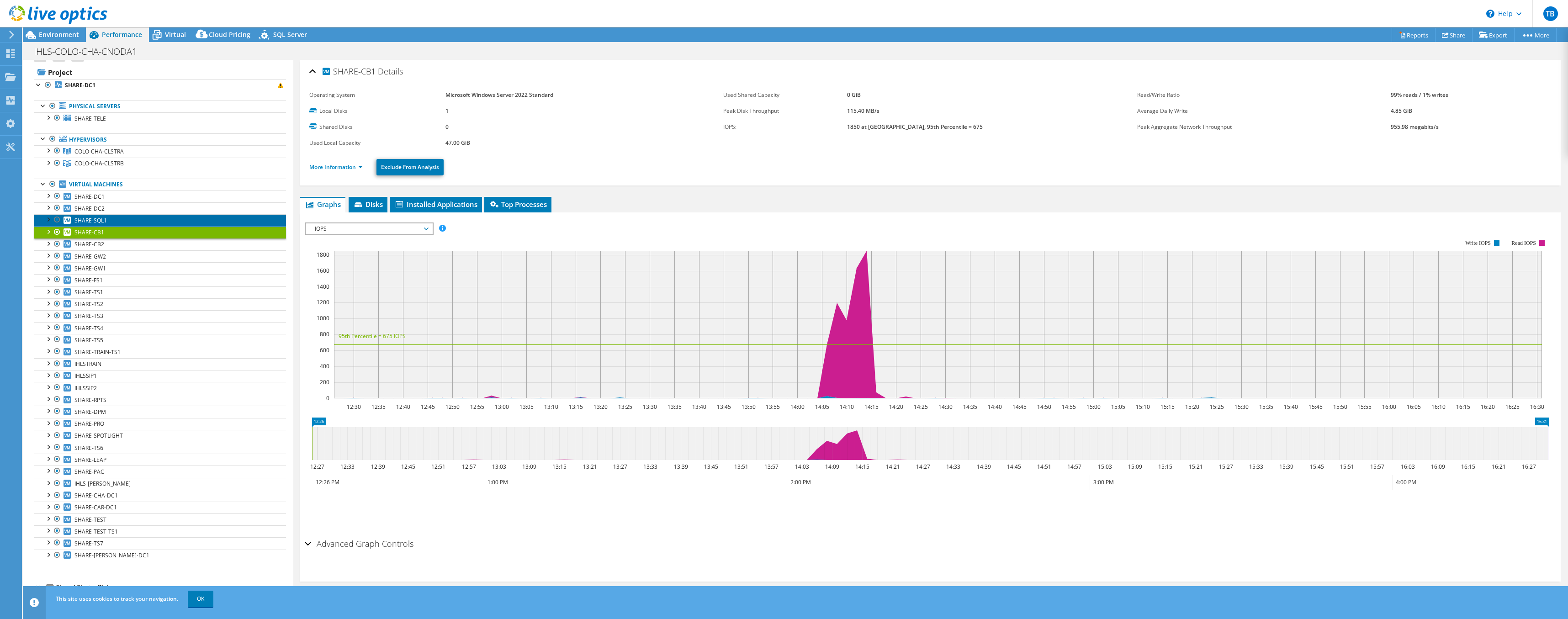
click at [99, 219] on span "SHARE-SQL1" at bounding box center [90, 220] width 32 height 8
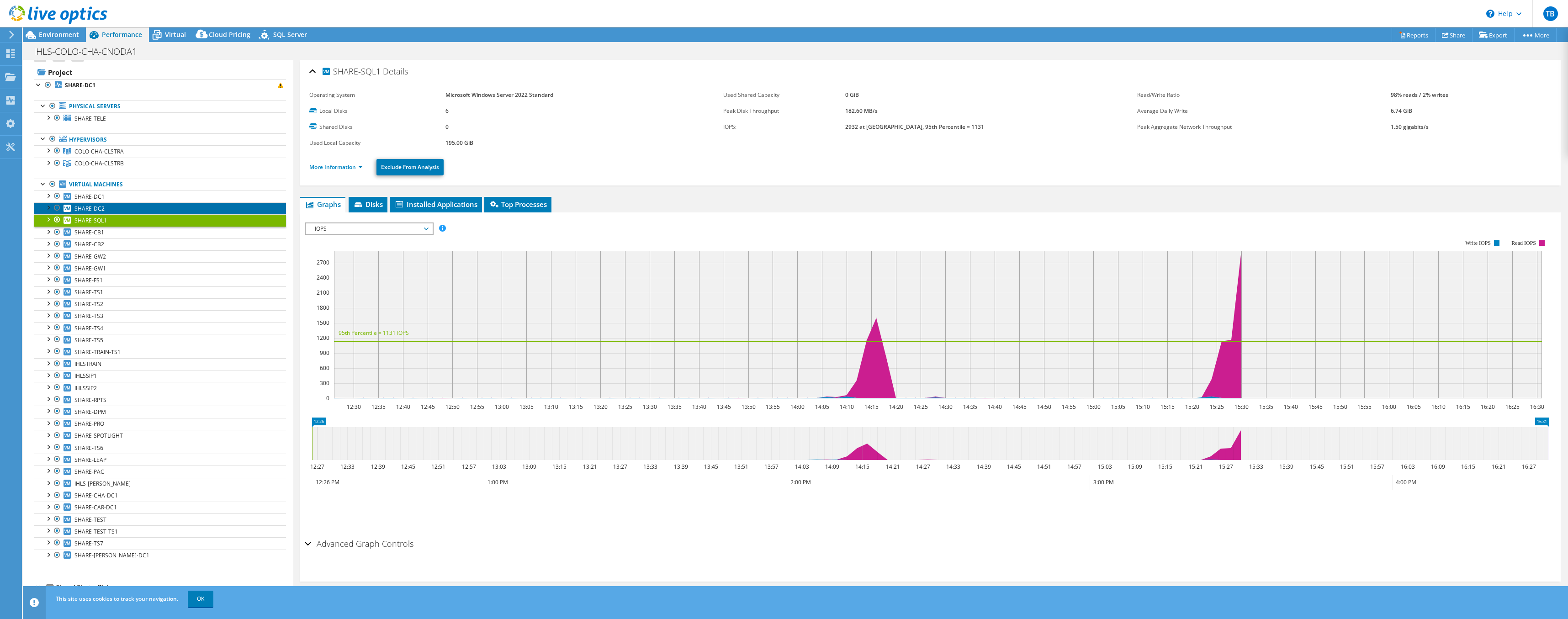
click at [100, 212] on span "SHARE-DC2" at bounding box center [89, 208] width 30 height 8
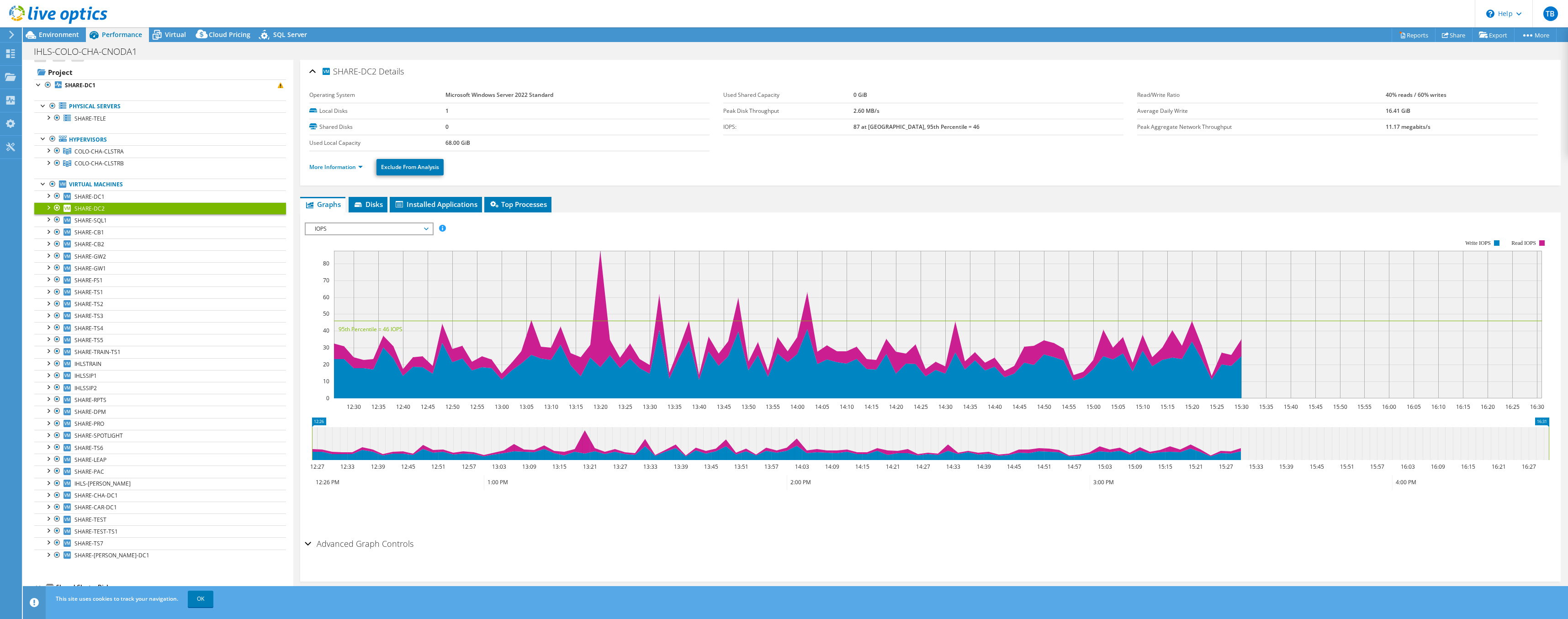
click at [101, 203] on link "SHARE-DC2" at bounding box center [160, 209] width 252 height 12
click at [102, 198] on span "SHARE-DC1" at bounding box center [89, 197] width 30 height 8
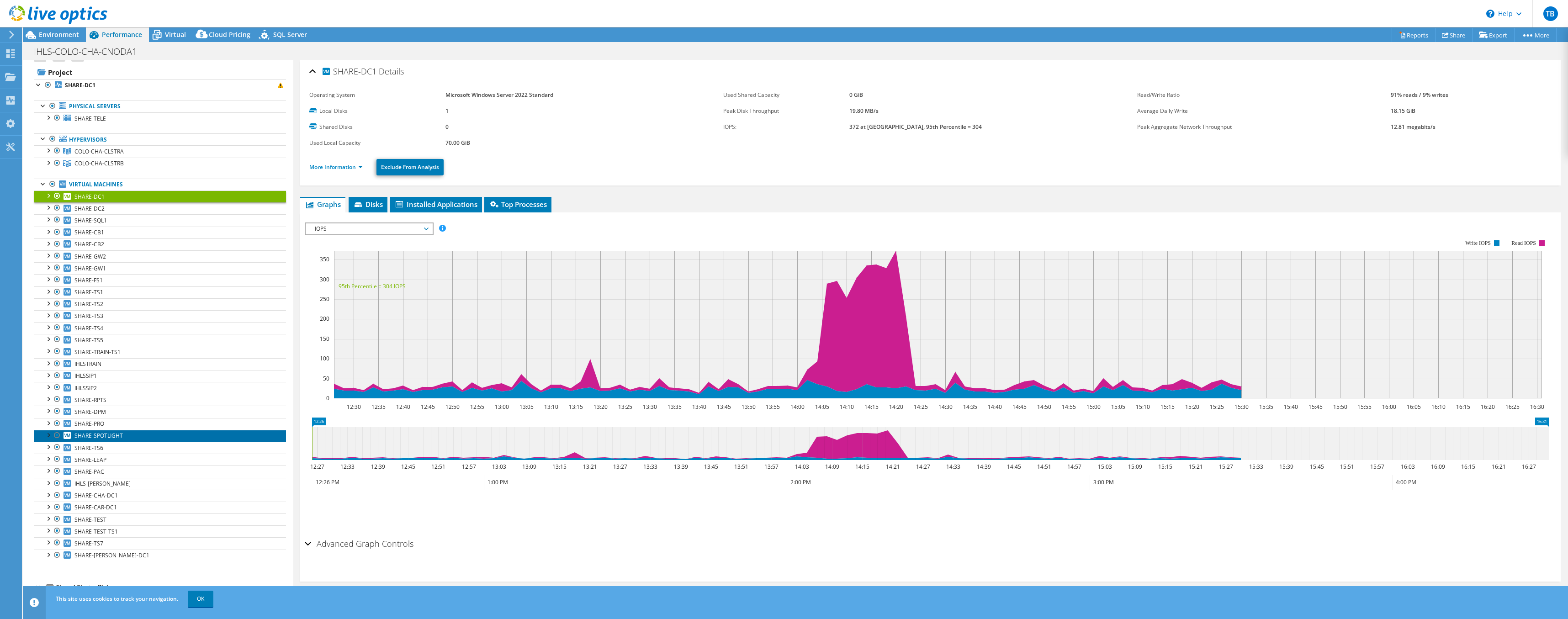
click at [91, 431] on link "SHARE-SPOTLIGHT" at bounding box center [160, 436] width 252 height 12
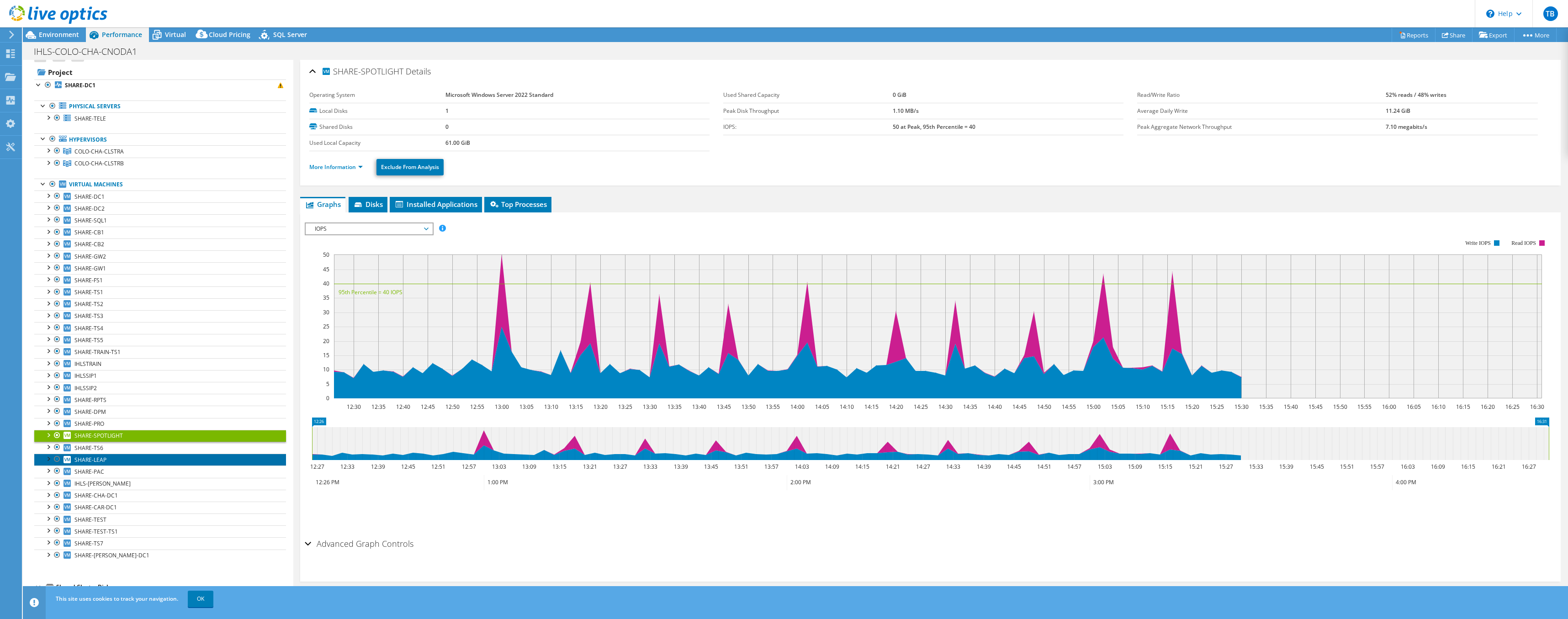
click at [90, 453] on link "SHARE-LEAP" at bounding box center [160, 460] width 252 height 12
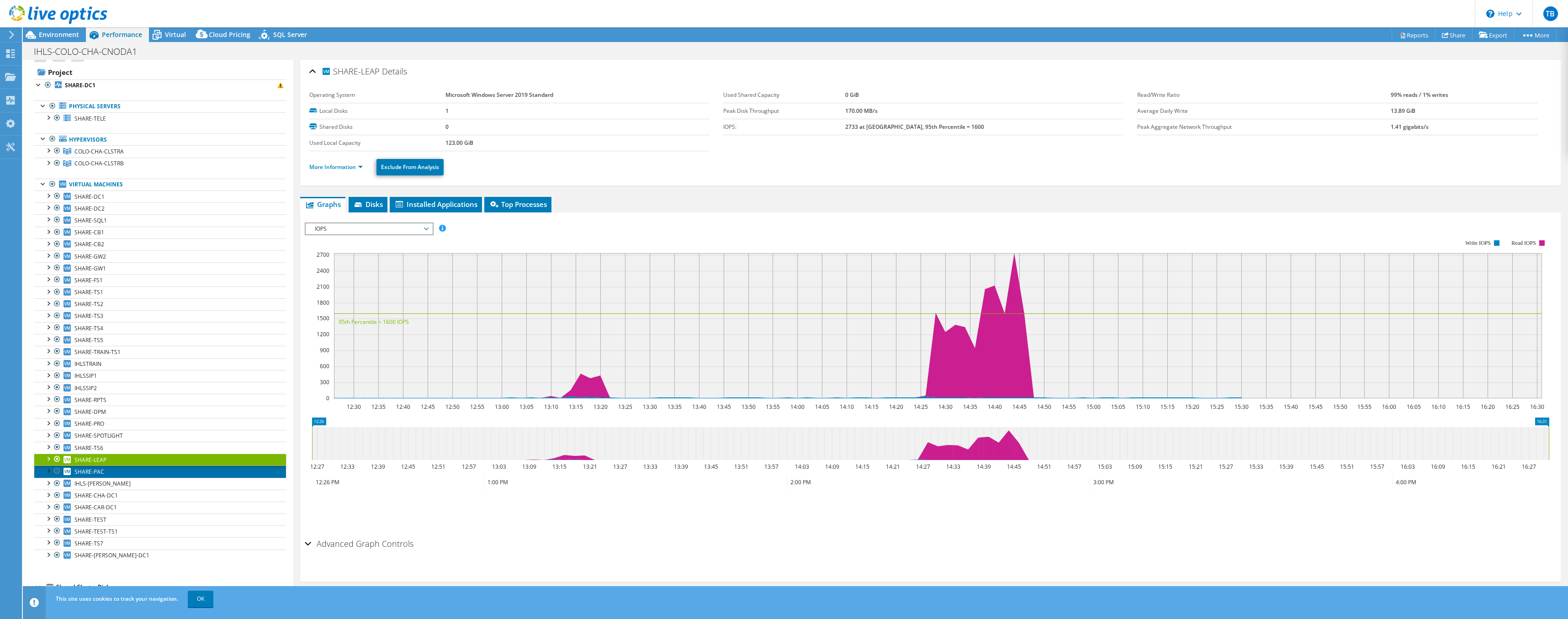
click at [91, 471] on span "SHARE-PAC" at bounding box center [89, 472] width 30 height 8
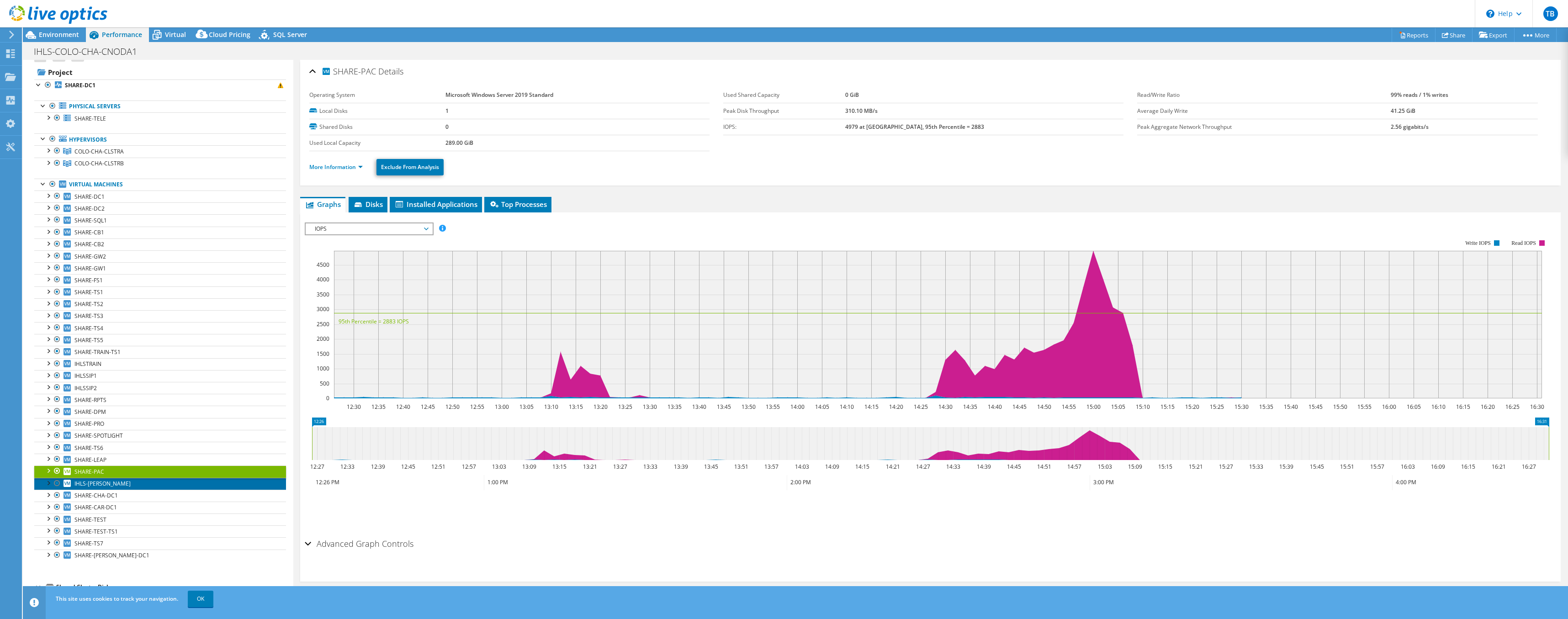
click at [95, 480] on span "IHLS-SAM" at bounding box center [102, 483] width 56 height 8
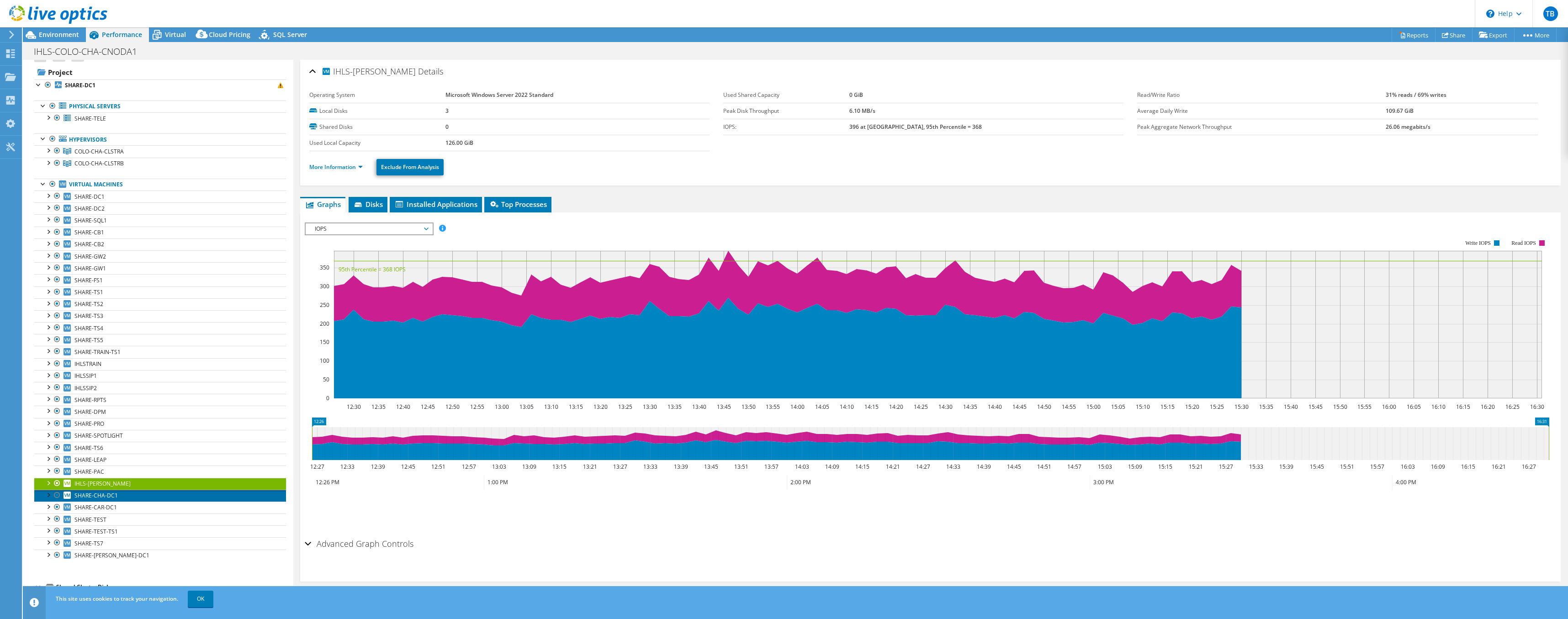
click at [97, 494] on span "SHARE-CHA-DC1" at bounding box center [96, 495] width 43 height 8
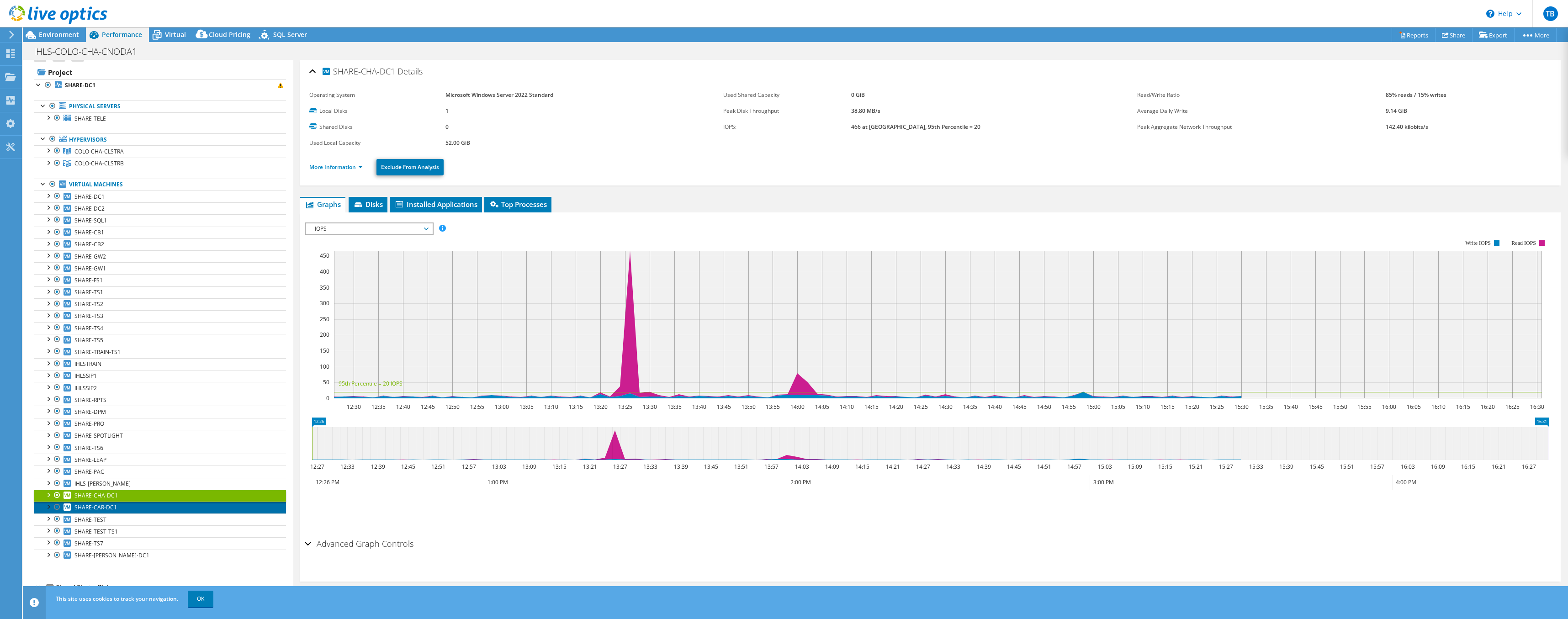
click at [100, 506] on span "SHARE-CAR-DC1" at bounding box center [96, 507] width 43 height 8
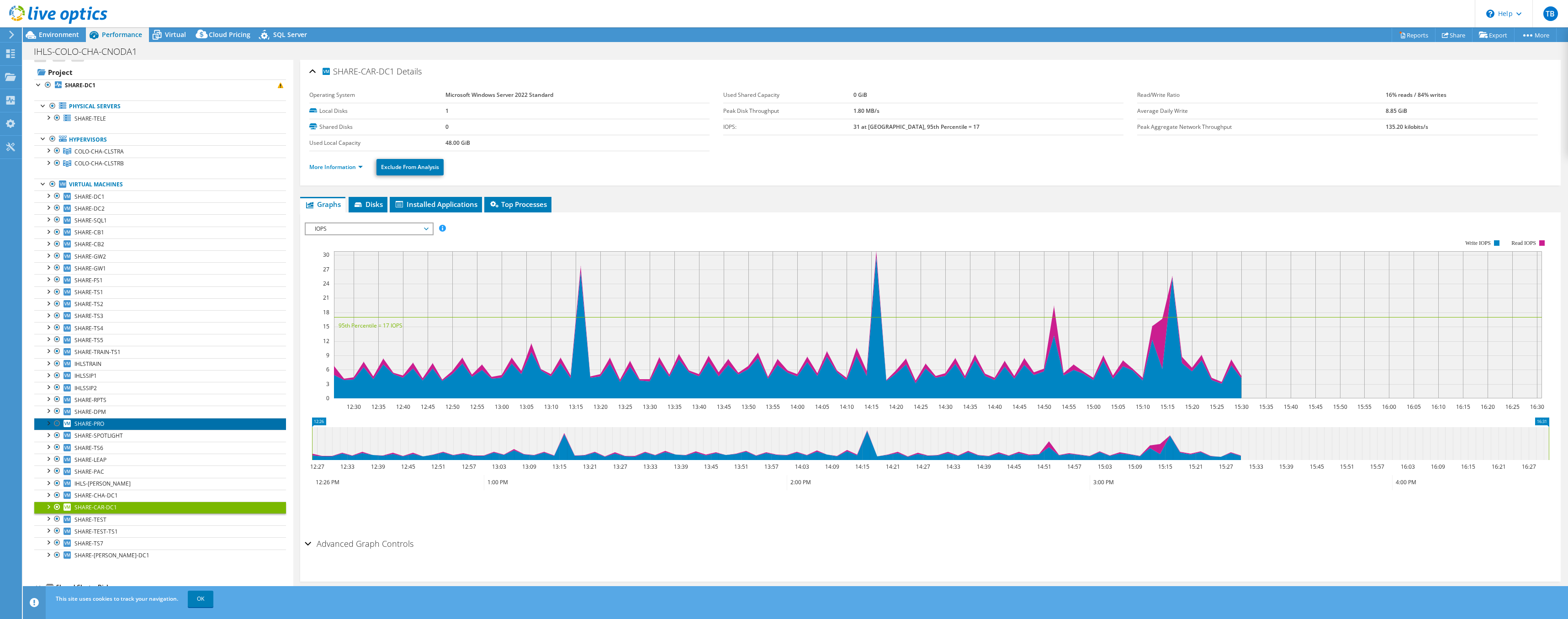
click at [109, 419] on link "SHARE-PRO" at bounding box center [160, 424] width 252 height 12
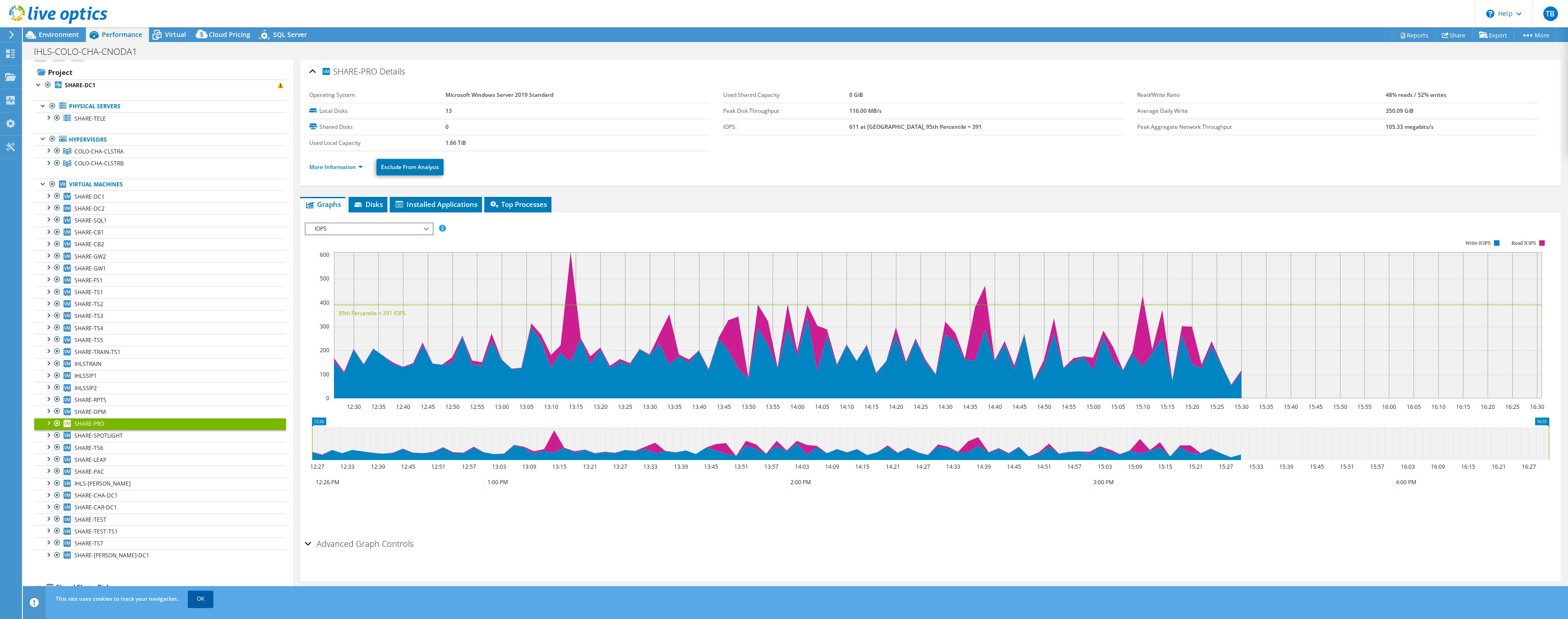
click at [200, 599] on link "OK" at bounding box center [200, 599] width 26 height 16
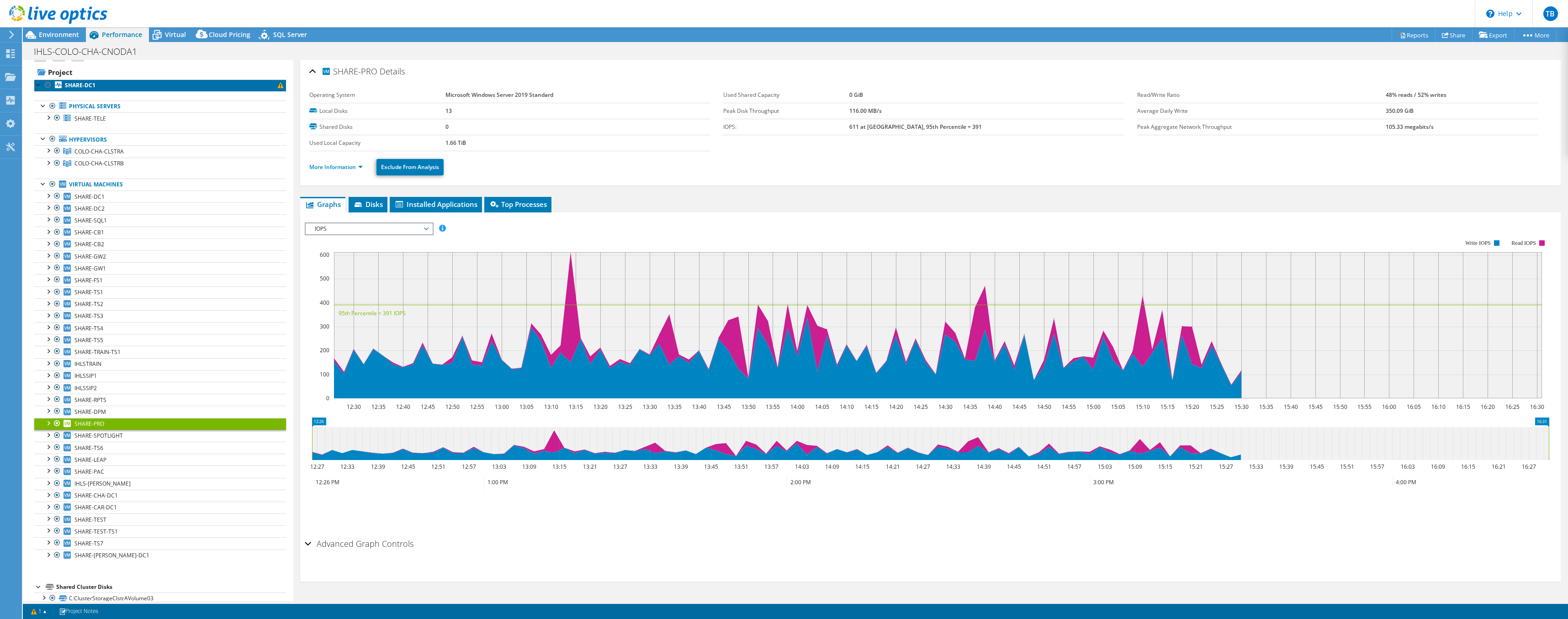
click at [138, 83] on link "SHARE-DC1" at bounding box center [160, 86] width 252 height 12
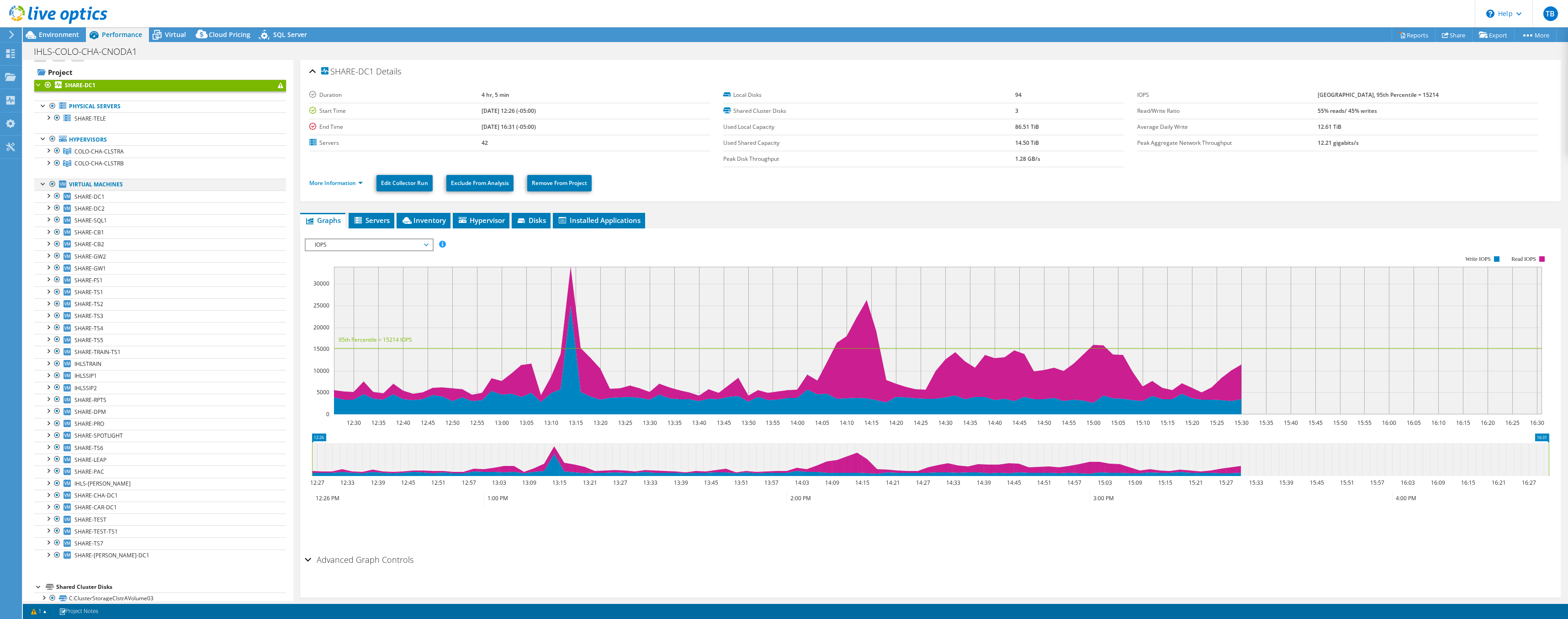
click at [42, 184] on div at bounding box center [43, 183] width 9 height 9
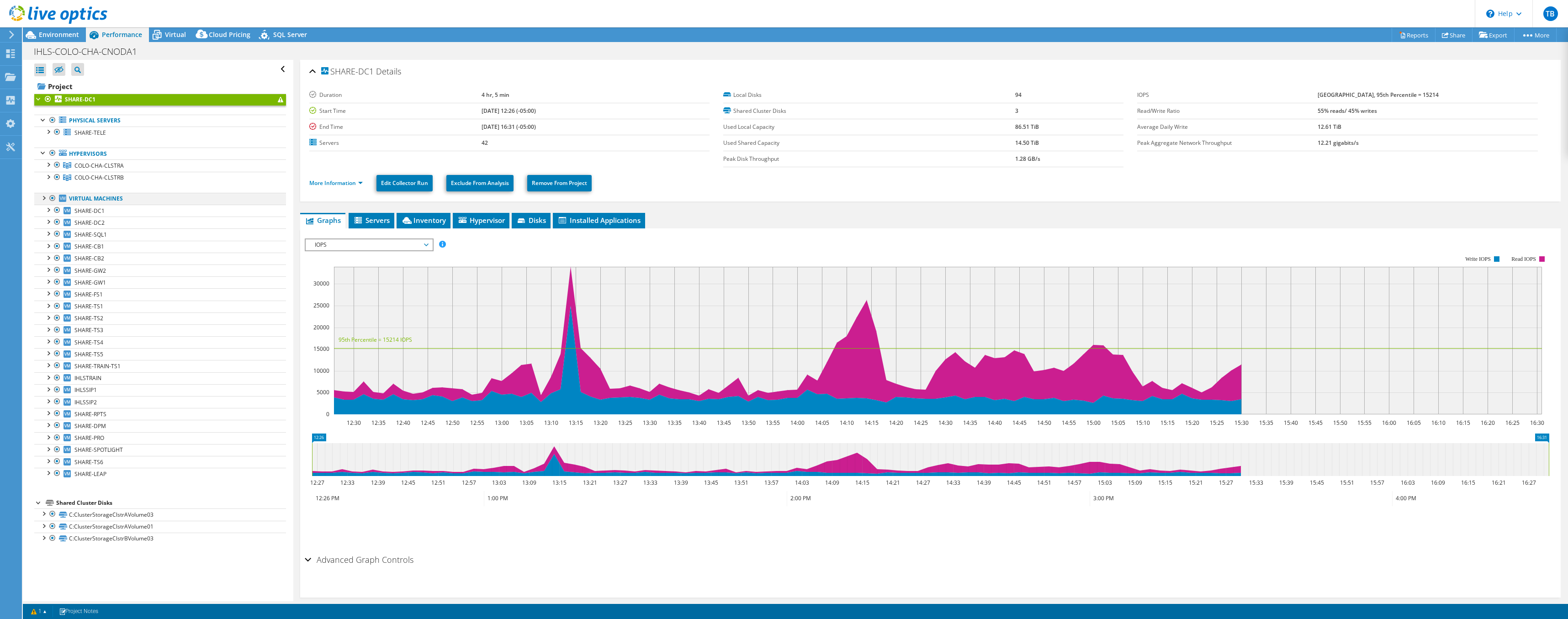
scroll to position [0, 0]
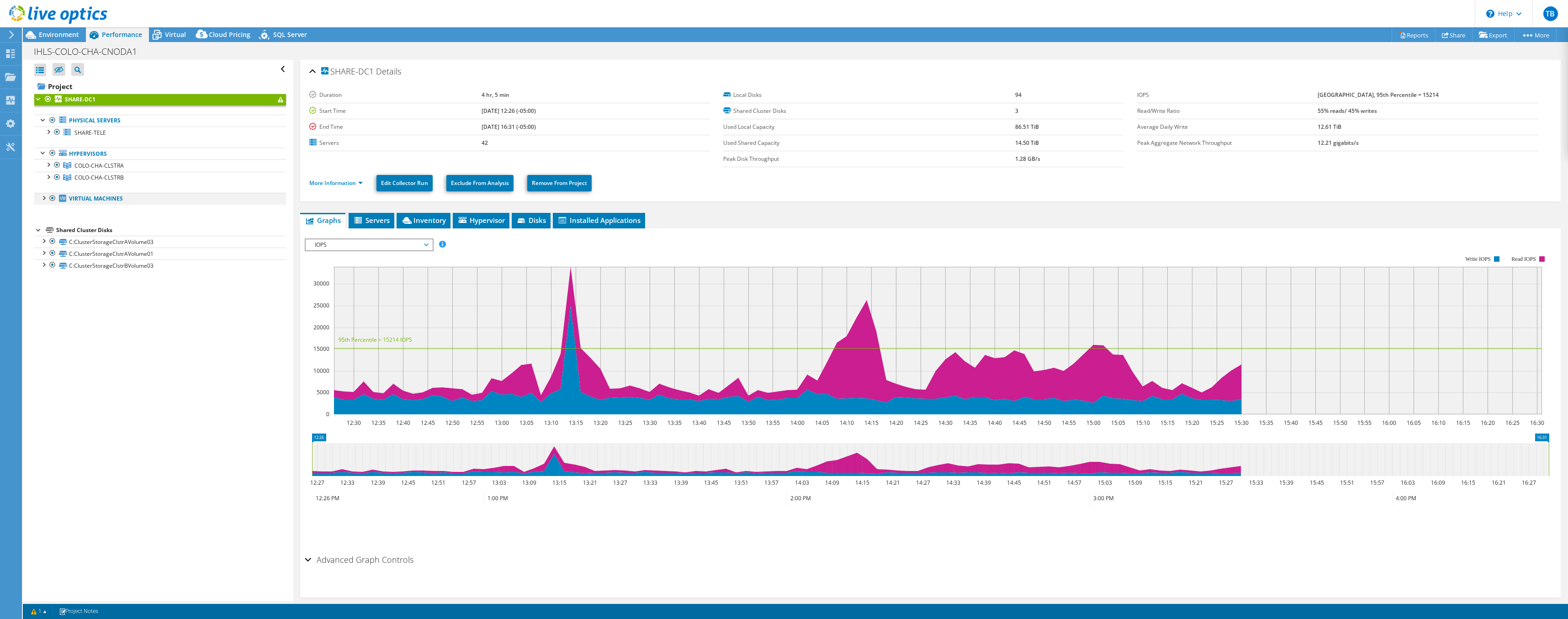
click at [43, 195] on div at bounding box center [43, 197] width 9 height 9
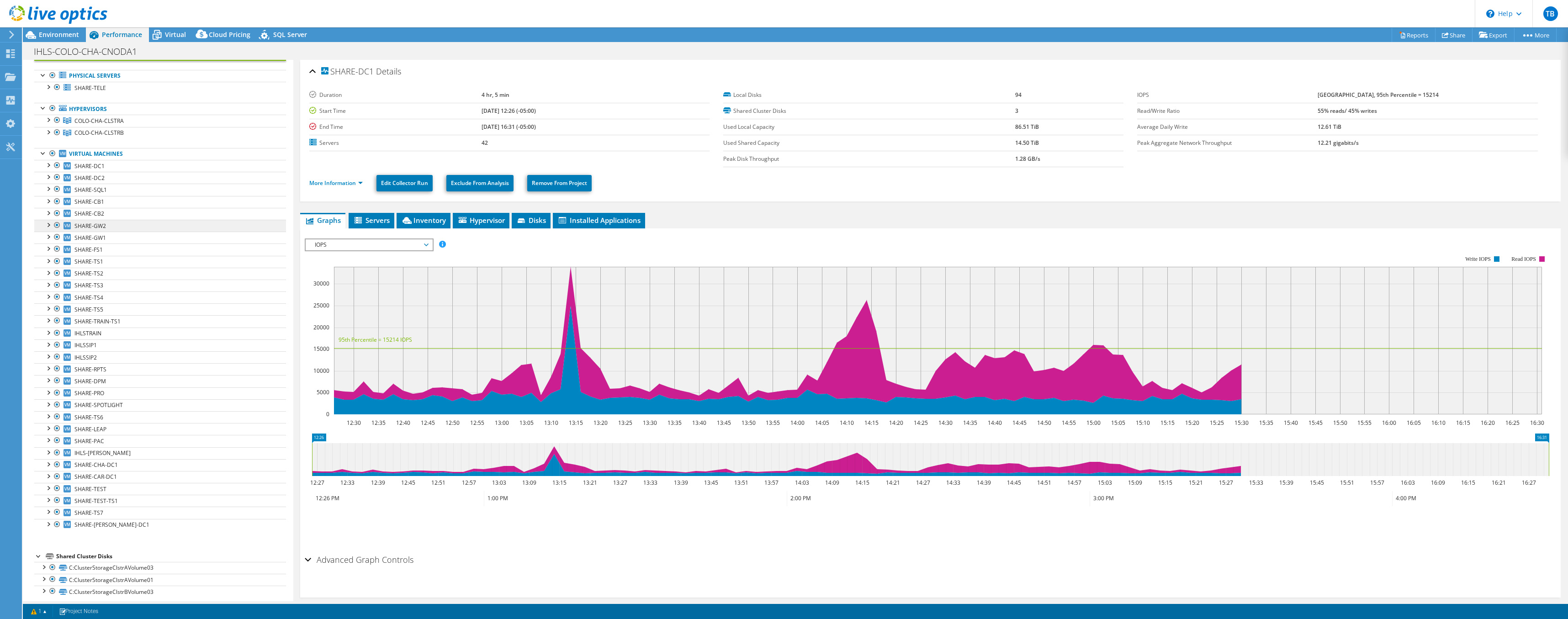
scroll to position [52, 0]
click at [745, 197] on div "More Information Edit Collector Run Exclude From Analysis Remove From Project" at bounding box center [930, 183] width 1242 height 32
click at [807, 215] on ul "Graphs Servers Inventory Hypervisor Disks Cluster Disks Installed Applications" at bounding box center [930, 221] width 1261 height 16
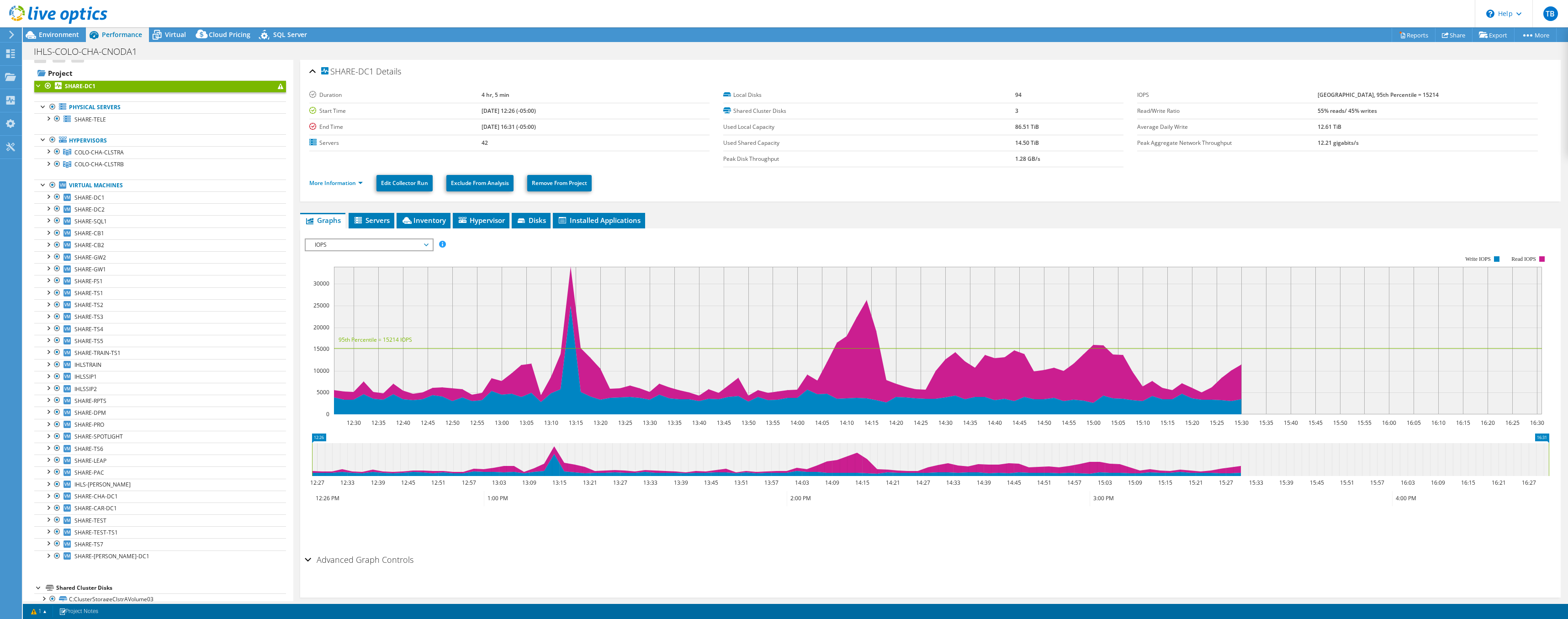
scroll to position [10, 0]
click at [400, 184] on link "Edit Collector Run" at bounding box center [404, 183] width 56 height 16
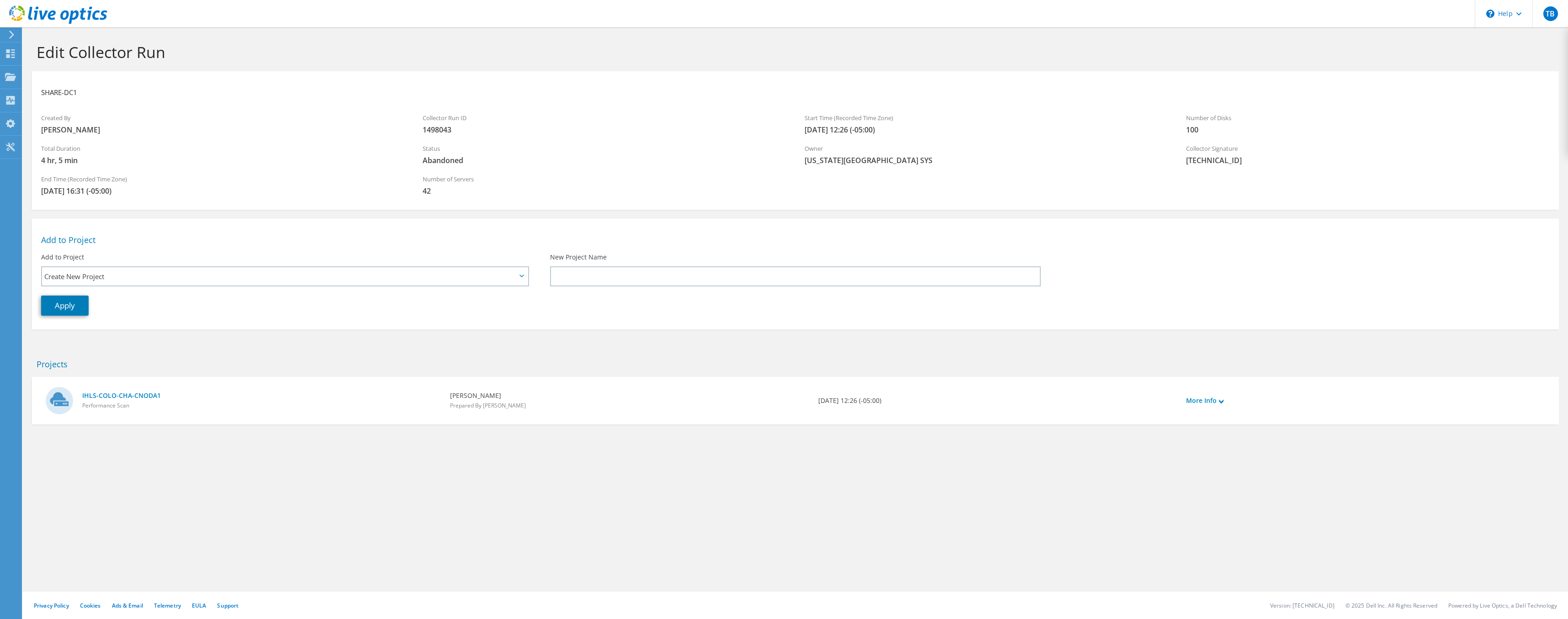
click at [50, 160] on span "4 hr, 5 min" at bounding box center [223, 160] width 363 height 10
click at [443, 162] on span "Abandoned" at bounding box center [604, 160] width 363 height 10
click at [477, 160] on span "Abandoned" at bounding box center [604, 160] width 363 height 10
click at [8, 52] on icon at bounding box center [10, 54] width 11 height 9
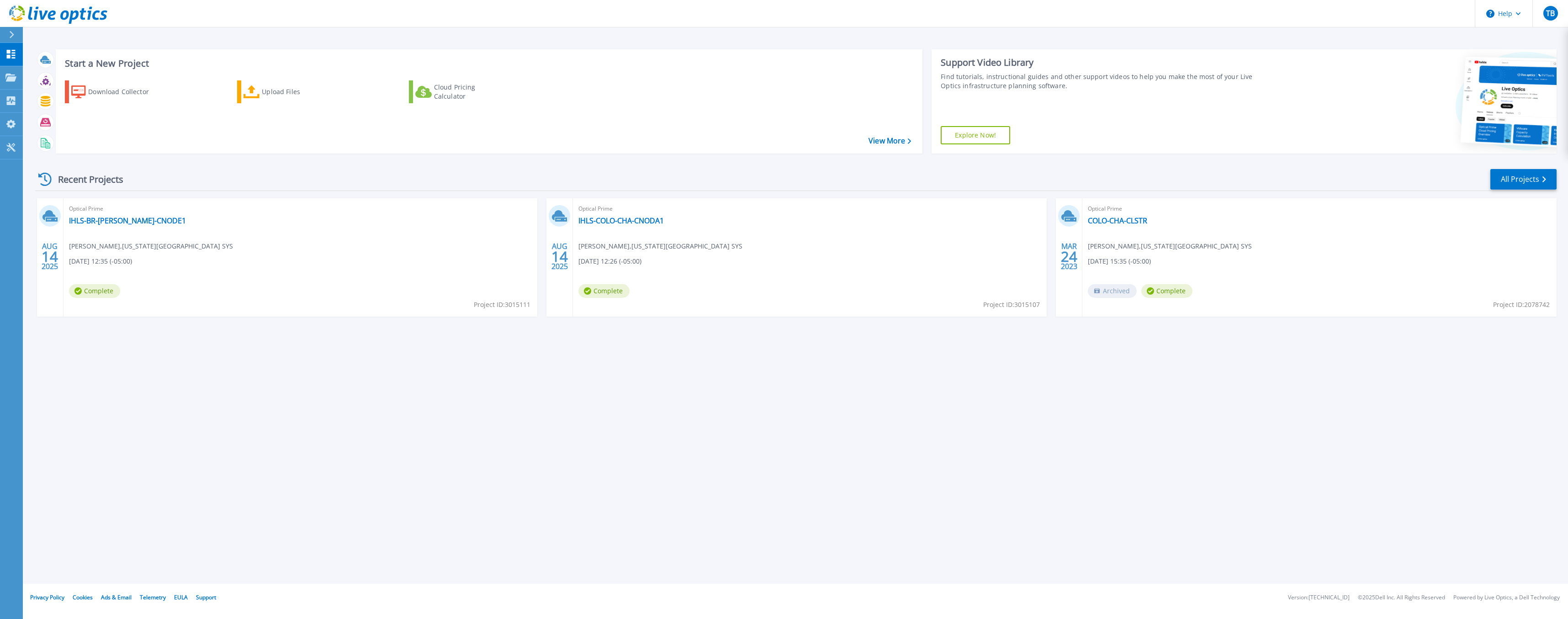
click at [424, 439] on div "Start a New Project Download Collector Upload Files Cloud Pricing Calculator Vi…" at bounding box center [796, 292] width 1545 height 584
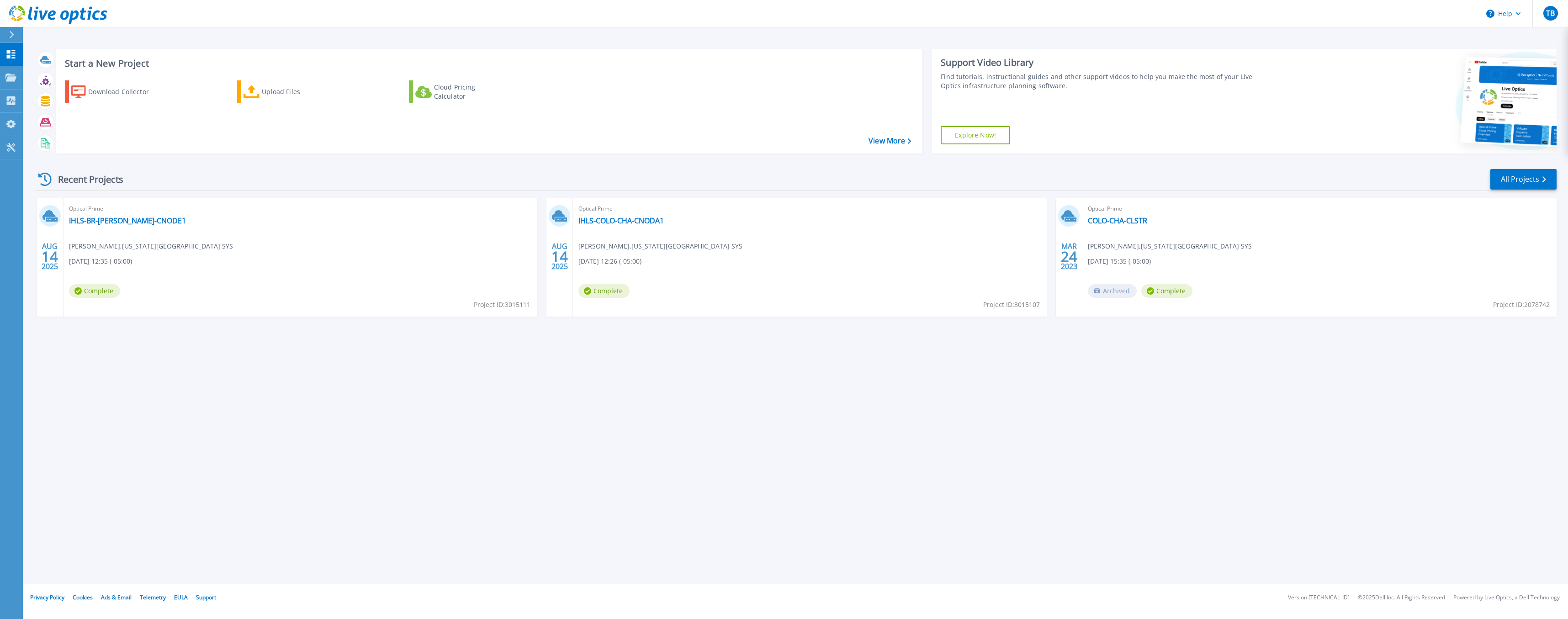
click at [110, 180] on div "Recent Projects" at bounding box center [85, 179] width 100 height 23
click at [140, 180] on div "Recent Projects All Projects" at bounding box center [796, 180] width 1521 height 23
click at [98, 180] on div "Recent Projects" at bounding box center [85, 179] width 100 height 23
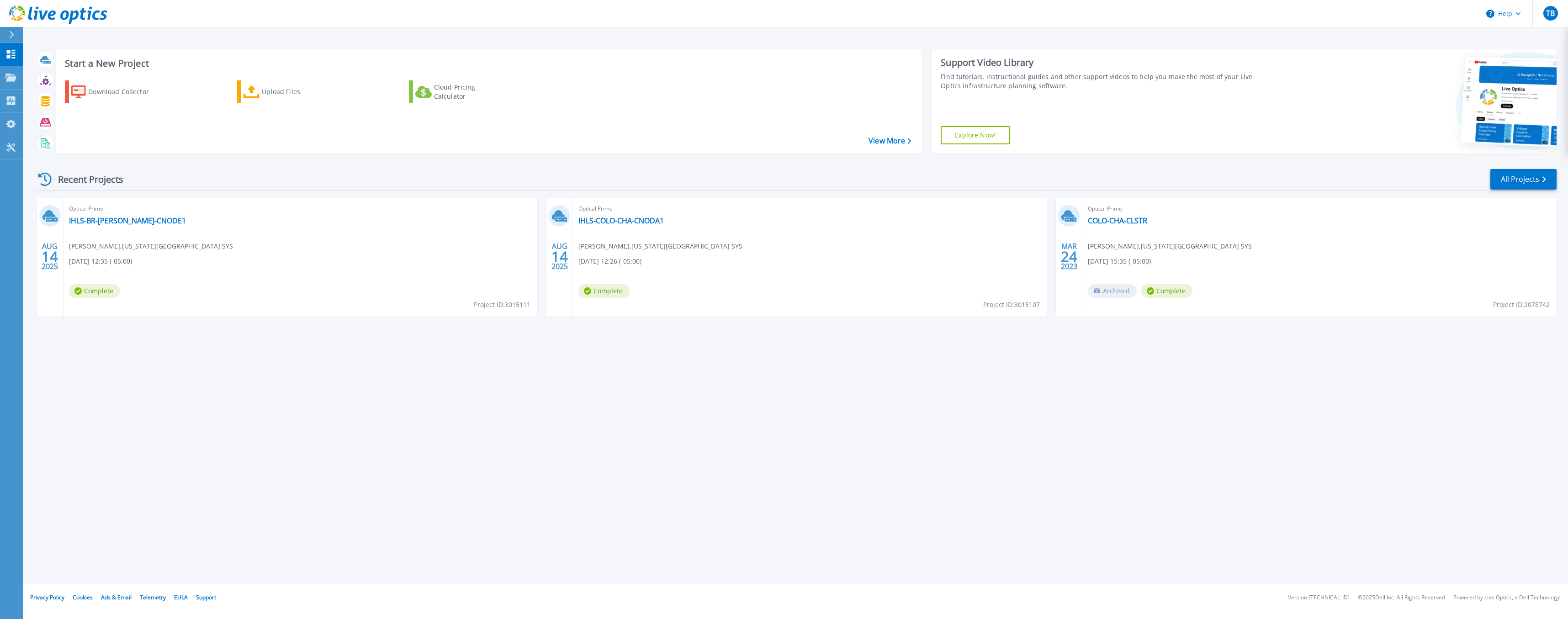
click at [91, 161] on div "Recent Projects All Projects AUG 14 2025 Optical Prime IHLS-BR-EDW-CNODE1 Brand…" at bounding box center [796, 251] width 1521 height 181
click at [175, 160] on div "Start a New Project Download Collector Upload Files Cloud Pricing Calculator Vi…" at bounding box center [796, 101] width 1521 height 119
click at [229, 153] on div "Start a New Project Download Collector Upload Files Cloud Pricing Calculator Vi…" at bounding box center [796, 101] width 1521 height 119
click at [82, 96] on icon at bounding box center [79, 92] width 15 height 13
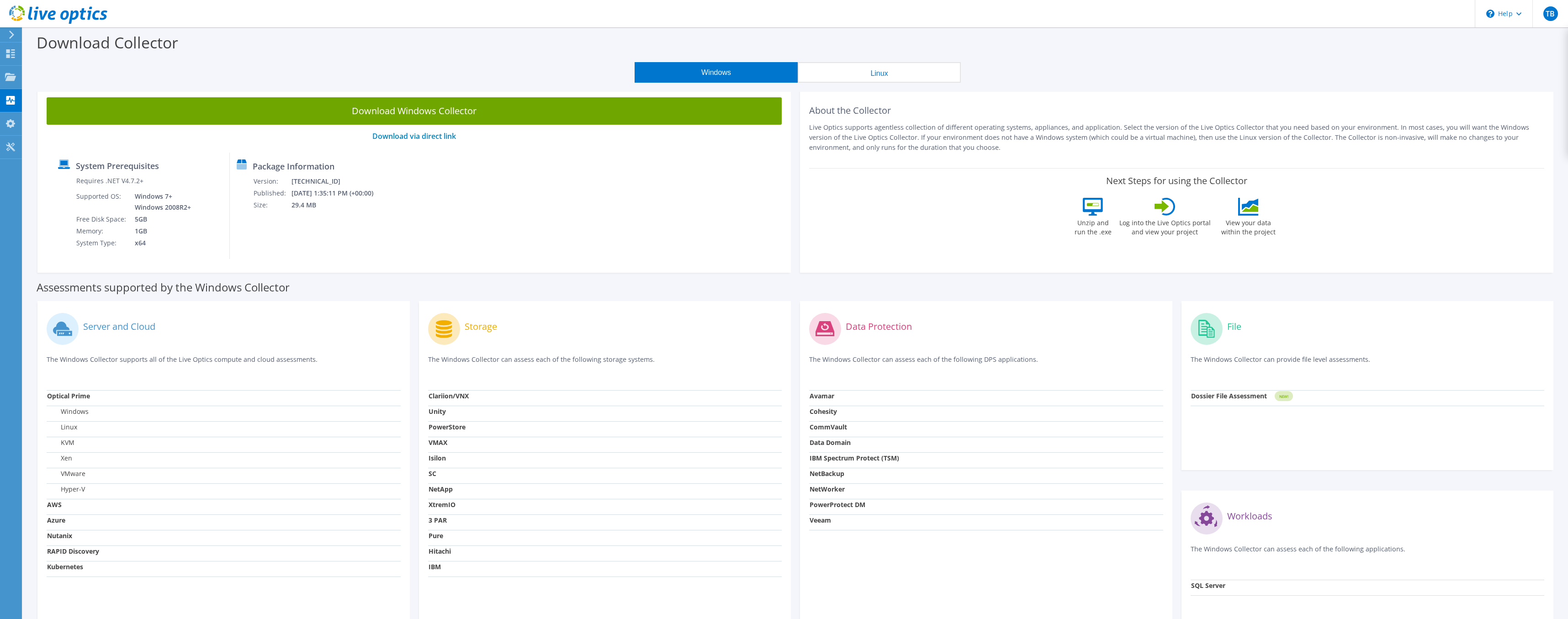
click at [454, 189] on div "System Prerequisites Requires .NET V4.7.2+ Supported OS: Windows 7+ Windows 200…" at bounding box center [414, 206] width 726 height 107
click at [1243, 232] on label "View your data within the project" at bounding box center [1248, 226] width 66 height 21
